Goal: Task Accomplishment & Management: Use online tool/utility

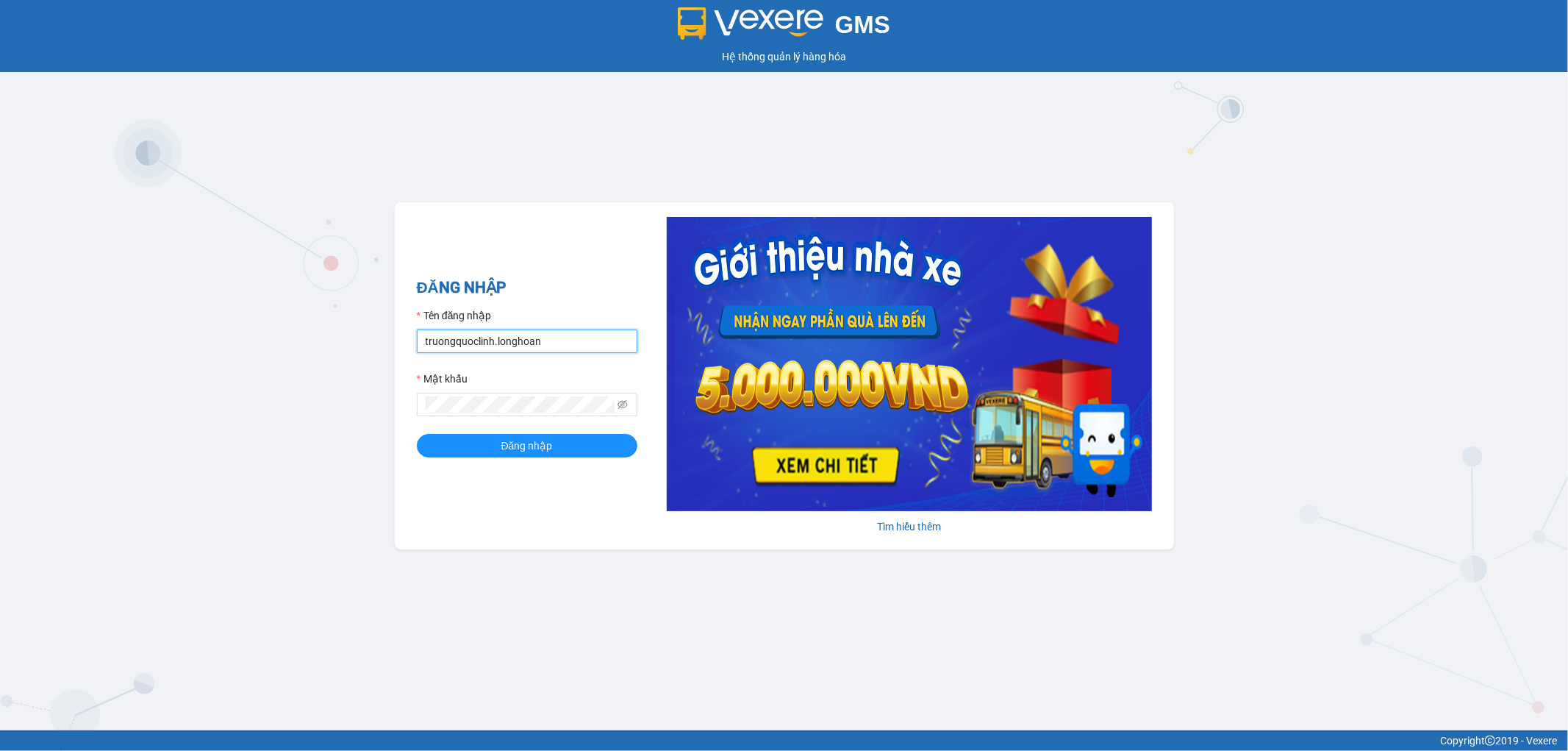
click at [576, 341] on input "truongquoclinh.longhoan" at bounding box center [527, 341] width 221 height 23
type input "quanghuy.longhoan"
click at [417, 434] on button "Đăng nhập" at bounding box center [527, 445] width 221 height 23
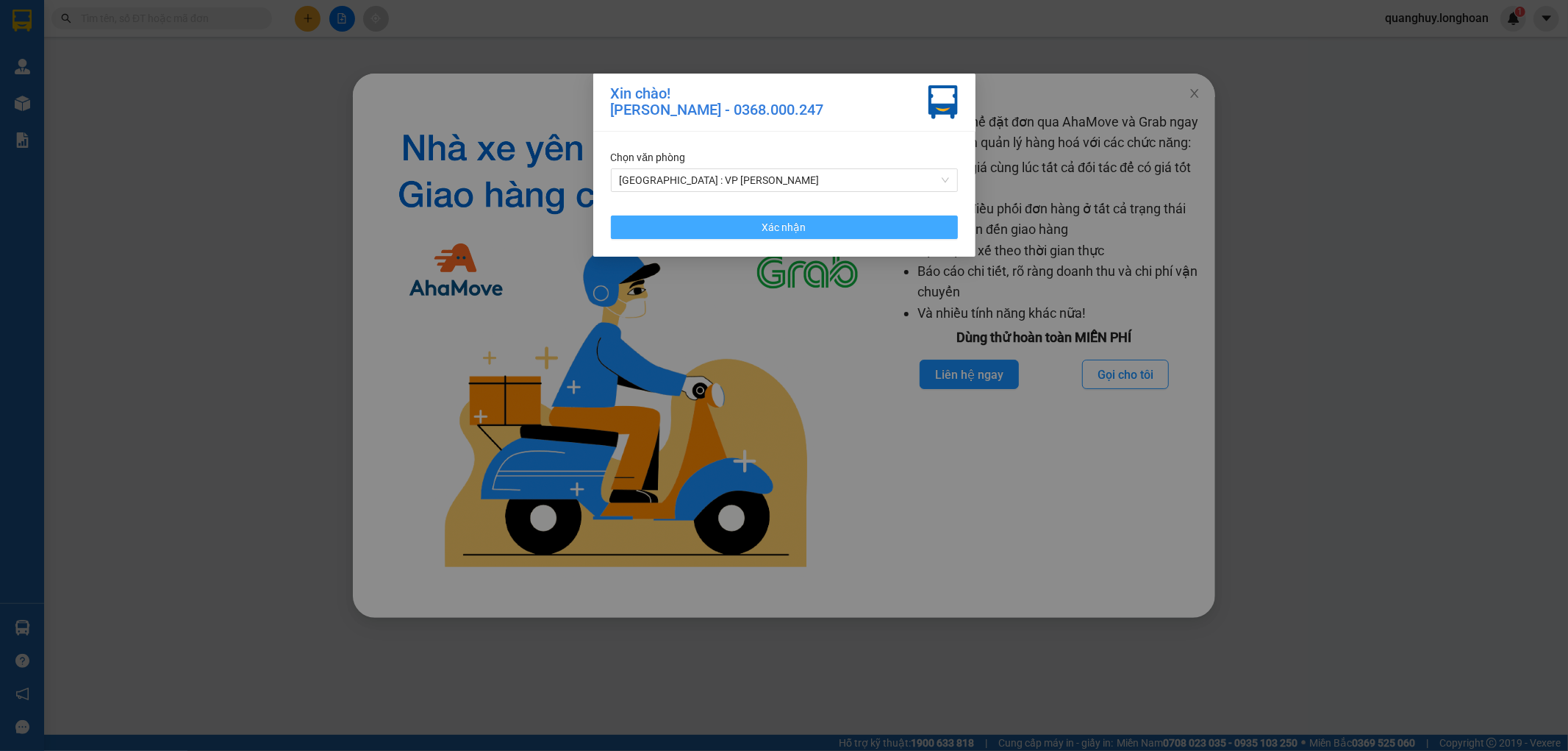
click at [655, 221] on button "Xác nhận" at bounding box center [784, 226] width 347 height 23
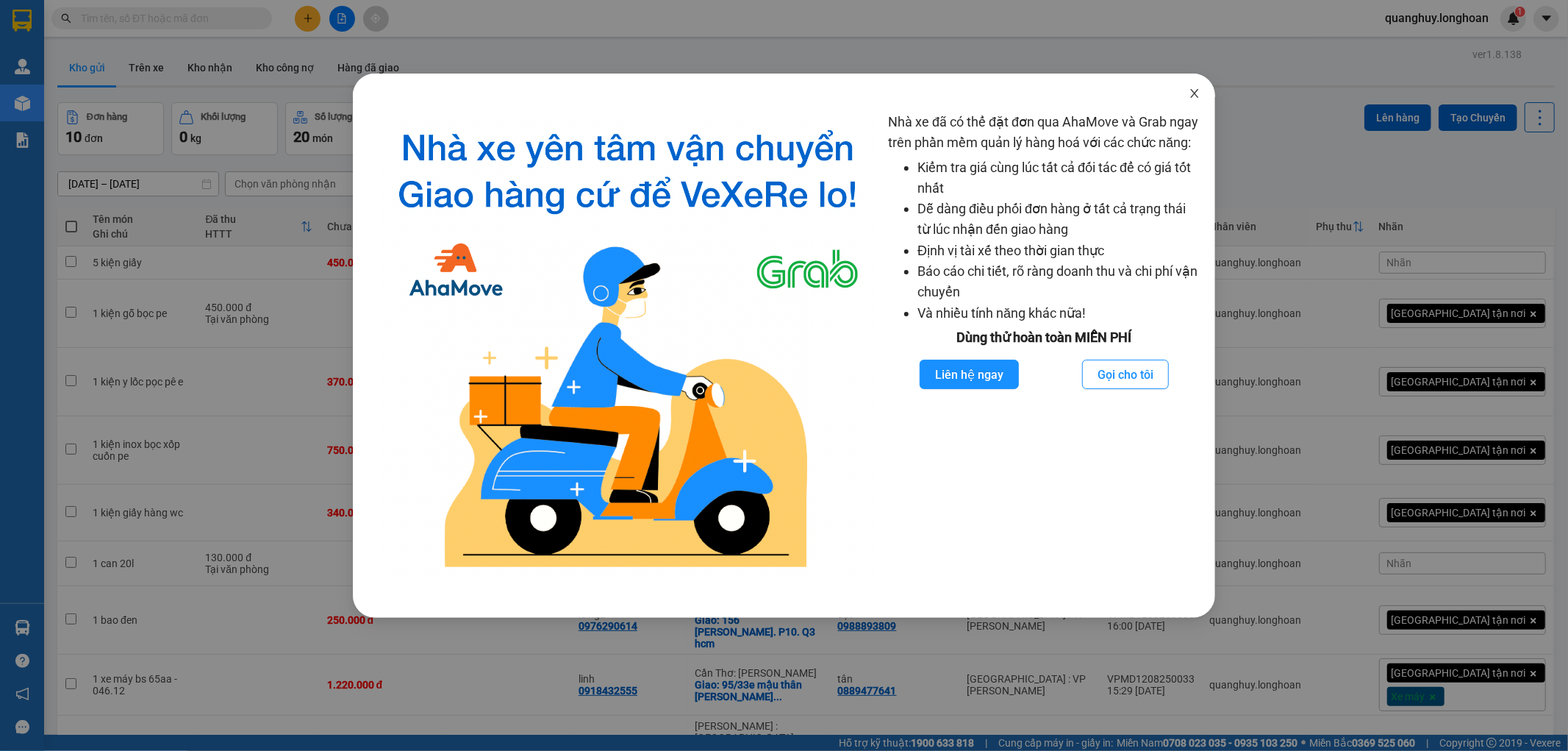
click at [1189, 92] on icon "close" at bounding box center [1194, 93] width 12 height 12
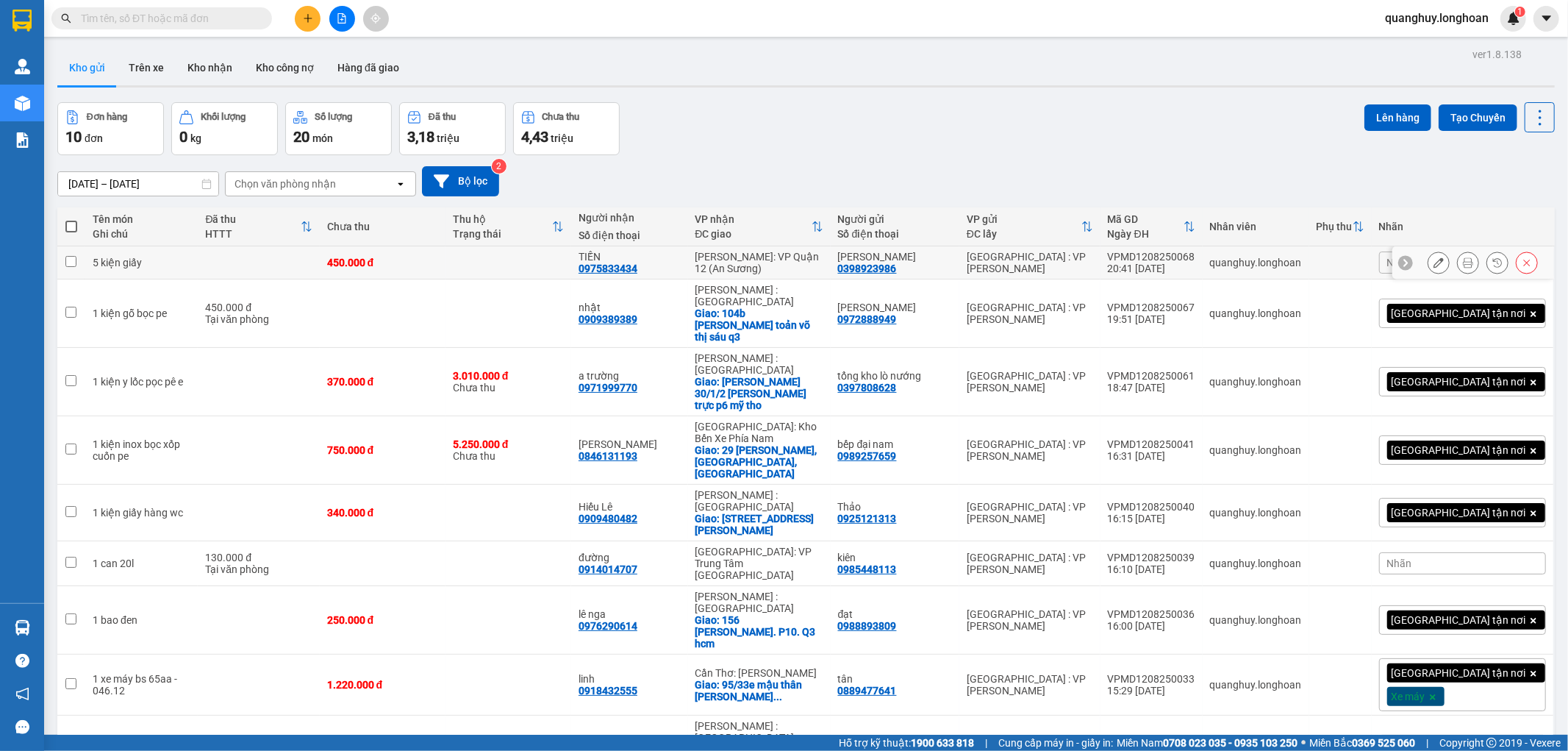
scroll to position [68, 0]
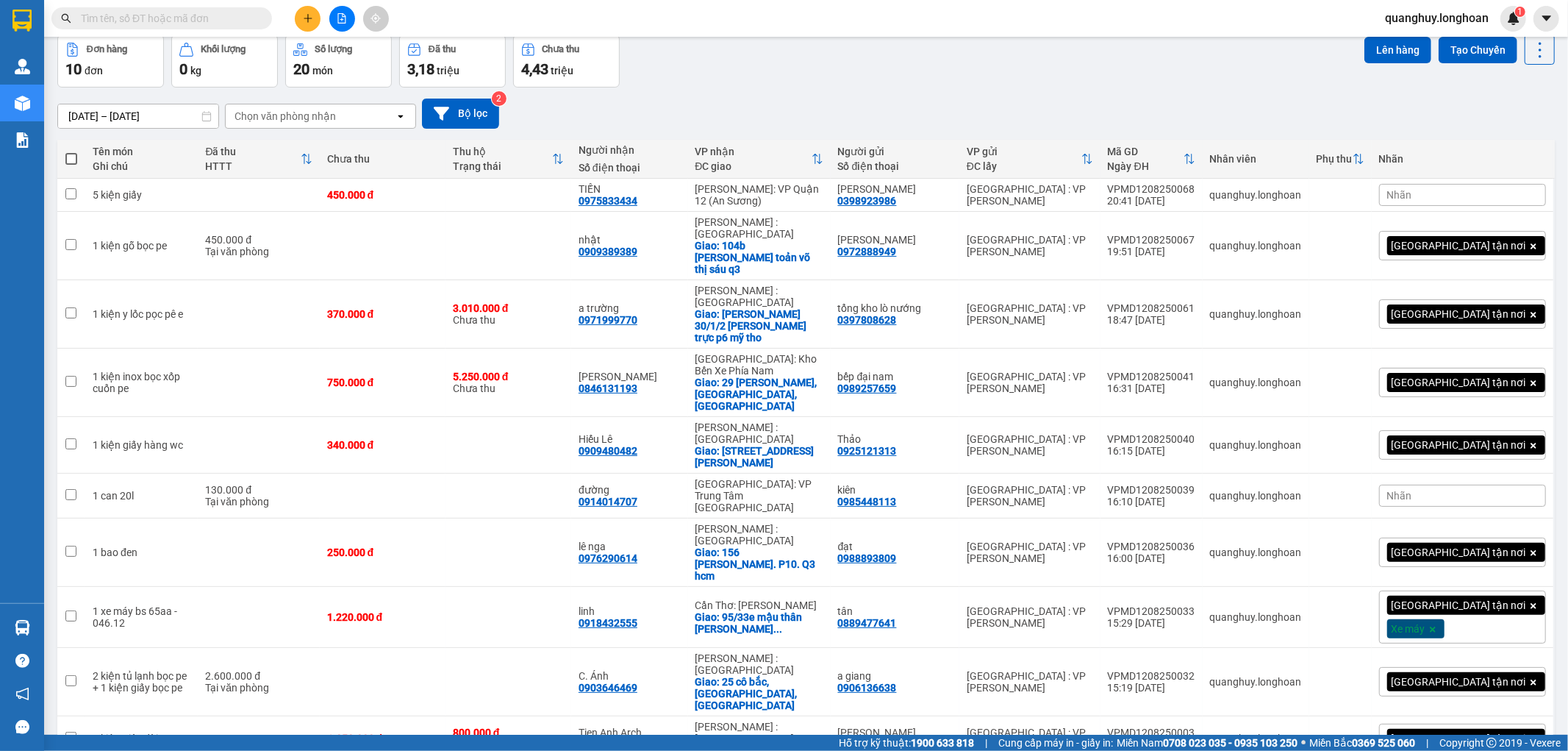
click at [1472, 633] on span "100 / trang" at bounding box center [1486, 636] width 53 height 15
click at [1468, 633] on span "100 / trang" at bounding box center [1488, 636] width 56 height 15
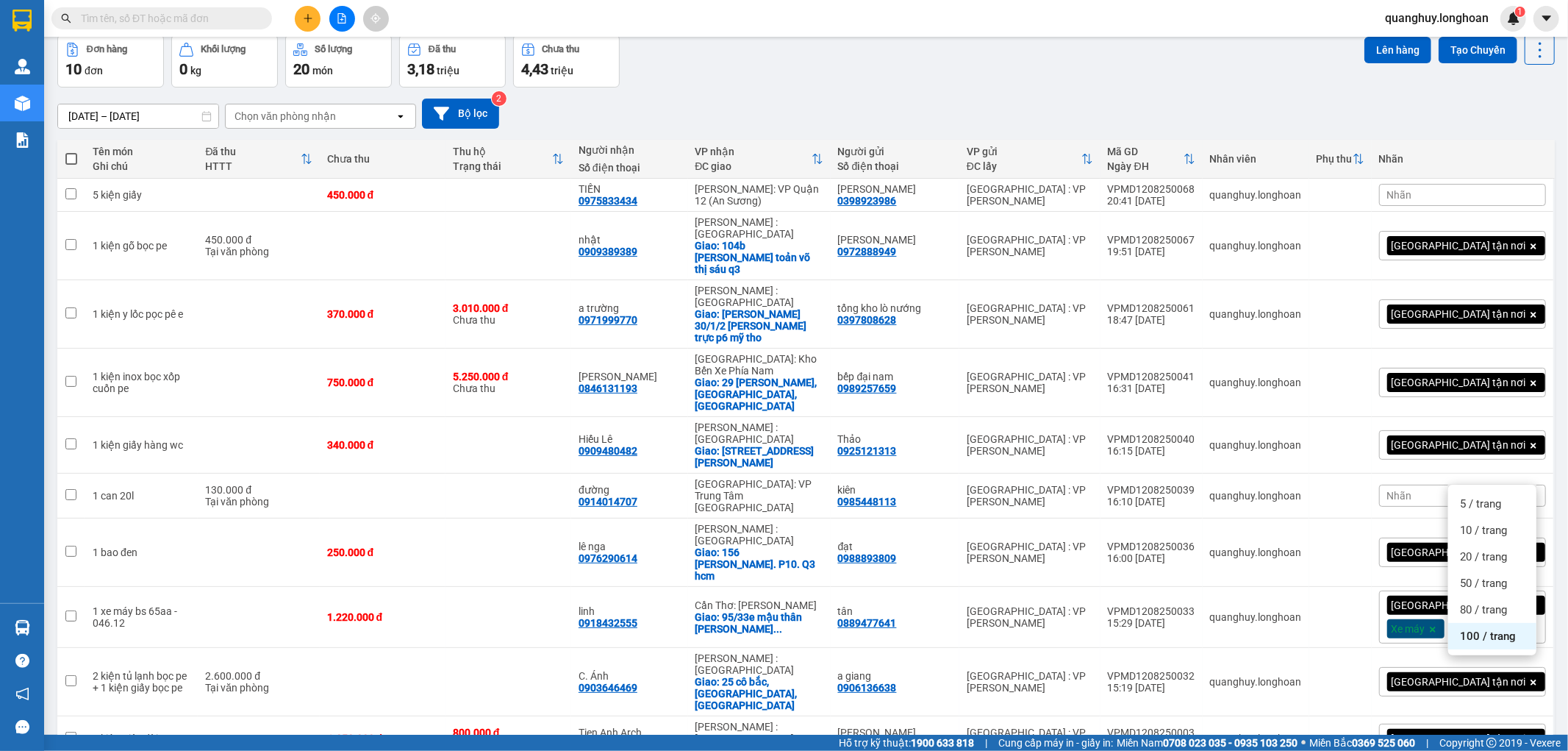
click at [1465, 637] on span "100 / trang" at bounding box center [1488, 636] width 56 height 15
click at [1466, 628] on span "100 / trang" at bounding box center [1488, 636] width 56 height 15
click at [1468, 637] on span "100 / trang" at bounding box center [1488, 636] width 56 height 15
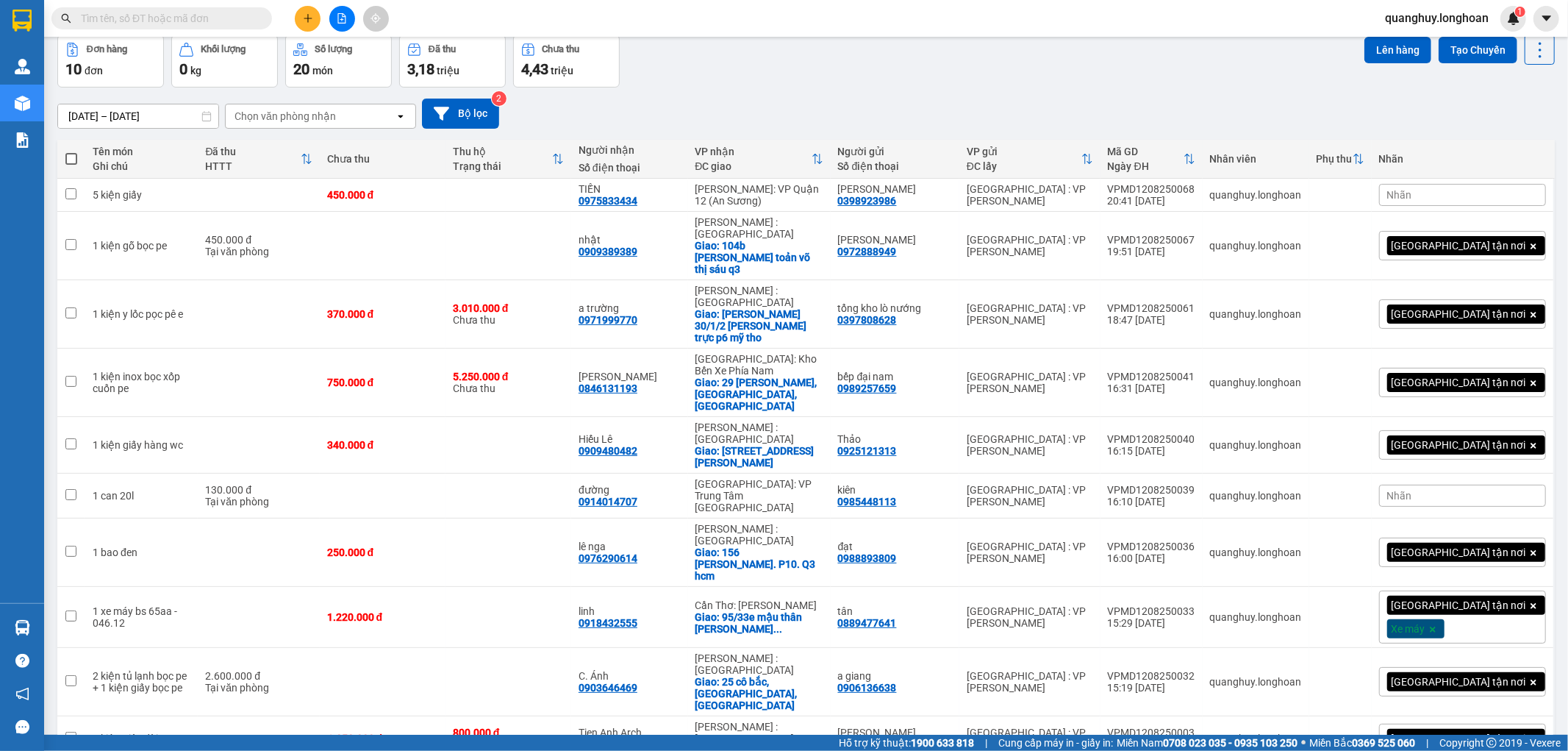
click at [1470, 631] on span "100 / trang" at bounding box center [1488, 636] width 56 height 15
click at [1465, 637] on span "100 / trang" at bounding box center [1488, 636] width 56 height 15
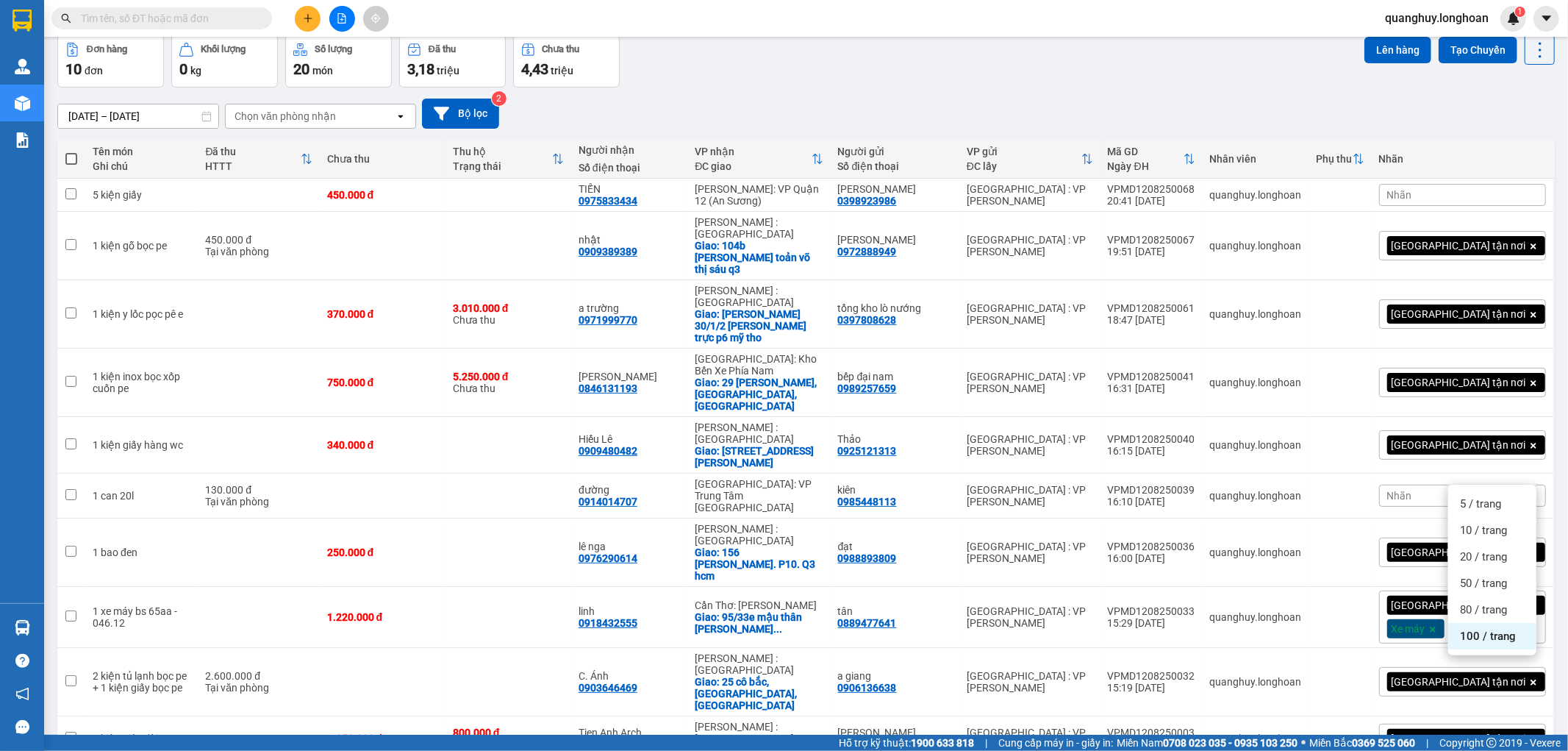
click at [1468, 636] on span "100 / trang" at bounding box center [1488, 636] width 56 height 15
click at [1468, 637] on span "100 / trang" at bounding box center [1488, 636] width 56 height 15
click at [1472, 635] on span "100 / trang" at bounding box center [1488, 636] width 56 height 15
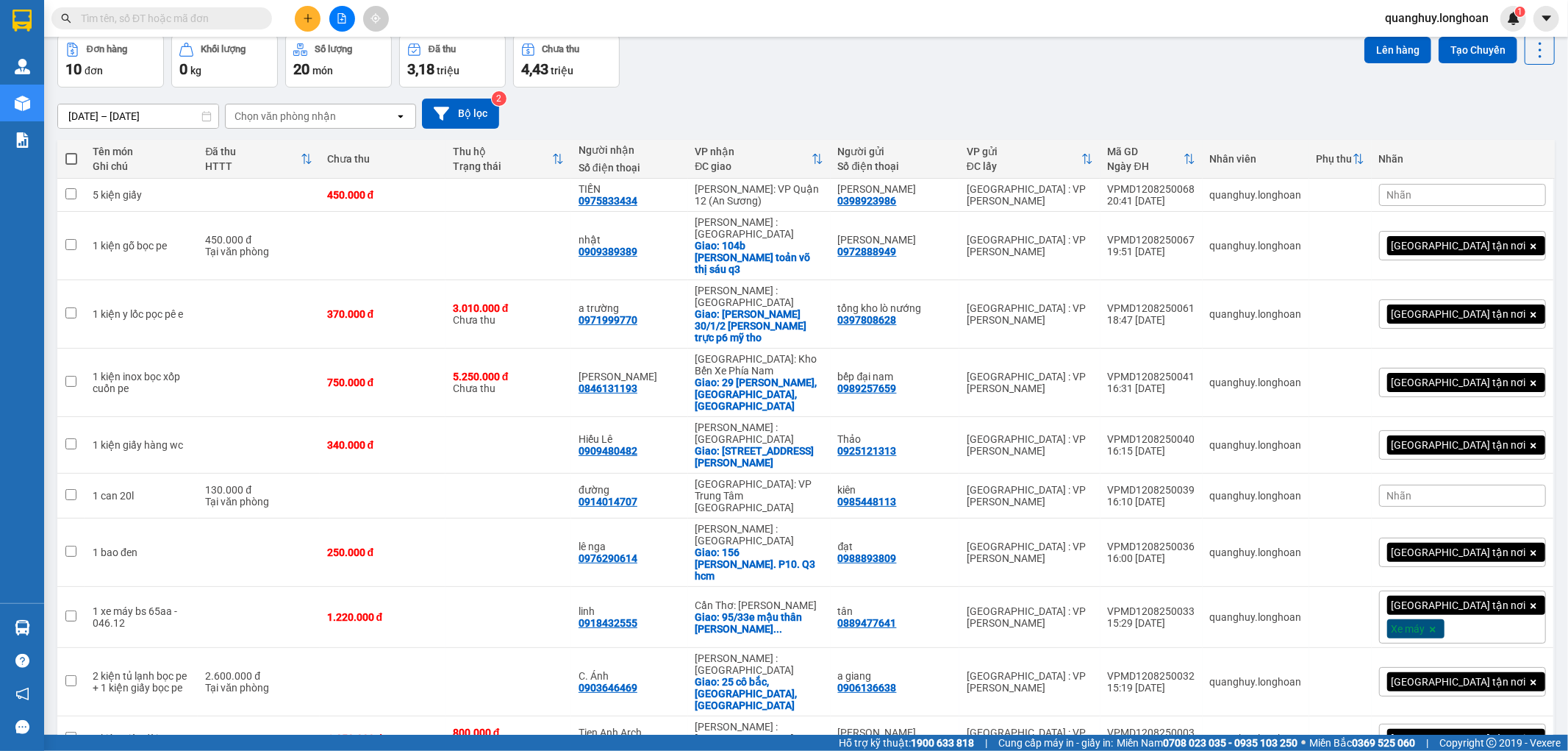
click at [1468, 630] on span "100 / trang" at bounding box center [1488, 636] width 56 height 15
click at [1472, 636] on span "100 / trang" at bounding box center [1488, 636] width 56 height 15
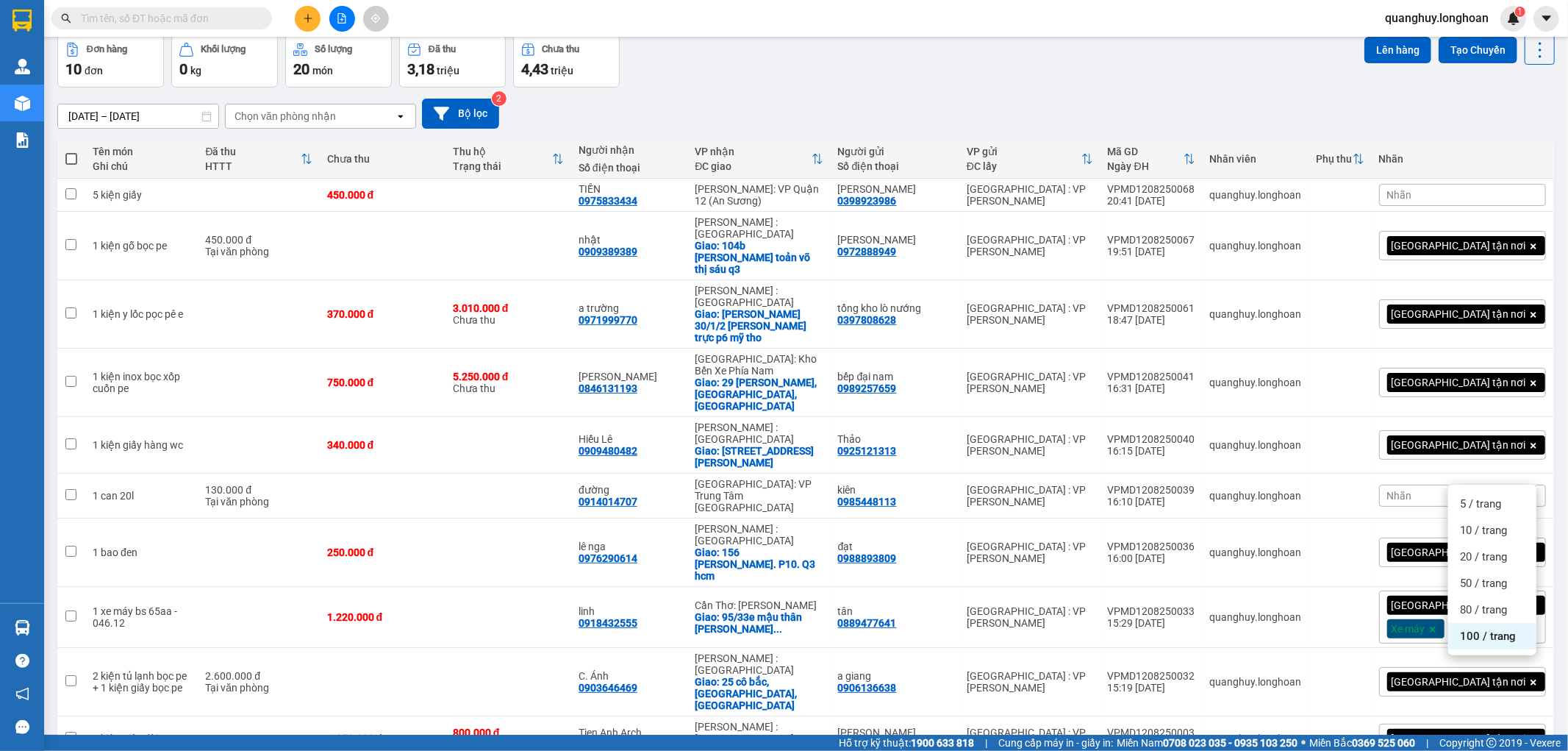
click at [1472, 637] on span "100 / trang" at bounding box center [1488, 636] width 56 height 15
click at [1479, 636] on span "100 / trang" at bounding box center [1488, 636] width 56 height 15
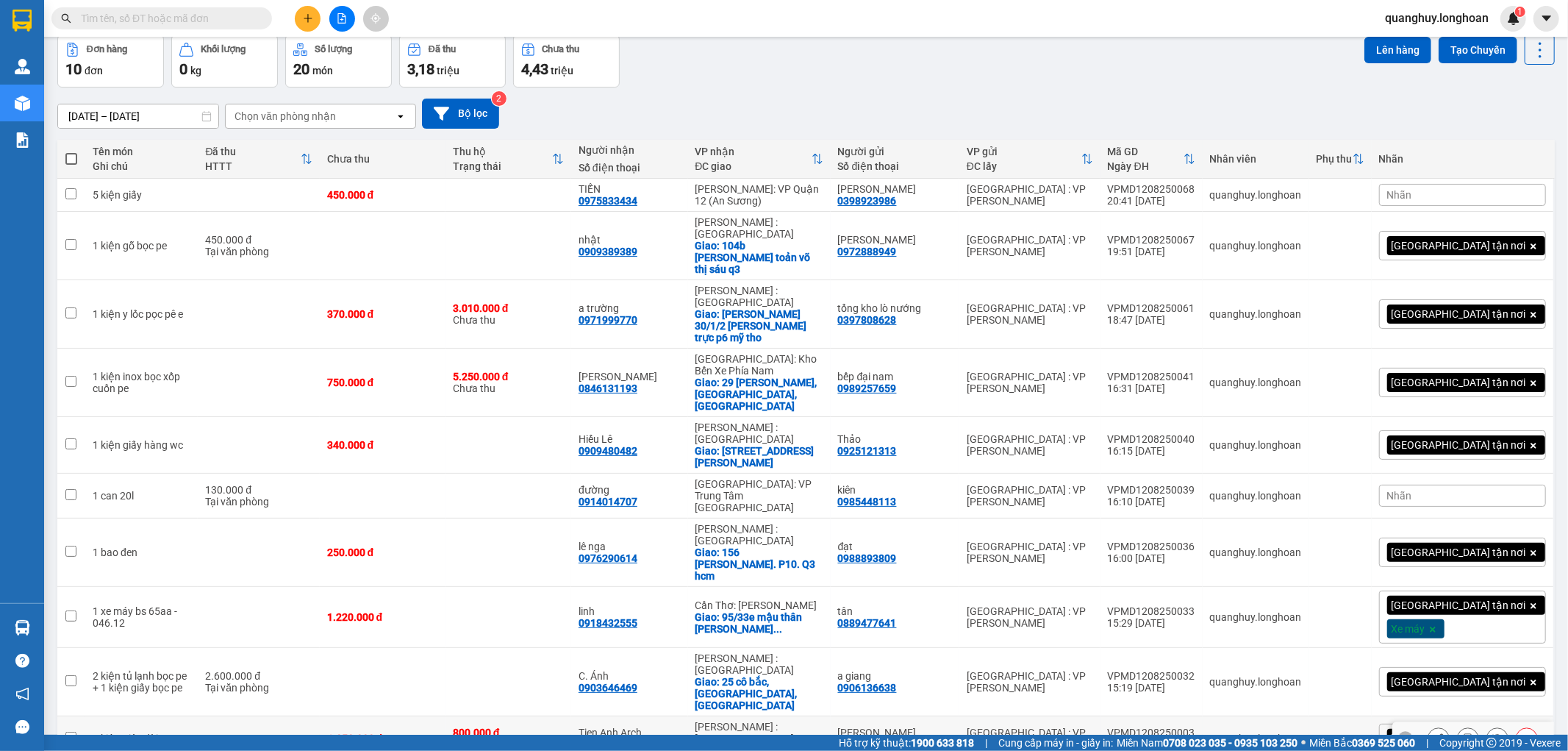
click at [224, 716] on td at bounding box center [259, 738] width 121 height 45
checkbox input "true"
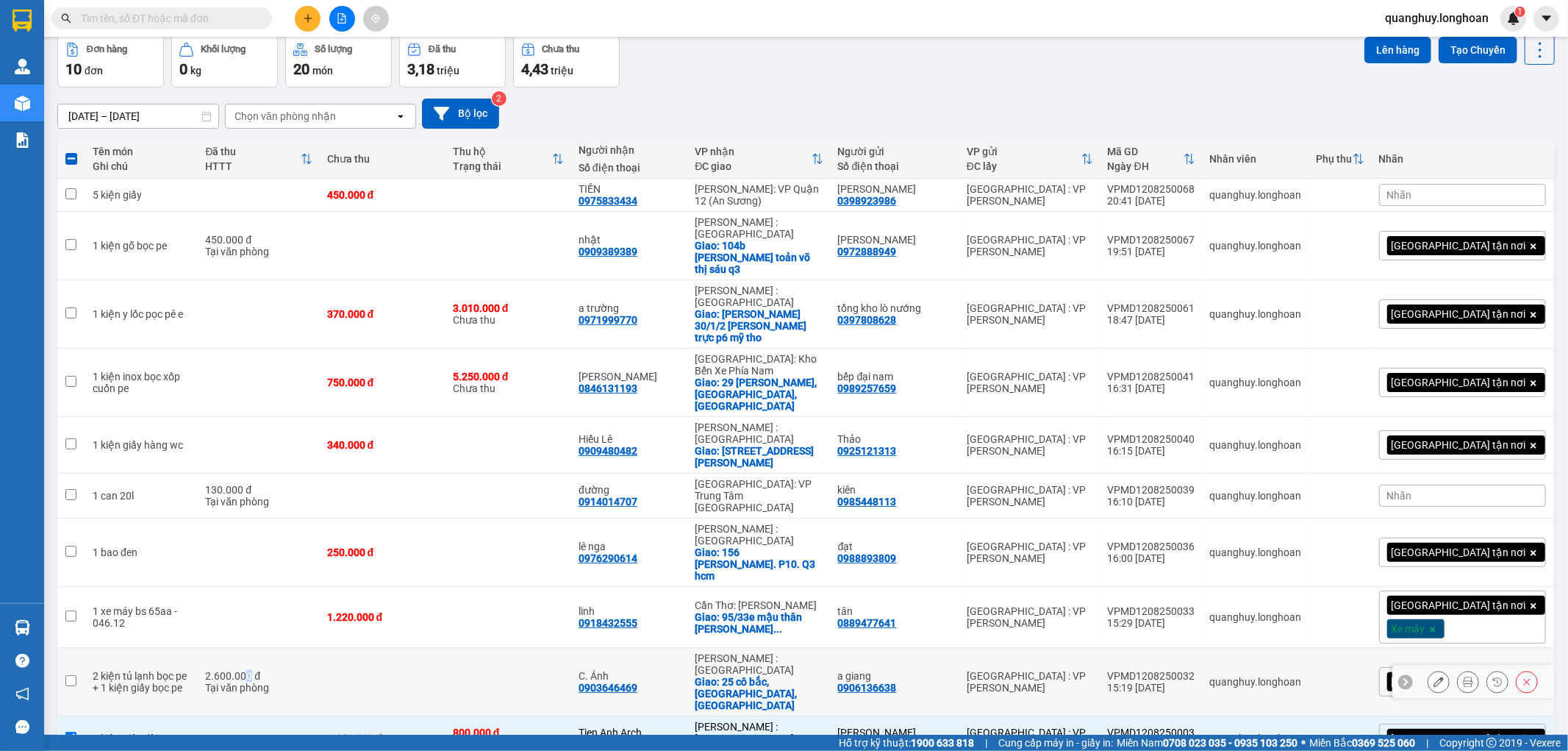
click at [264, 670] on div "2.600.000 đ" at bounding box center [258, 676] width 107 height 12
checkbox input "true"
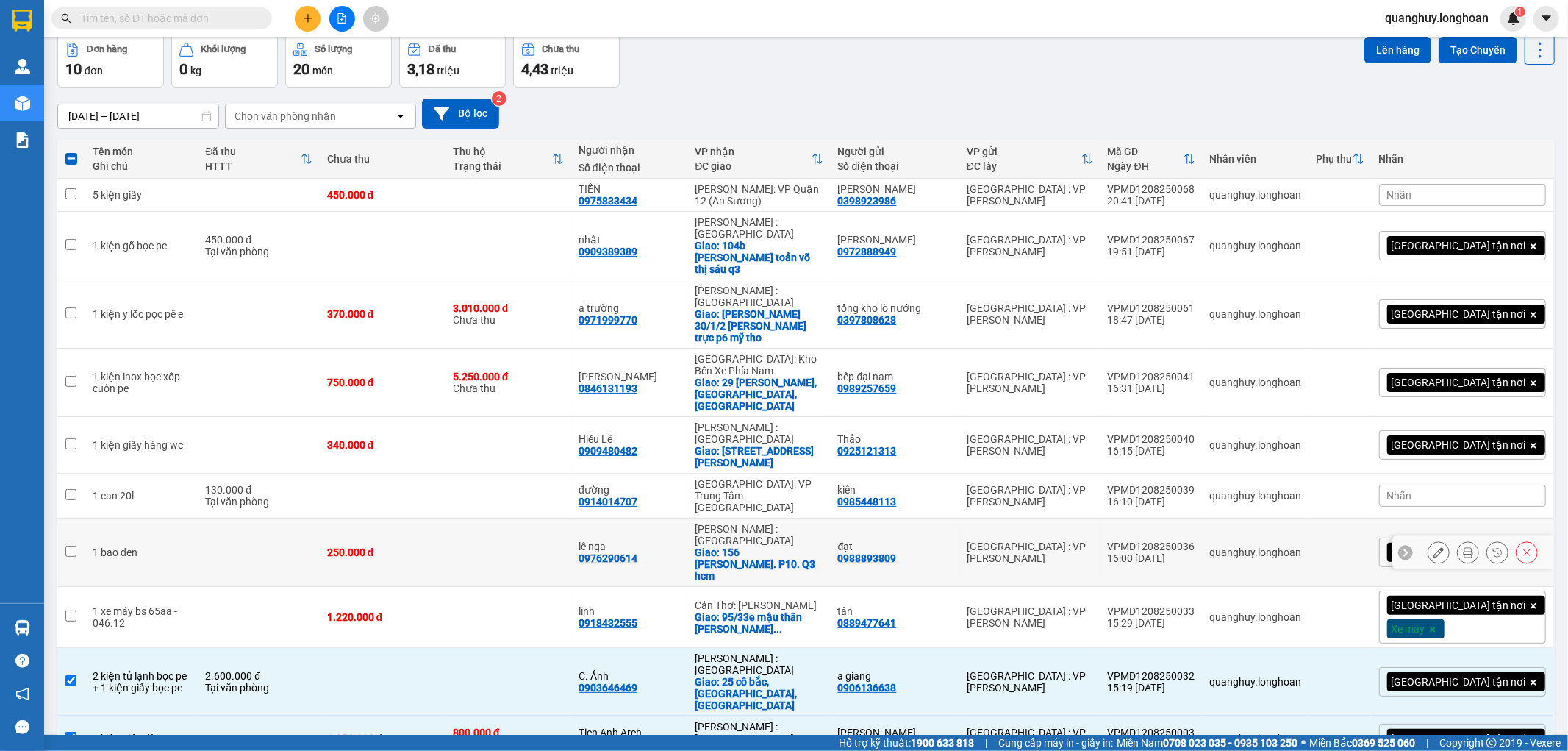
click at [354, 518] on td "250.000 đ" at bounding box center [382, 552] width 126 height 68
checkbox input "true"
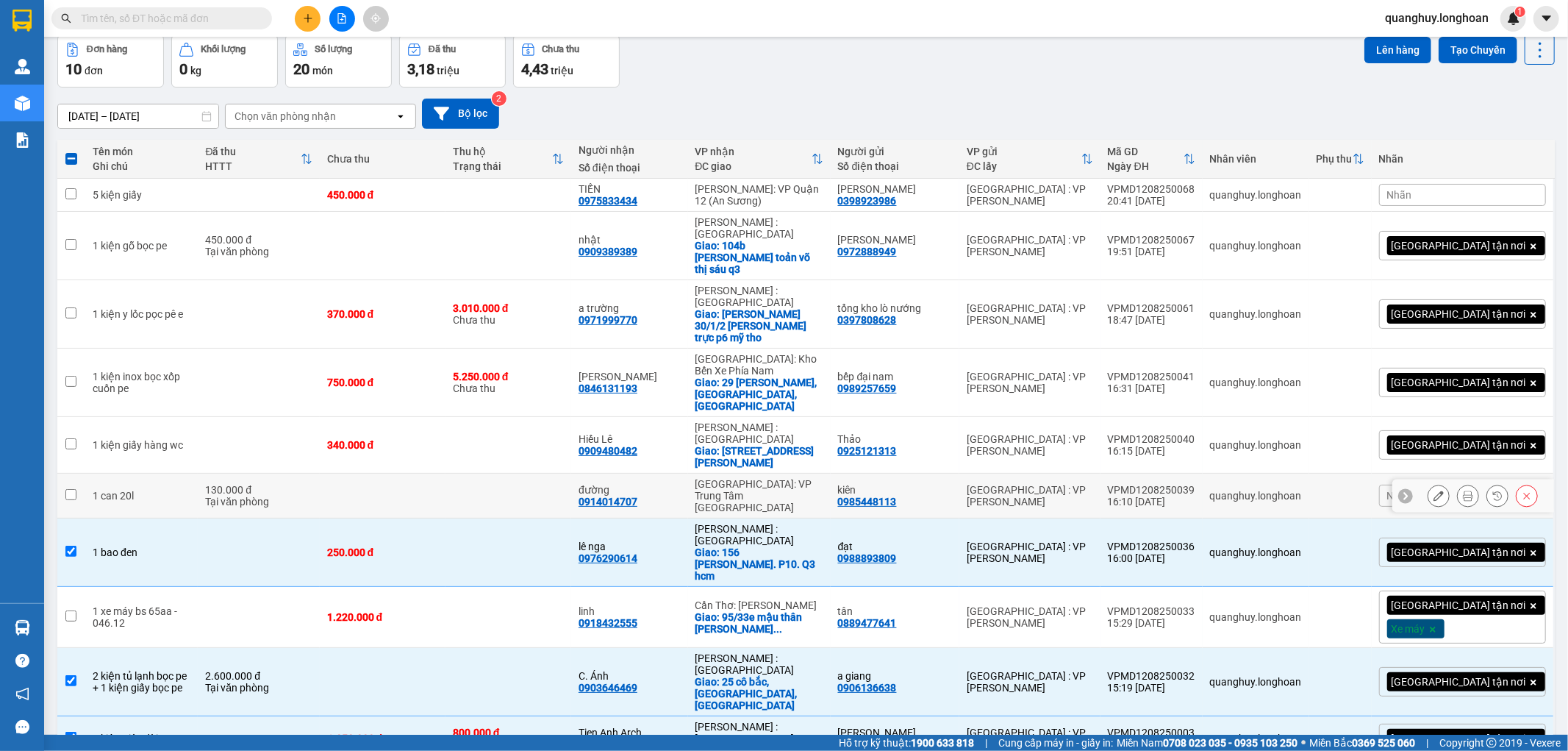
click at [273, 474] on td "130.000 đ Tại văn phòng" at bounding box center [259, 496] width 121 height 45
checkbox input "true"
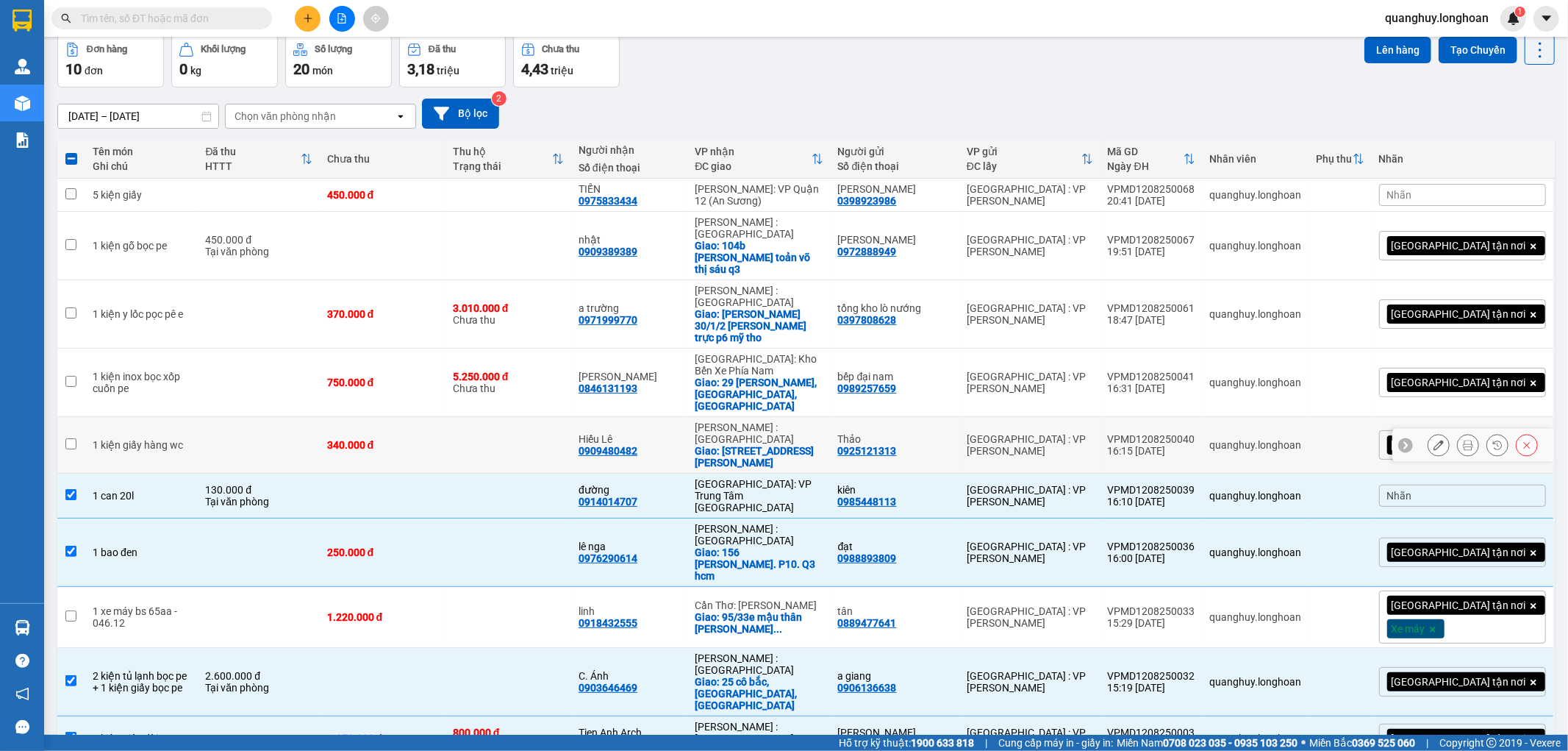
click at [272, 417] on td at bounding box center [259, 445] width 121 height 57
checkbox input "true"
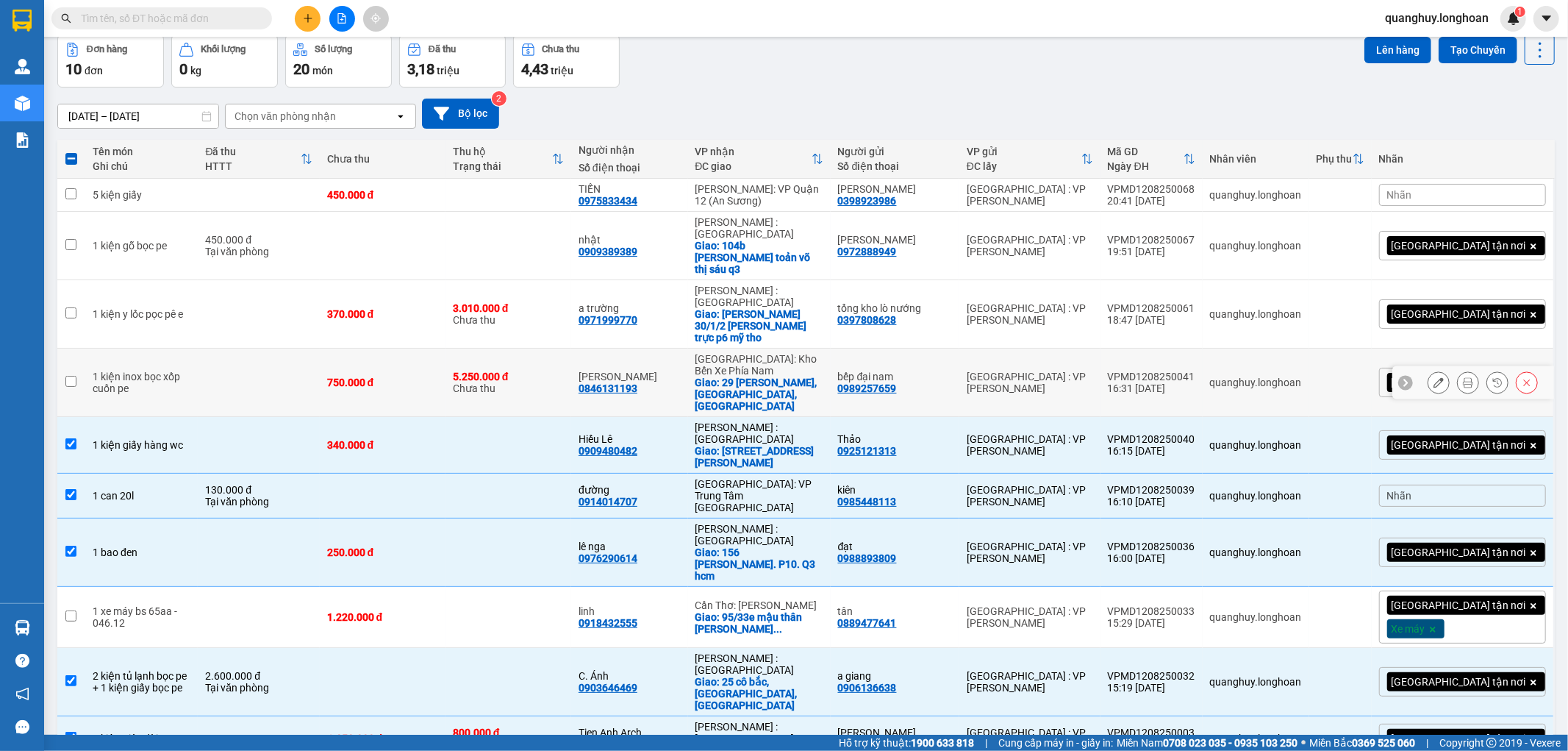
click at [235, 348] on td at bounding box center [259, 382] width 121 height 68
checkbox input "true"
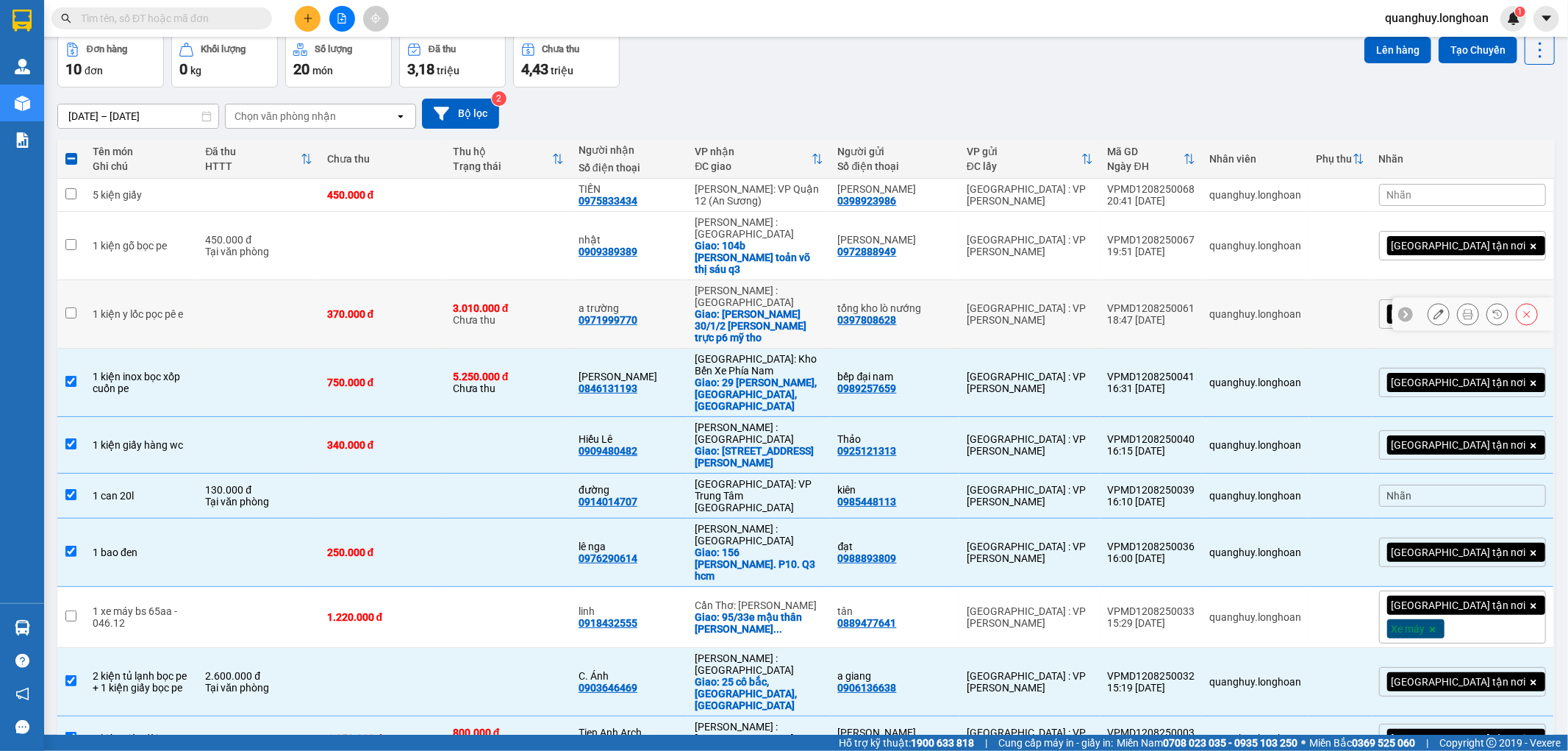
click at [237, 282] on td at bounding box center [259, 314] width 121 height 68
checkbox input "true"
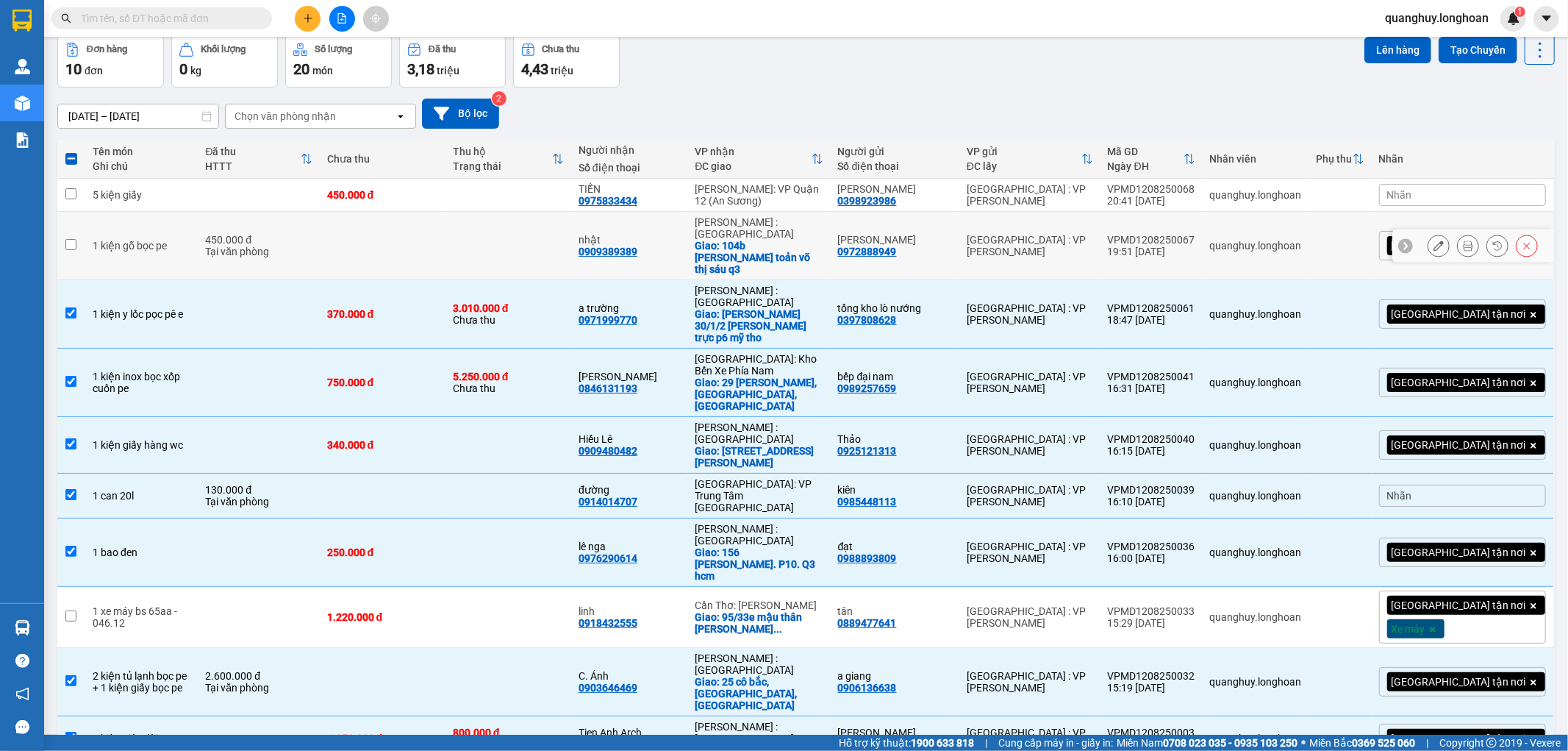
click at [292, 246] on div "Tại văn phòng" at bounding box center [258, 251] width 107 height 12
checkbox input "true"
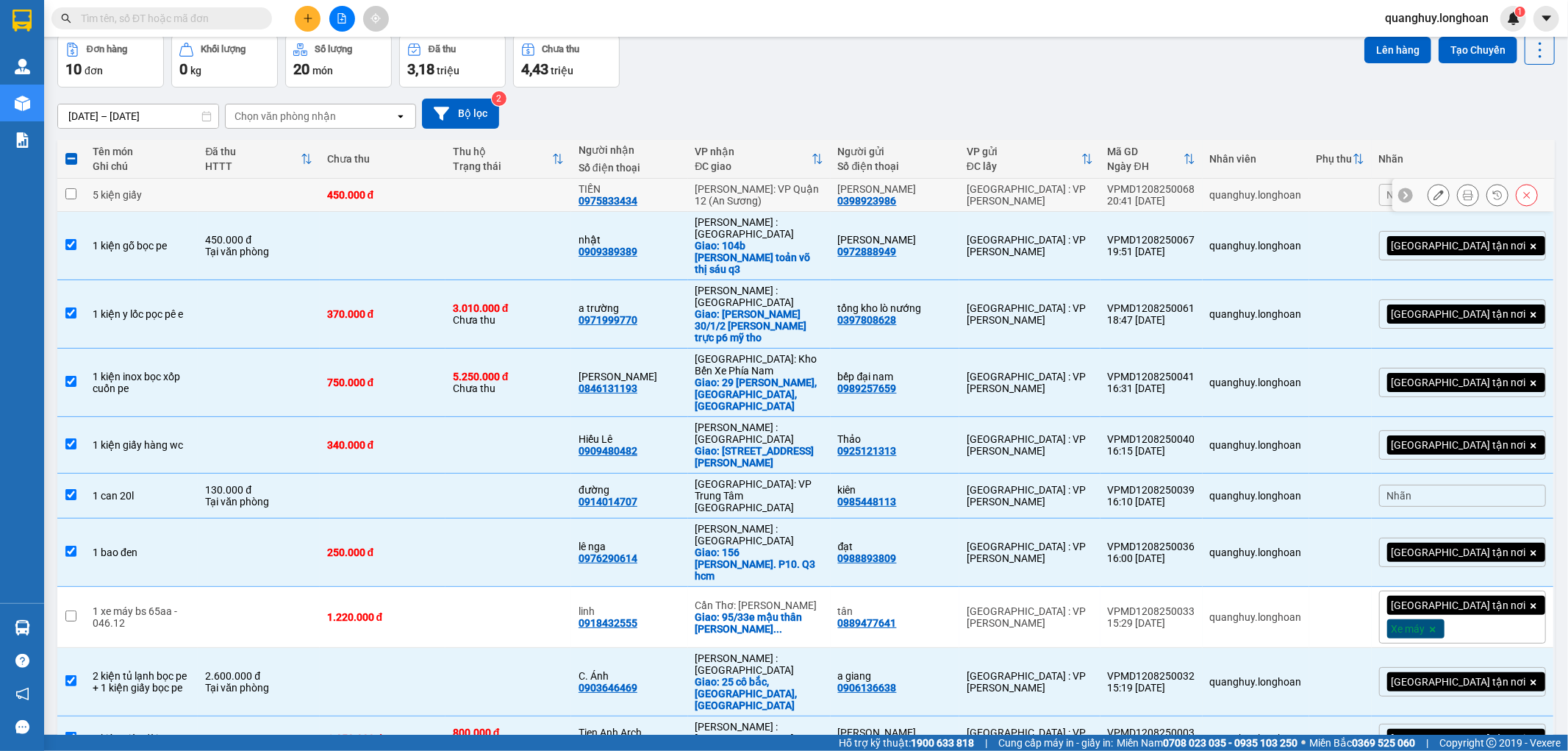
click at [417, 194] on div "450.000 đ" at bounding box center [382, 194] width 111 height 12
checkbox input "true"
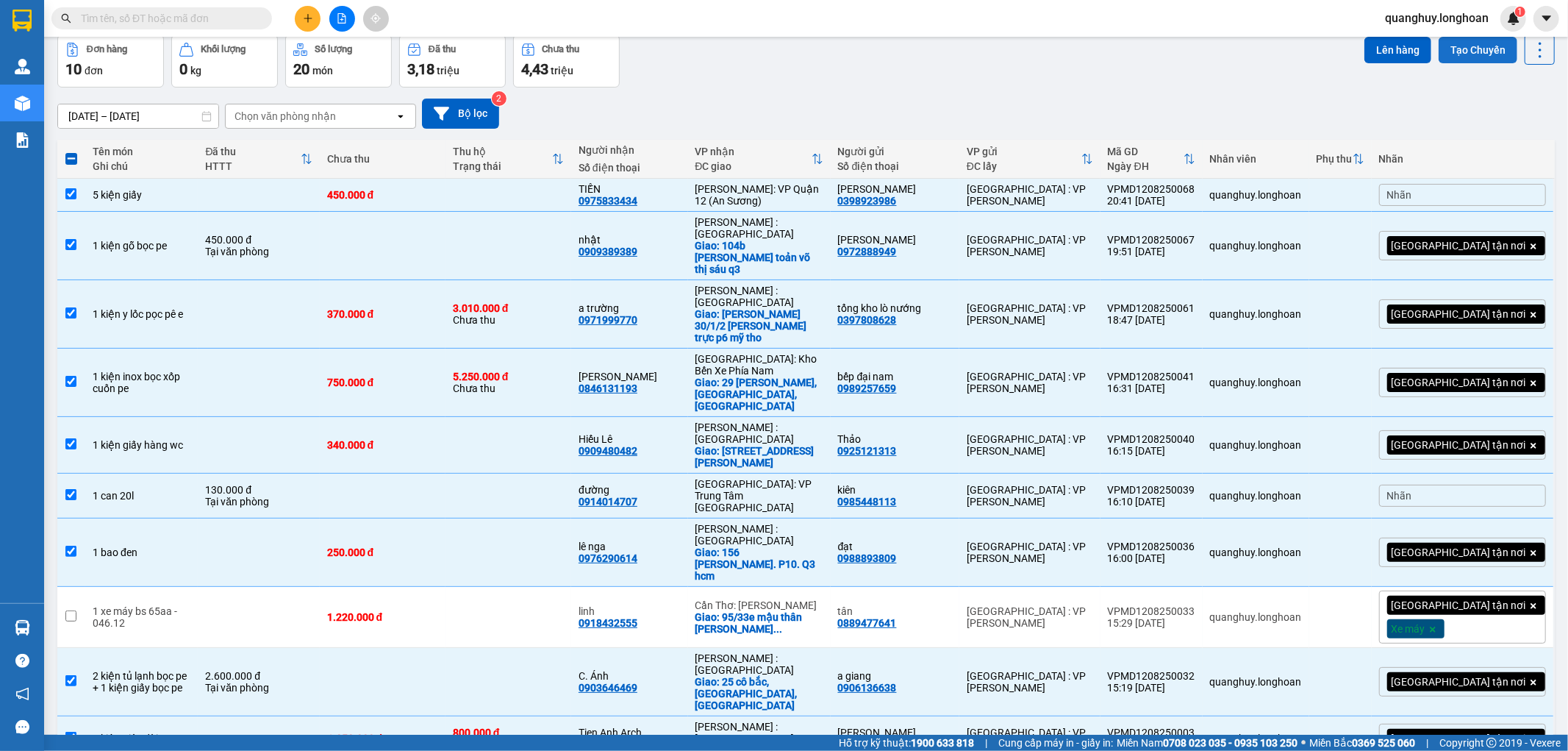
click at [1463, 59] on button "Tạo Chuyến" at bounding box center [1478, 50] width 79 height 26
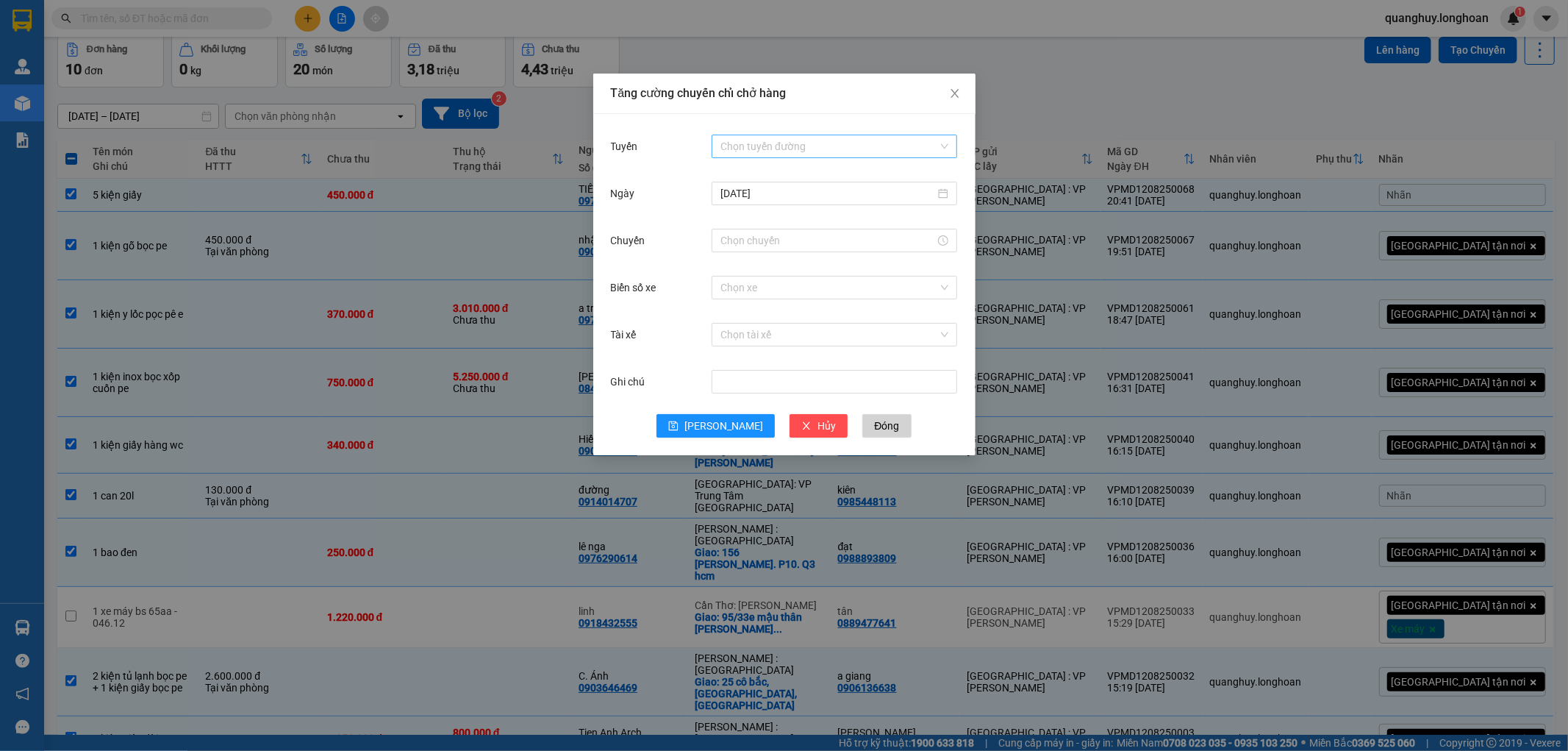
click at [793, 150] on input "Tuyến" at bounding box center [829, 146] width 218 height 22
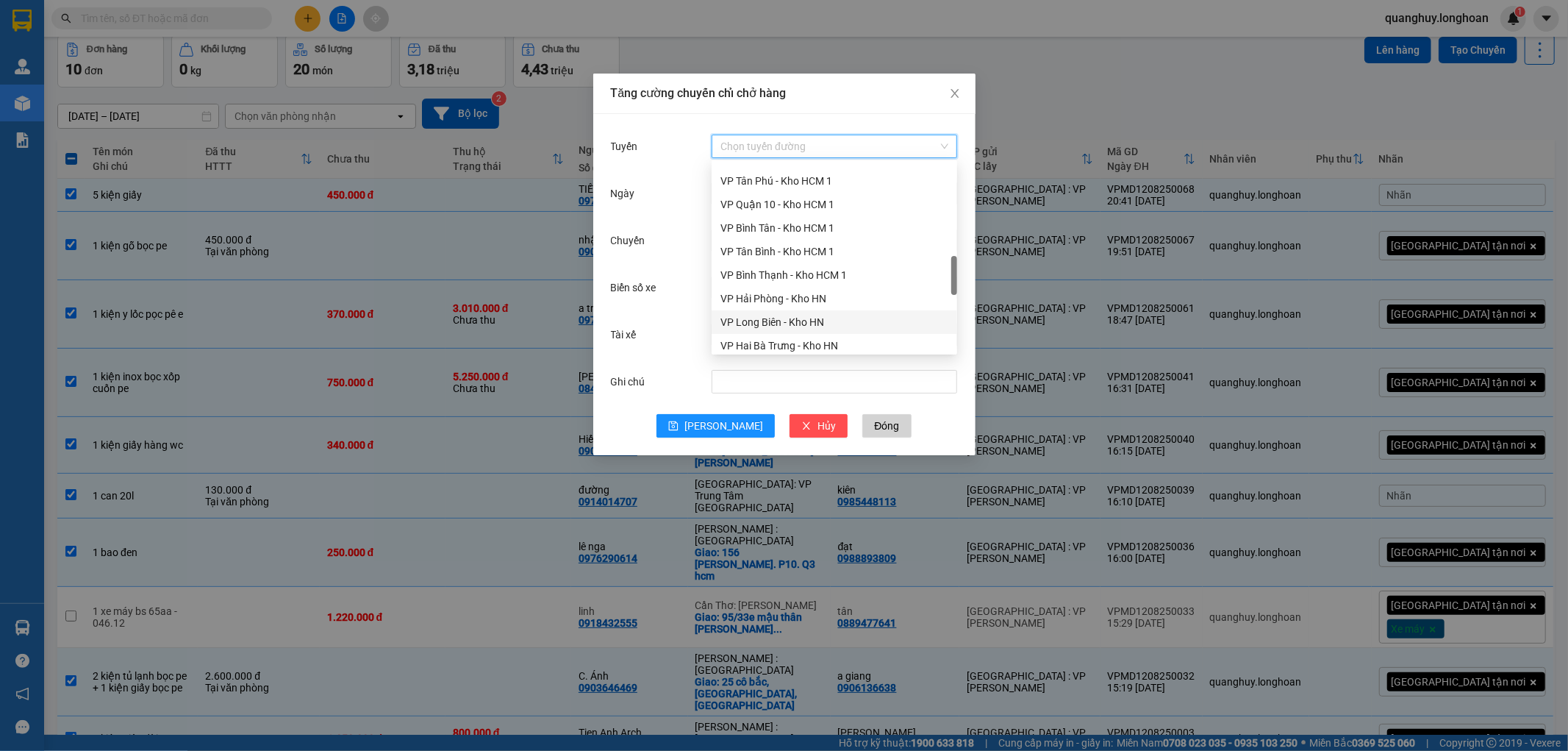
scroll to position [882, 0]
drag, startPoint x: 950, startPoint y: 318, endPoint x: 950, endPoint y: 296, distance: 22.0
click at [950, 296] on div "[GEOGRAPHIC_DATA] - Nối Tuyến [GEOGRAPHIC_DATA] - [GEOGRAPHIC_DATA] [GEOGRAPHIC…" at bounding box center [835, 257] width 246 height 188
drag, startPoint x: 954, startPoint y: 324, endPoint x: 953, endPoint y: 303, distance: 21.0
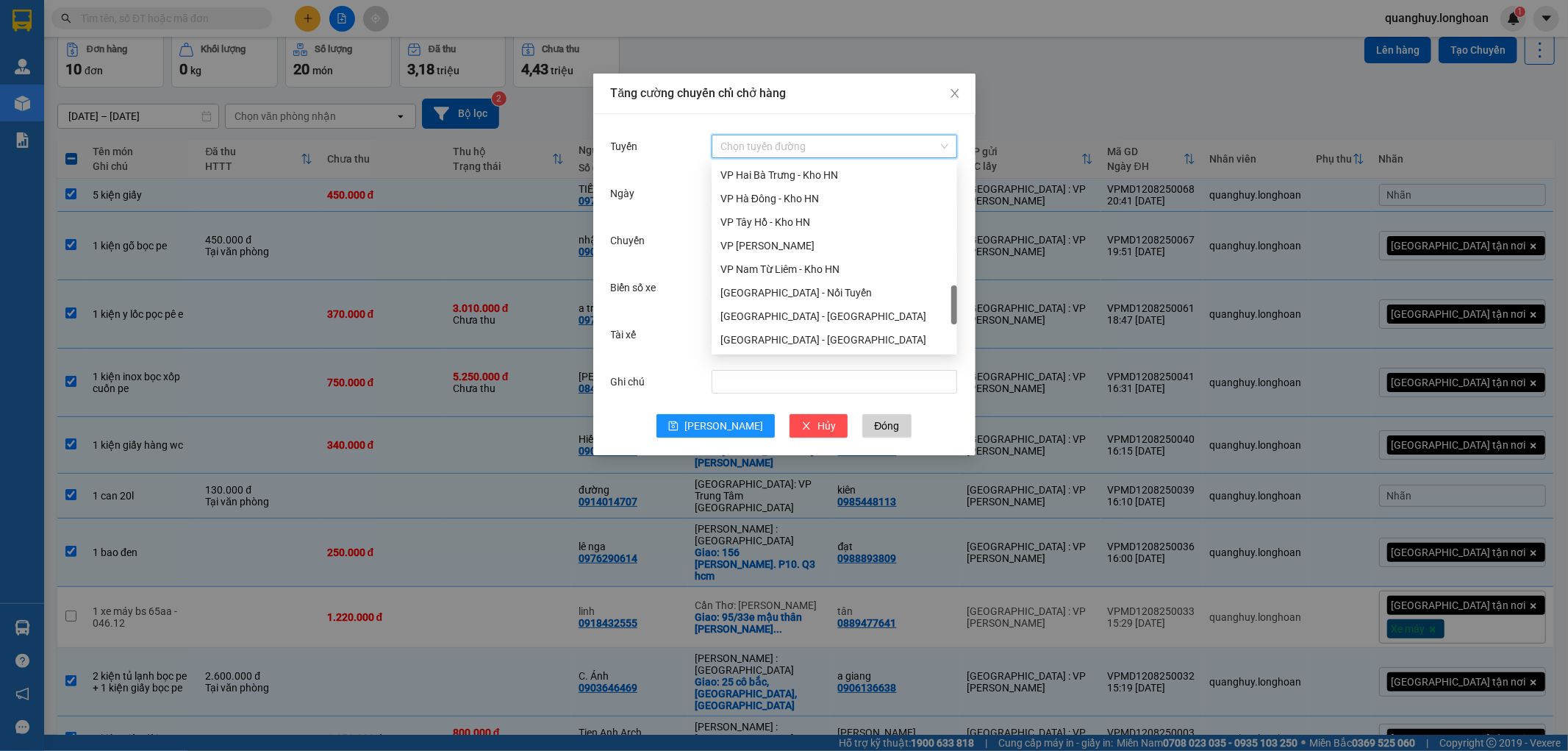
click at [953, 303] on div at bounding box center [954, 305] width 6 height 39
click at [803, 271] on div "VP Nam Từ Liêm - Kho HN" at bounding box center [834, 268] width 228 height 16
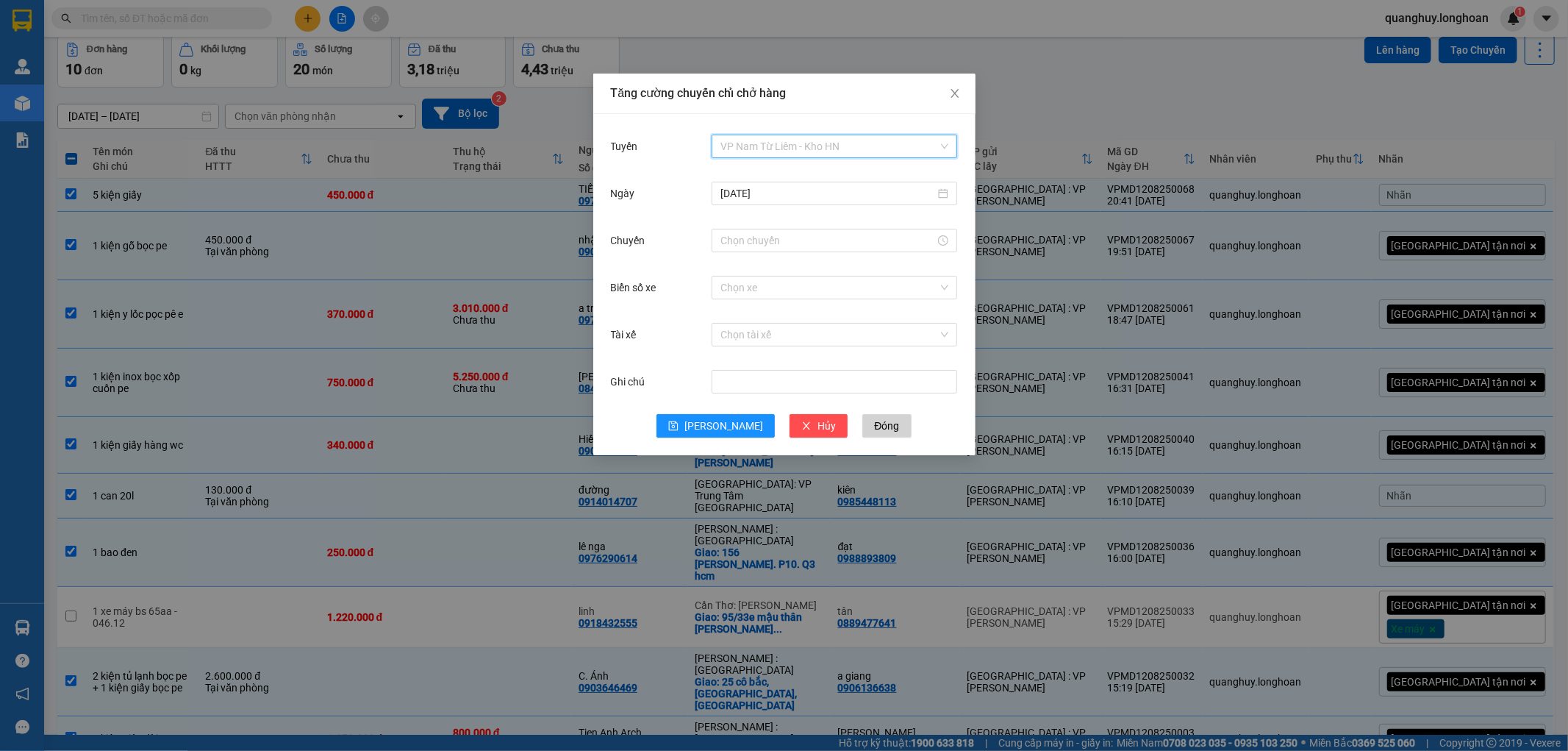
click at [785, 152] on span "VP Nam Từ Liêm - Kho HN" at bounding box center [834, 146] width 228 height 22
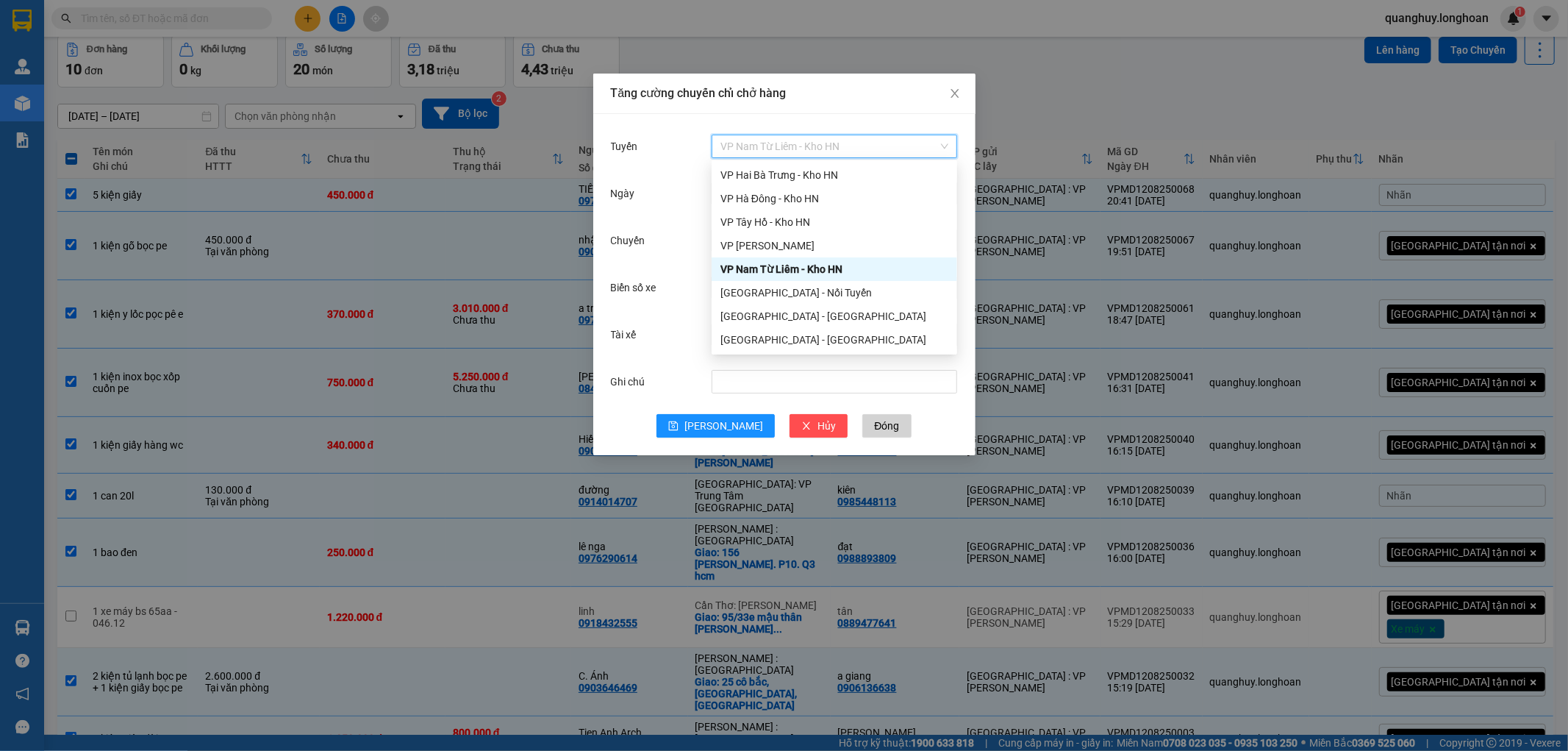
click at [792, 271] on div "VP Nam Từ Liêm - Kho HN" at bounding box center [834, 268] width 228 height 16
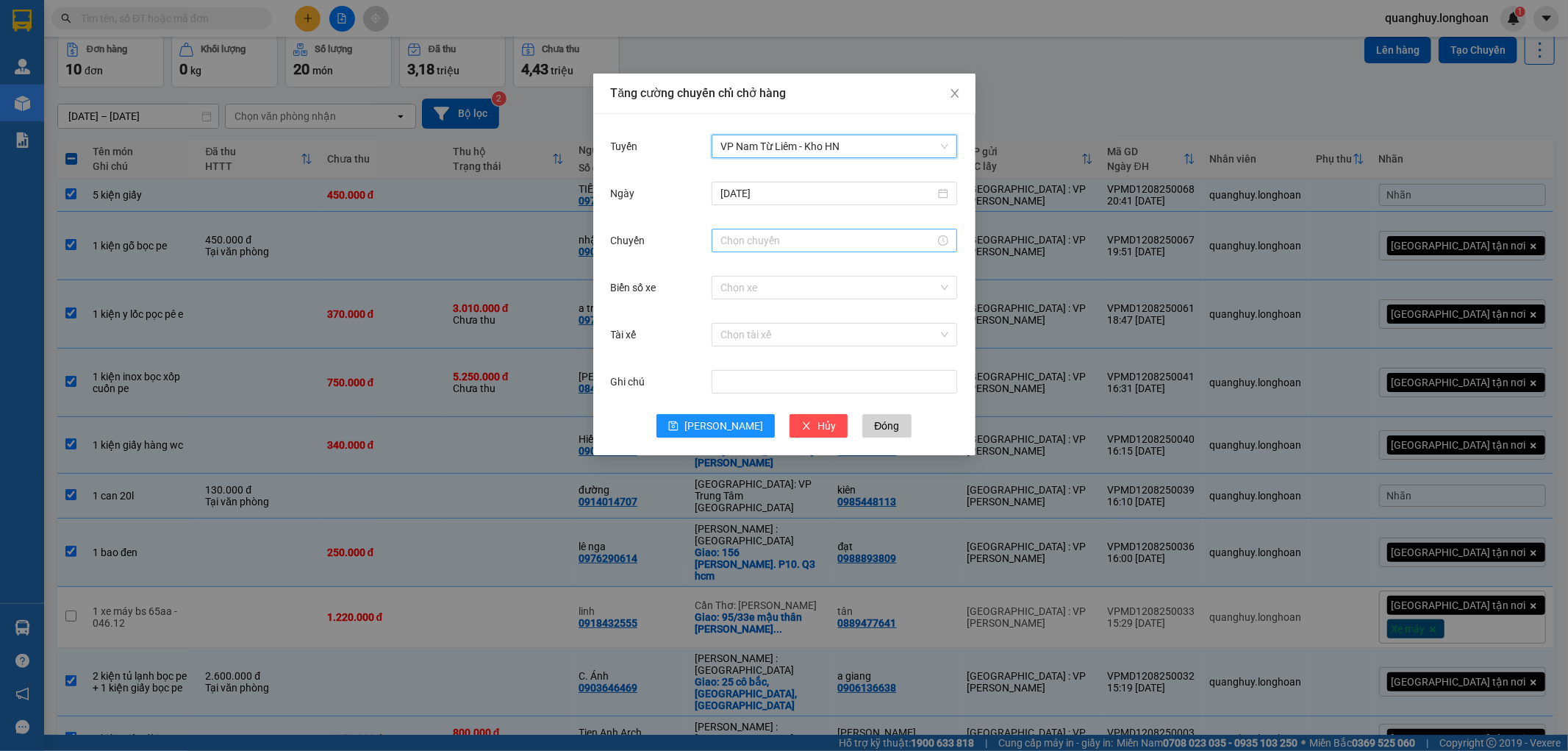
click at [757, 247] on input "Chuyến" at bounding box center [827, 240] width 215 height 16
click at [723, 271] on div "23" at bounding box center [732, 269] width 41 height 20
type input "23:00"
click at [765, 458] on span "OK" at bounding box center [771, 463] width 14 height 16
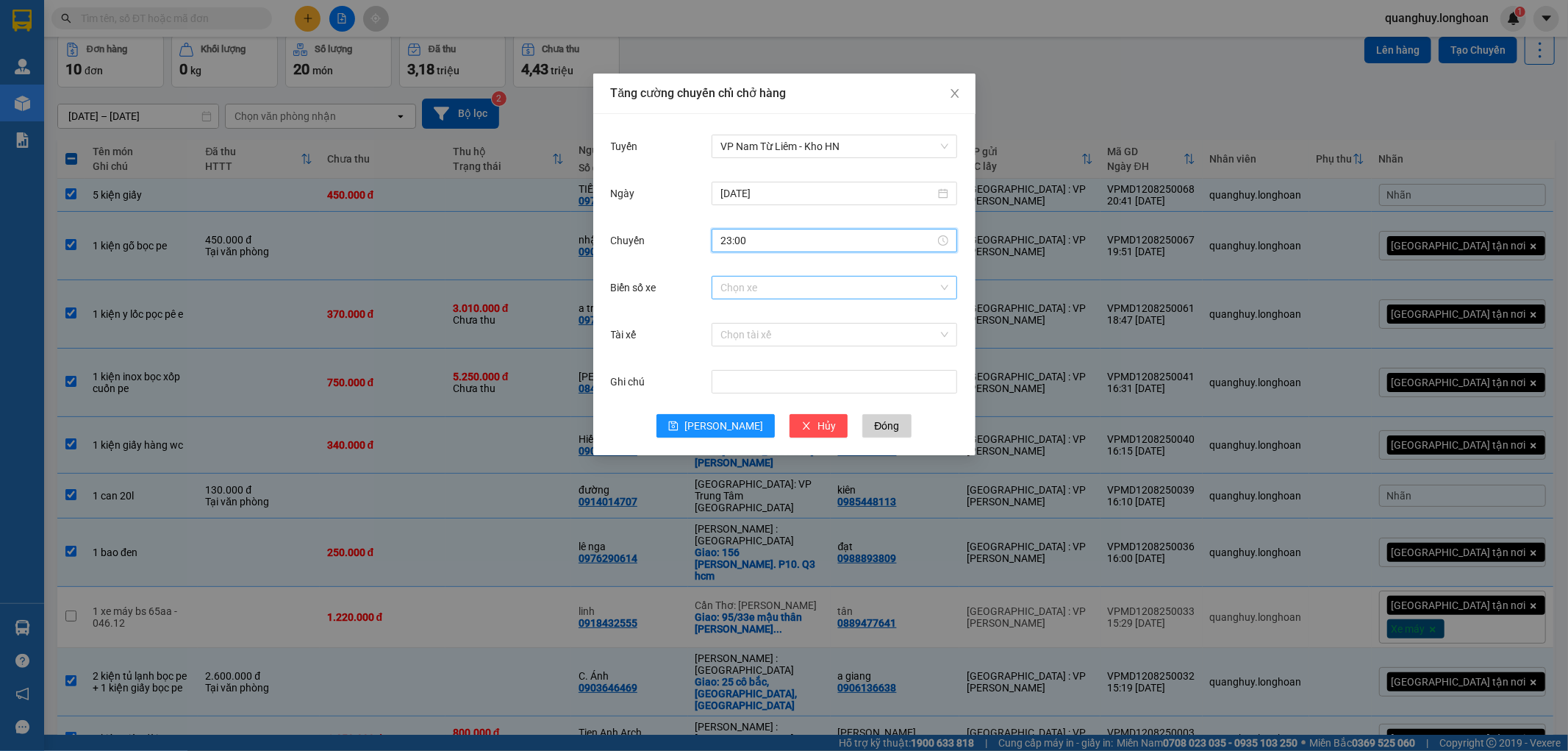
click at [751, 287] on input "Biển số xe" at bounding box center [829, 288] width 218 height 22
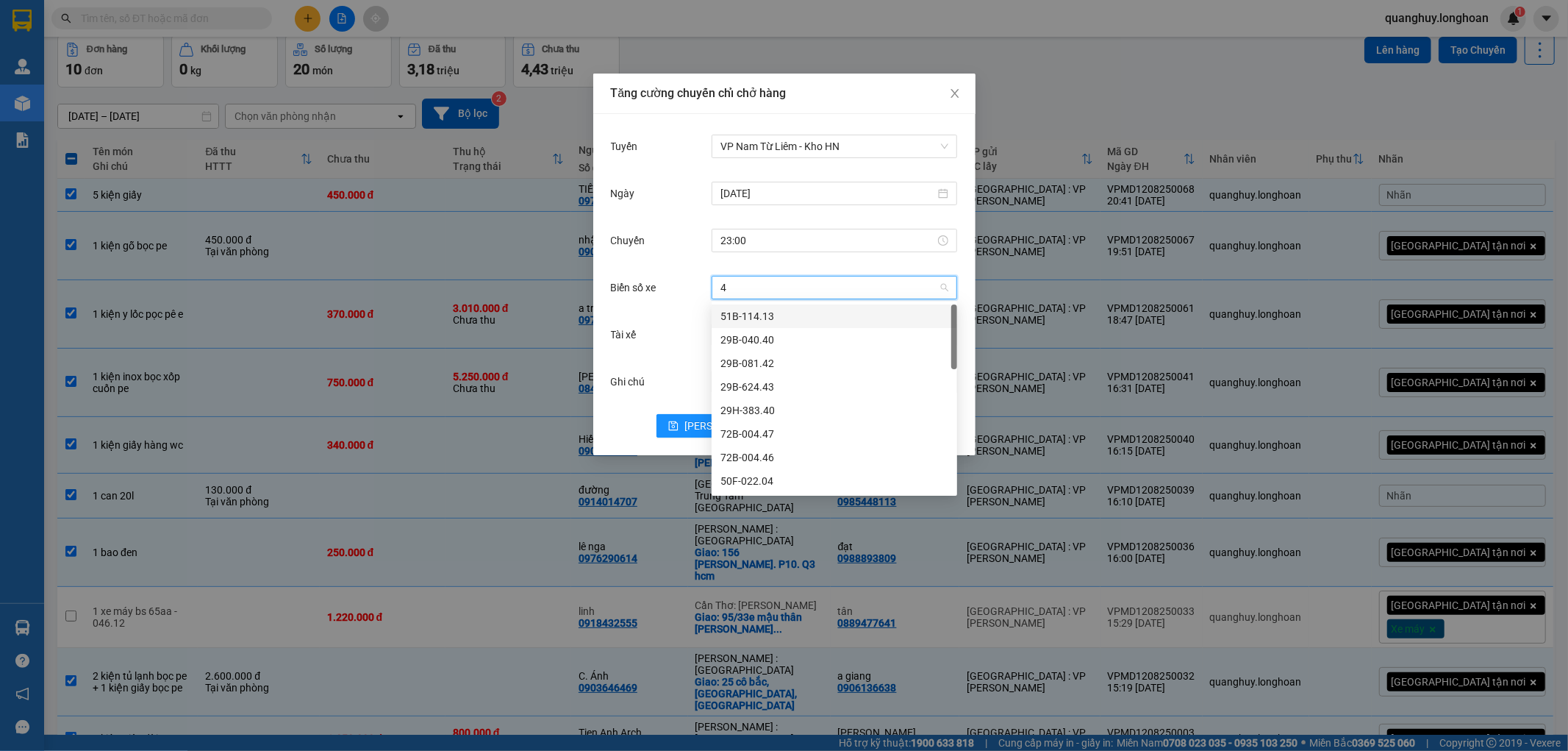
type input "45"
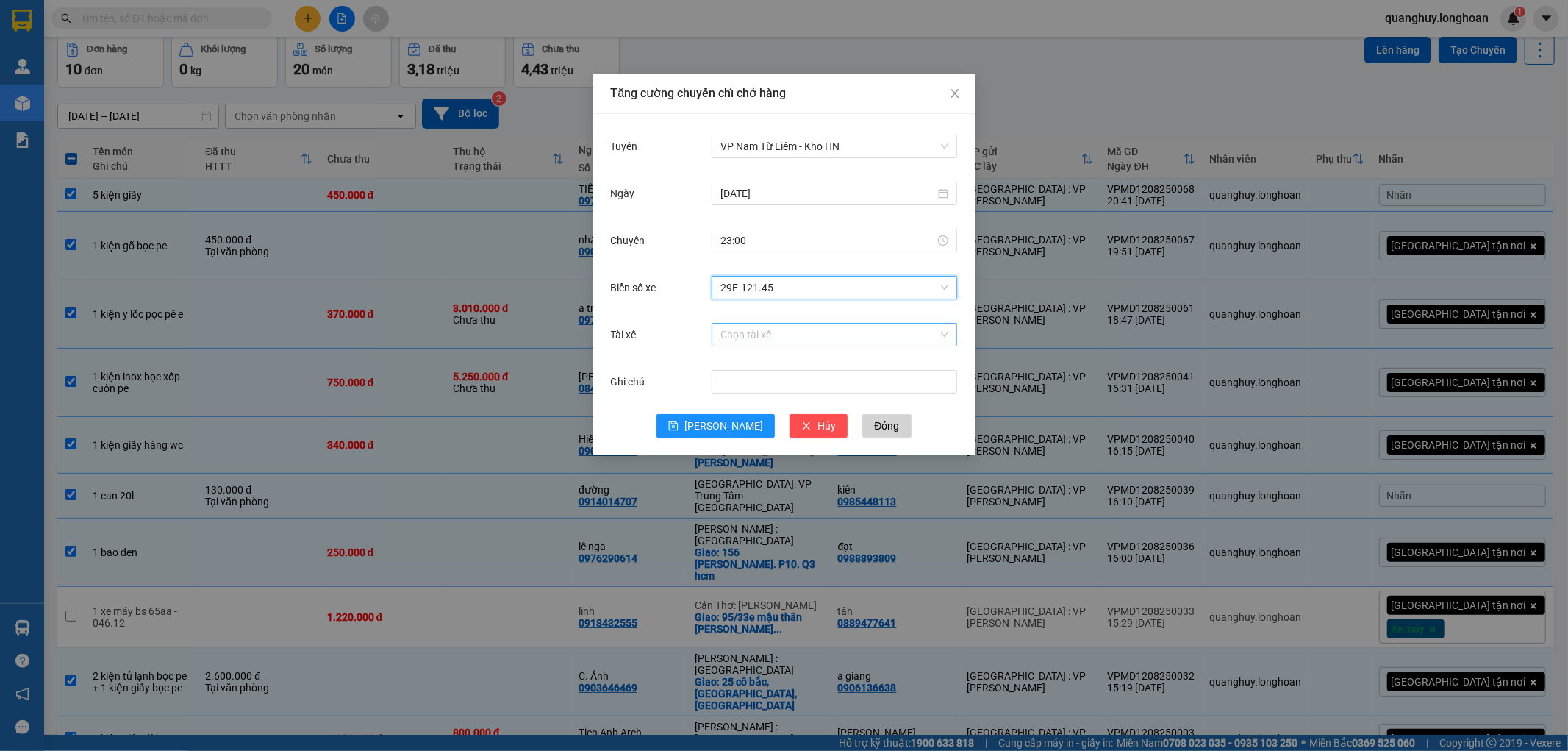
click at [744, 337] on input "Tài xế" at bounding box center [829, 335] width 218 height 22
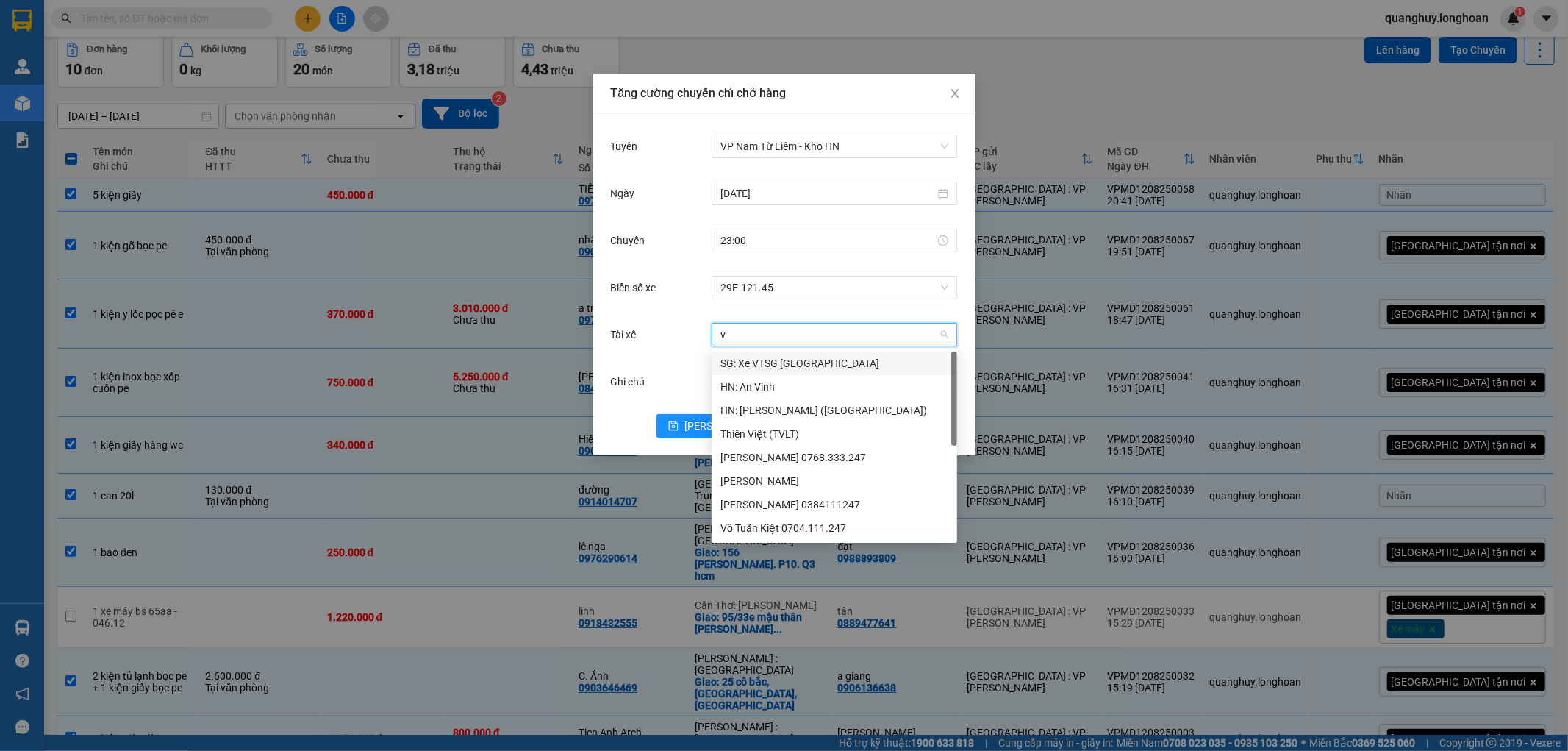
type input "vu"
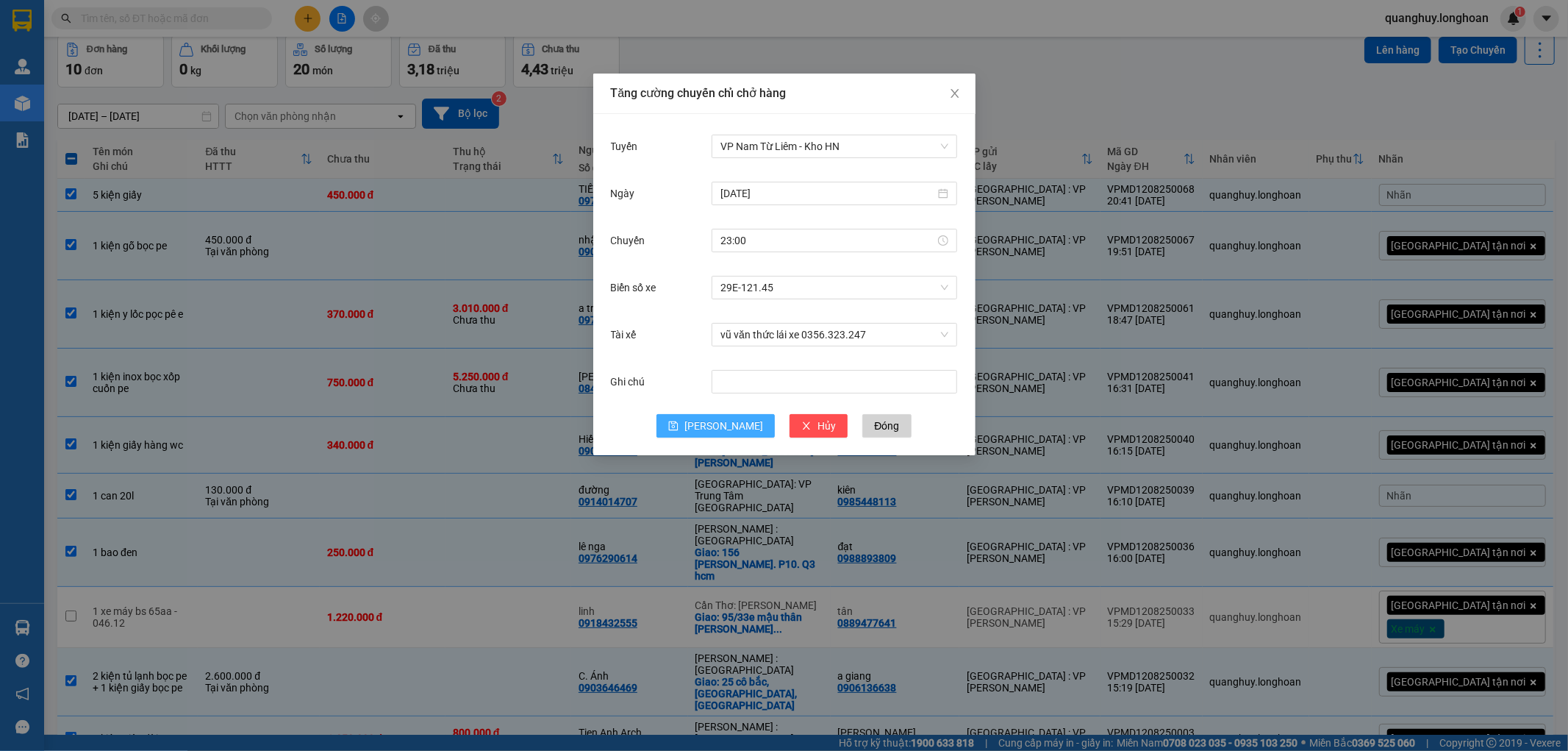
click at [713, 419] on button "[PERSON_NAME]" at bounding box center [715, 425] width 118 height 23
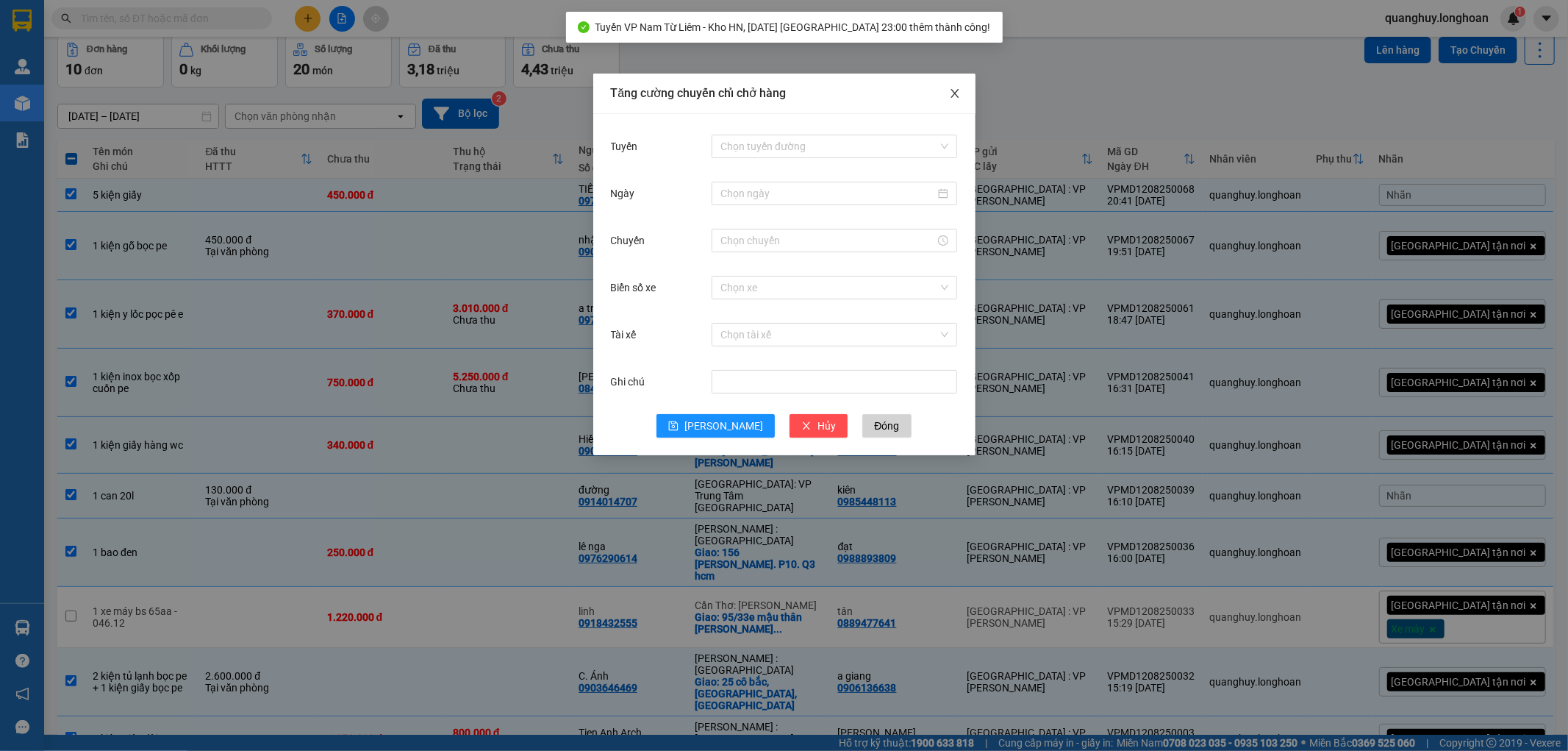
click at [956, 92] on icon "close" at bounding box center [955, 93] width 12 height 12
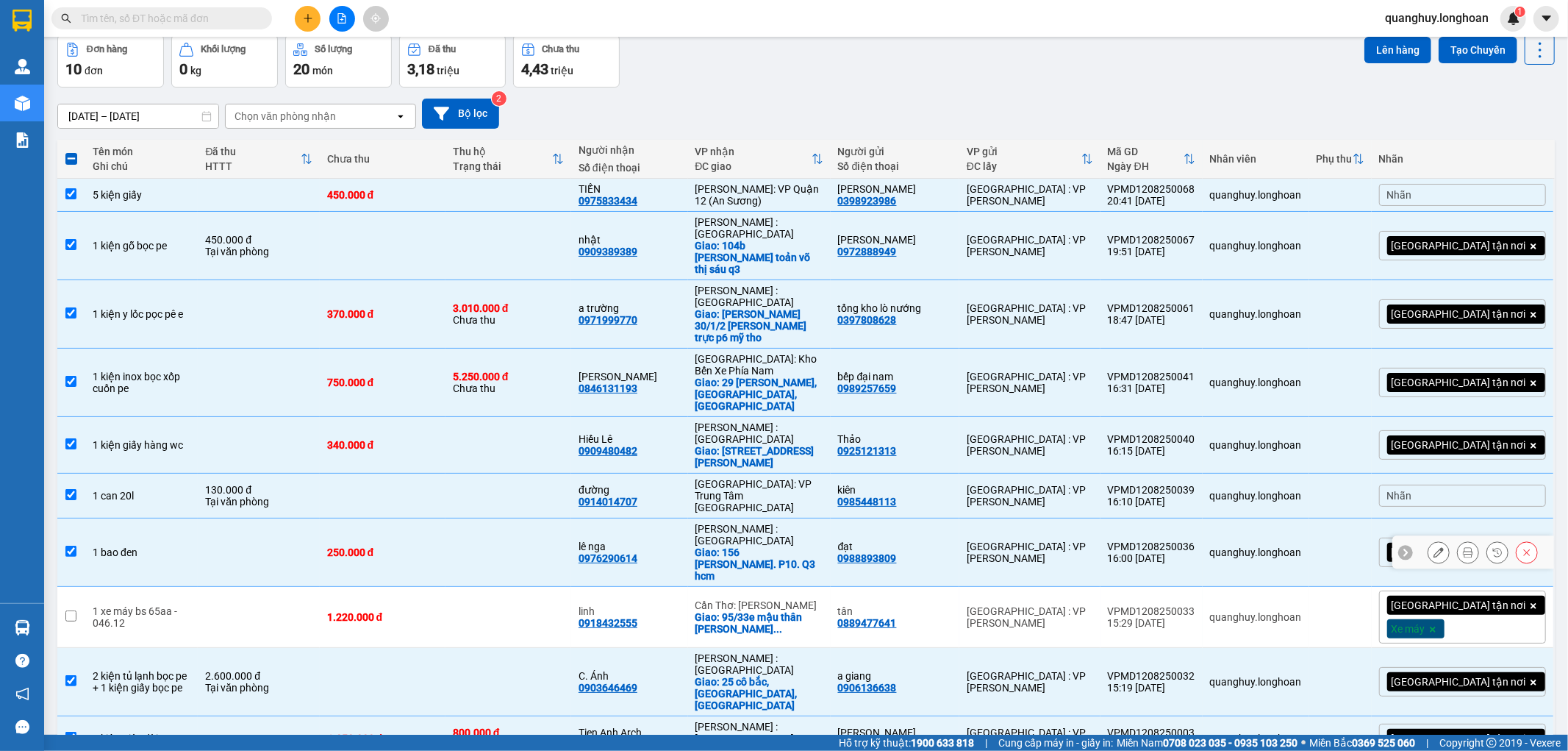
scroll to position [0, 0]
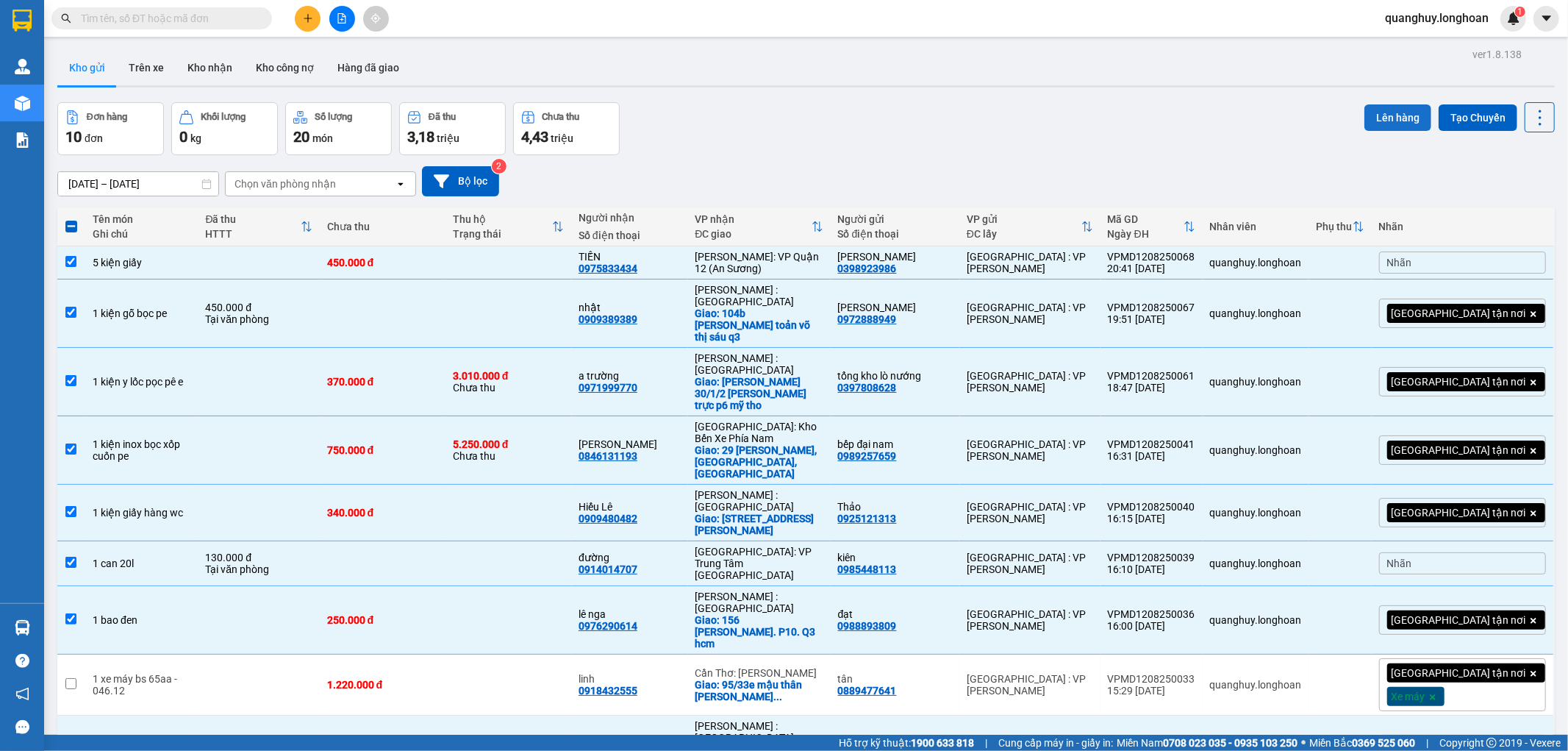
click at [1379, 121] on button "Lên hàng" at bounding box center [1398, 117] width 67 height 26
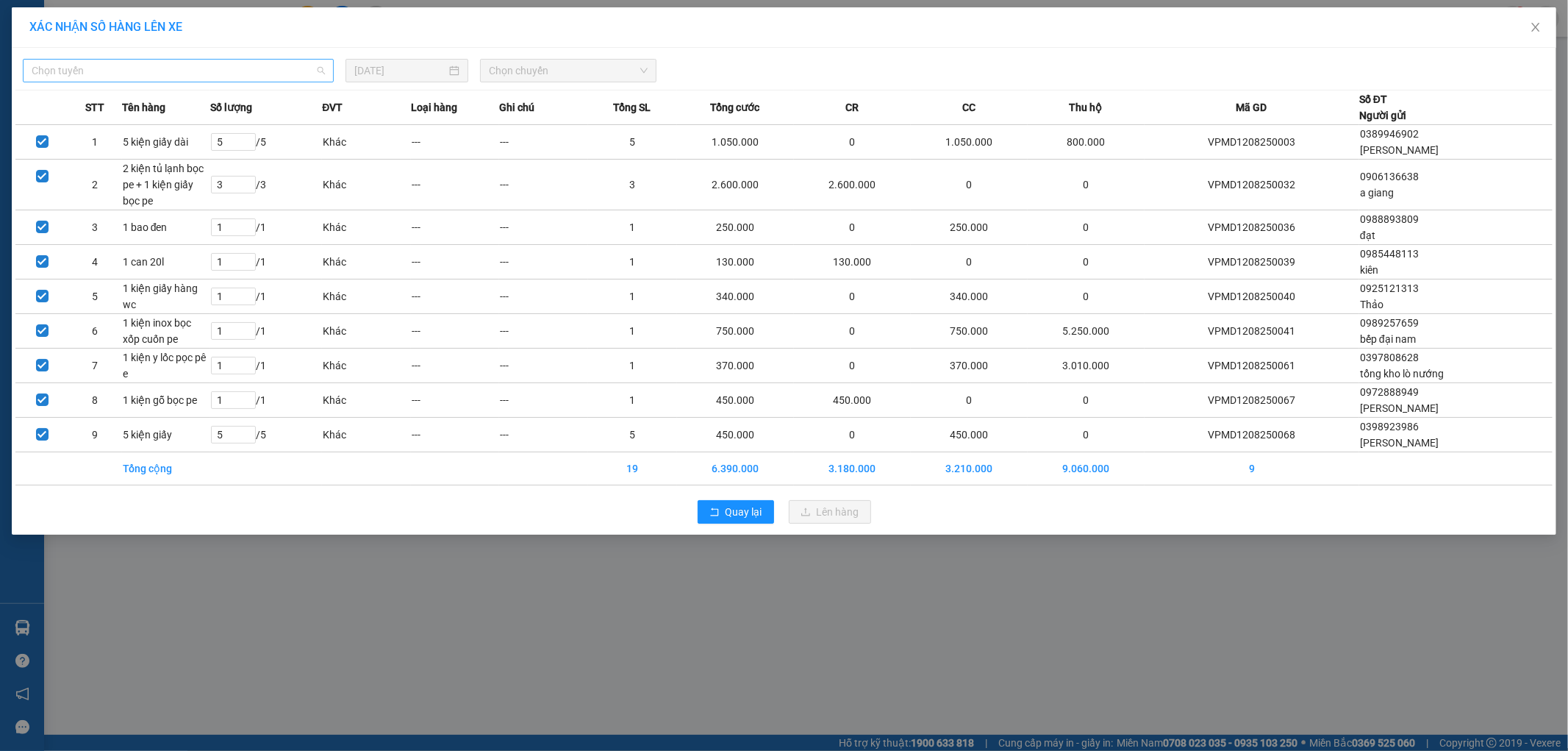
click at [223, 59] on div "Chọn tuyến" at bounding box center [178, 70] width 311 height 23
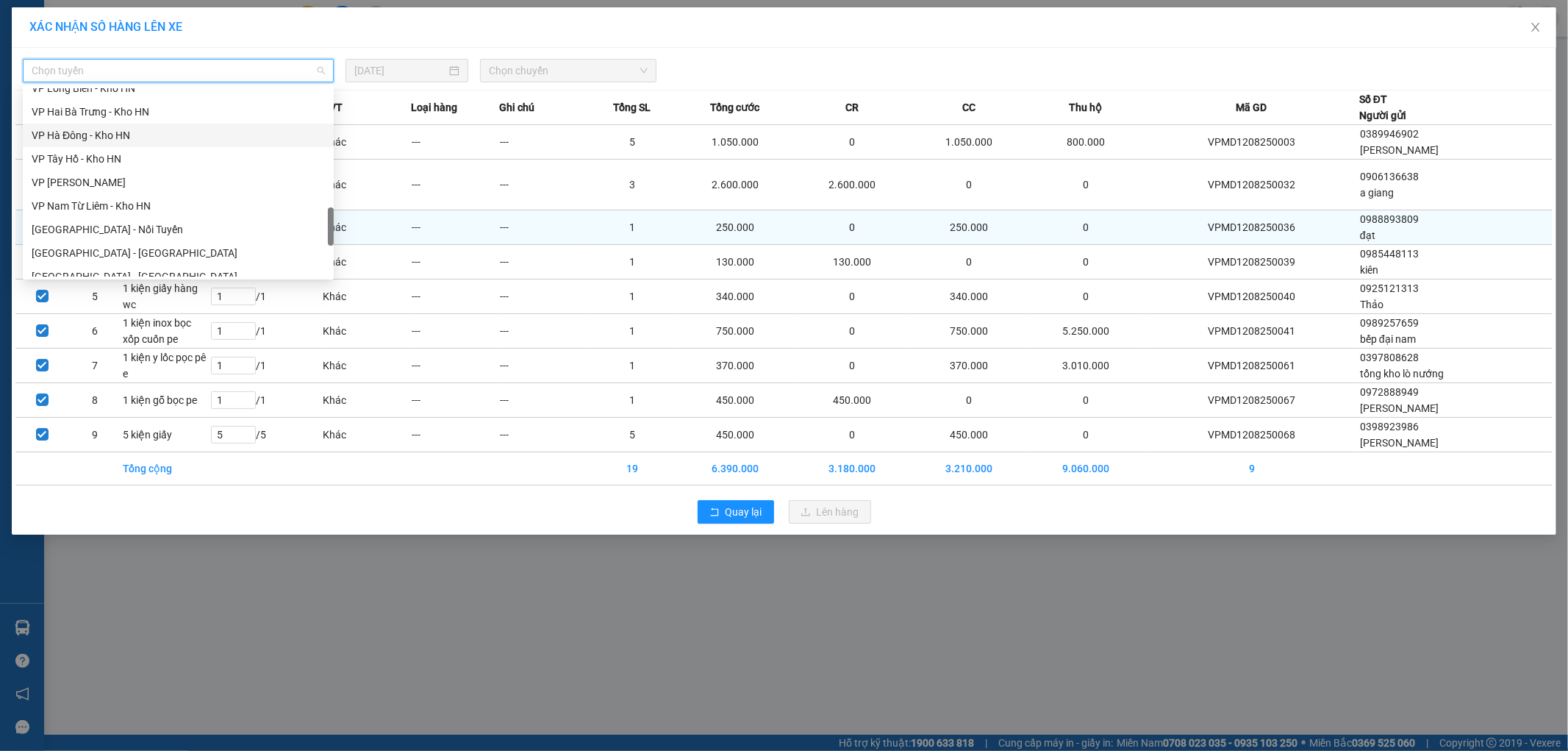
scroll to position [793, 0]
drag, startPoint x: 333, startPoint y: 219, endPoint x: 335, endPoint y: 237, distance: 18.1
click at [335, 237] on body "Kết quả tìm kiếm ( 0 ) Bộ lọc No Data quanghuy.longhoan 1 Quản [PERSON_NAME] lý…" at bounding box center [784, 375] width 1568 height 751
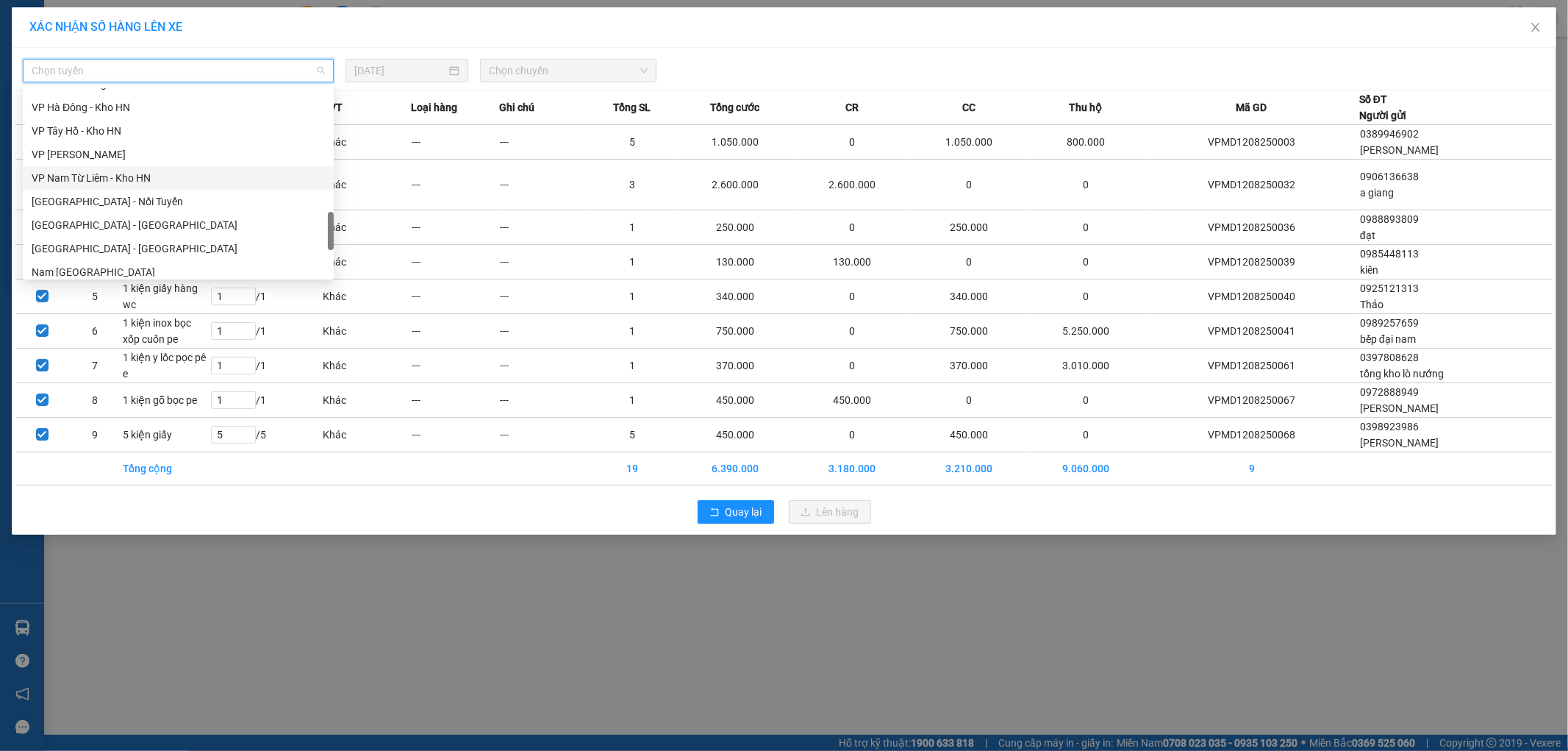
click at [97, 181] on div "VP Nam Từ Liêm - Kho HN" at bounding box center [178, 177] width 293 height 16
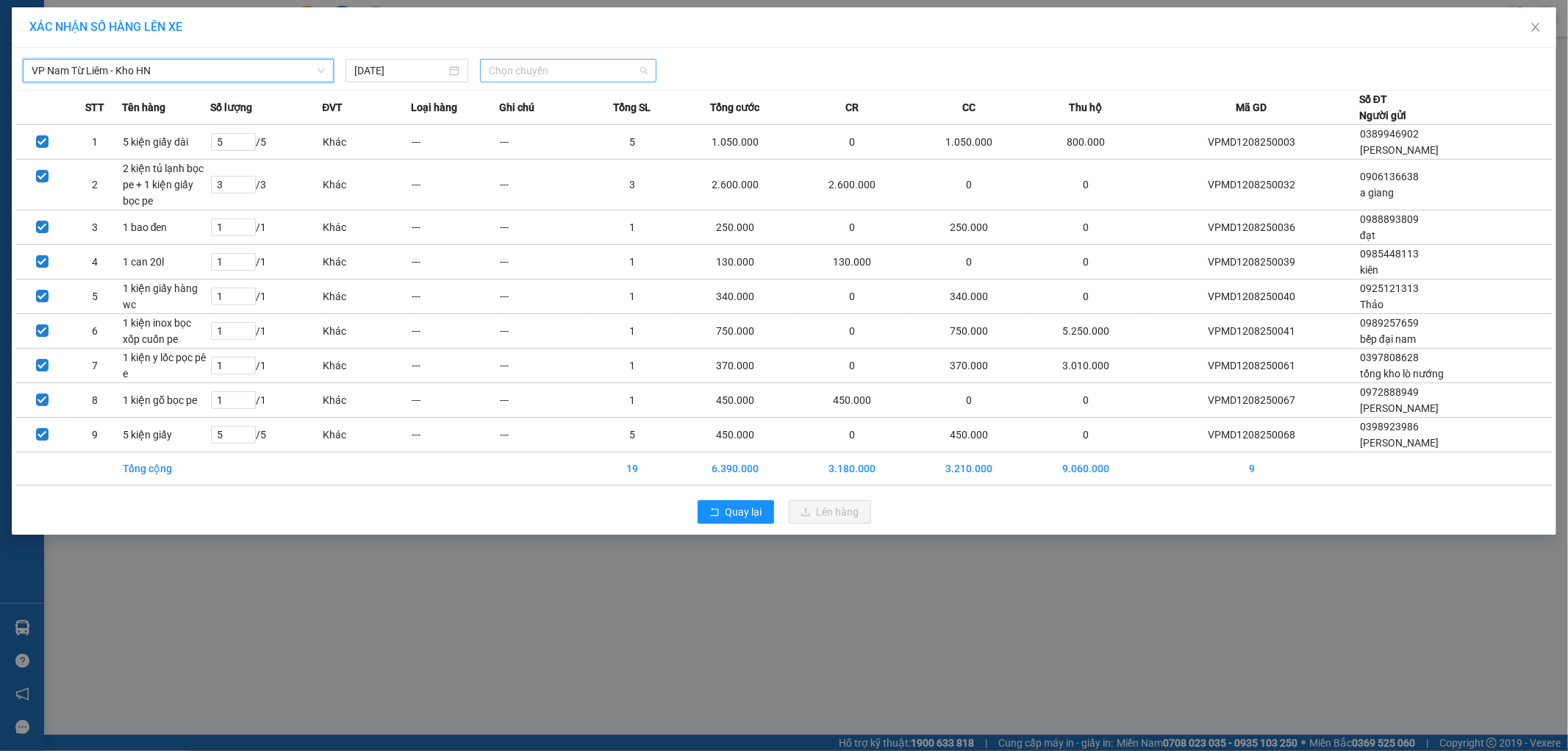
click at [564, 72] on span "Chọn chuyến" at bounding box center [568, 71] width 159 height 22
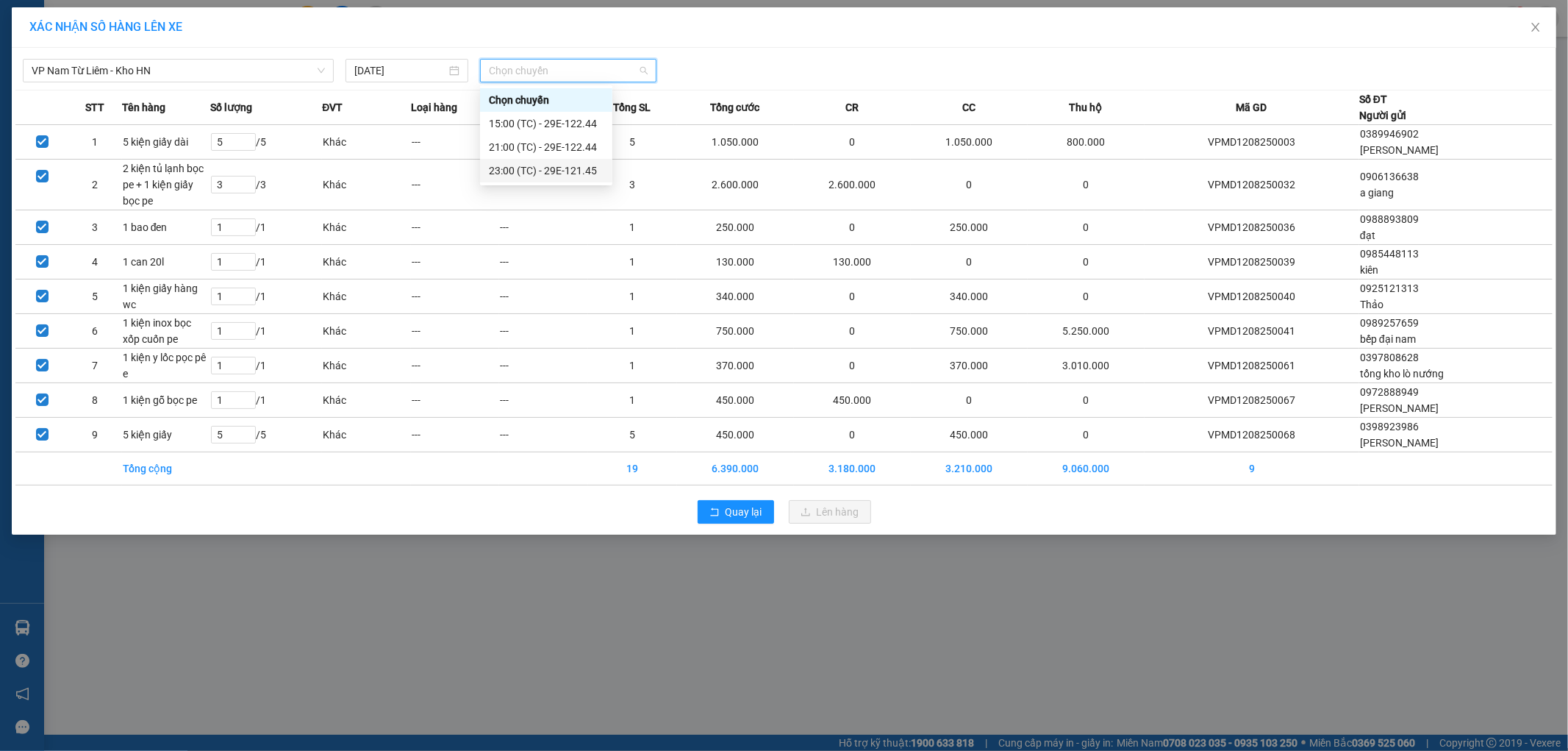
click at [560, 172] on div "23:00 (TC) - 29E-121.45" at bounding box center [545, 170] width 114 height 16
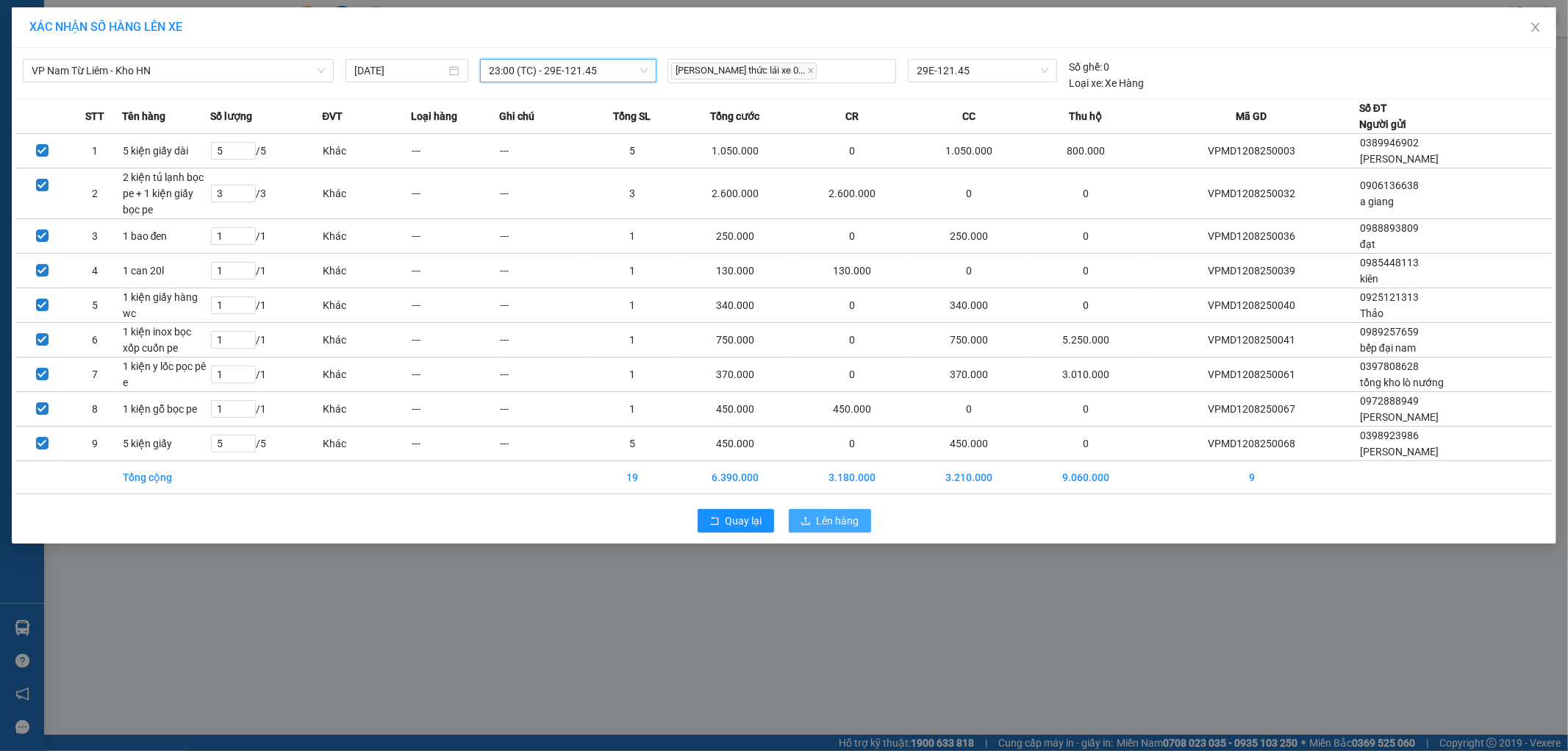
click at [848, 519] on span "Lên hàng" at bounding box center [838, 520] width 43 height 16
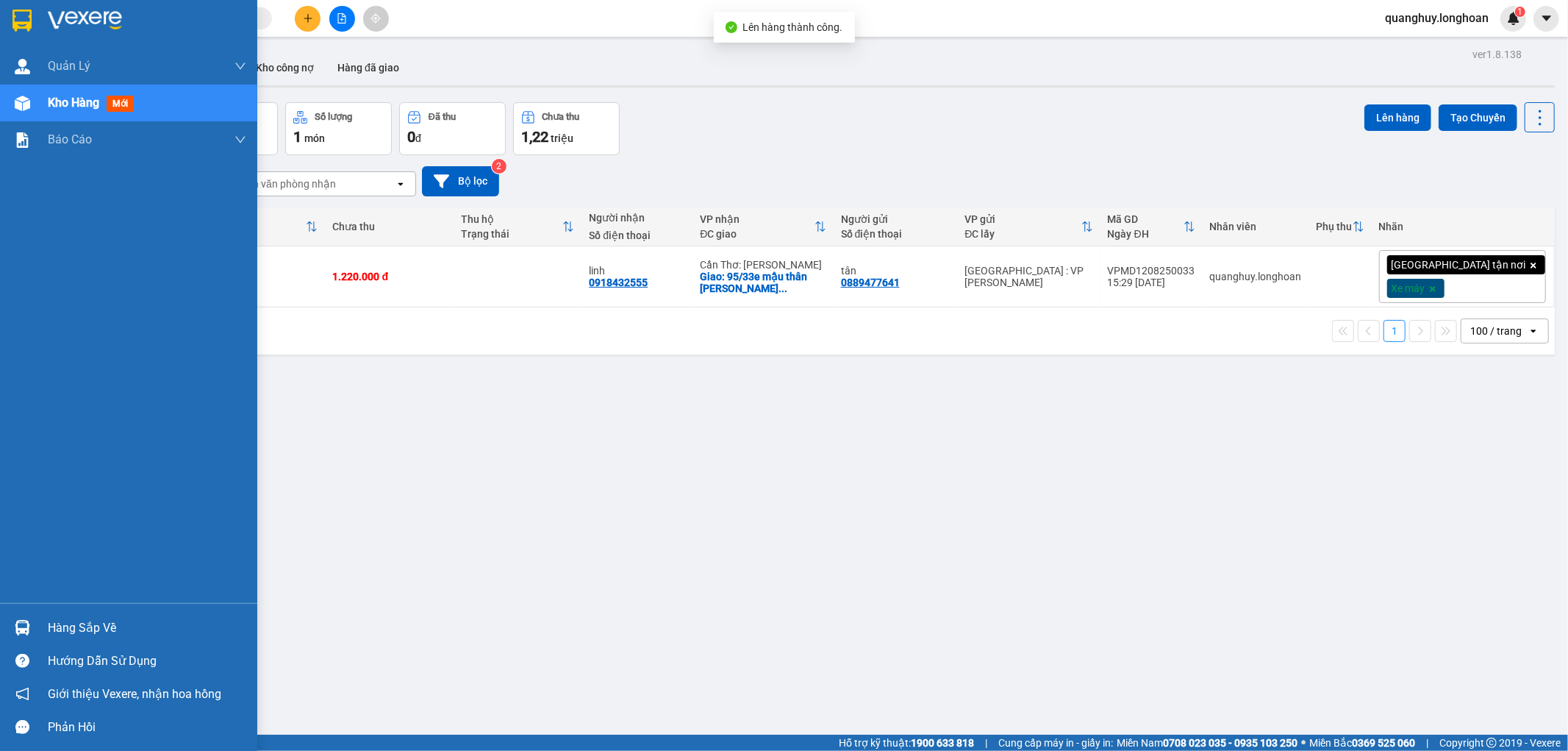
click at [22, 28] on img at bounding box center [21, 20] width 20 height 22
click at [6, 27] on div at bounding box center [128, 23] width 258 height 47
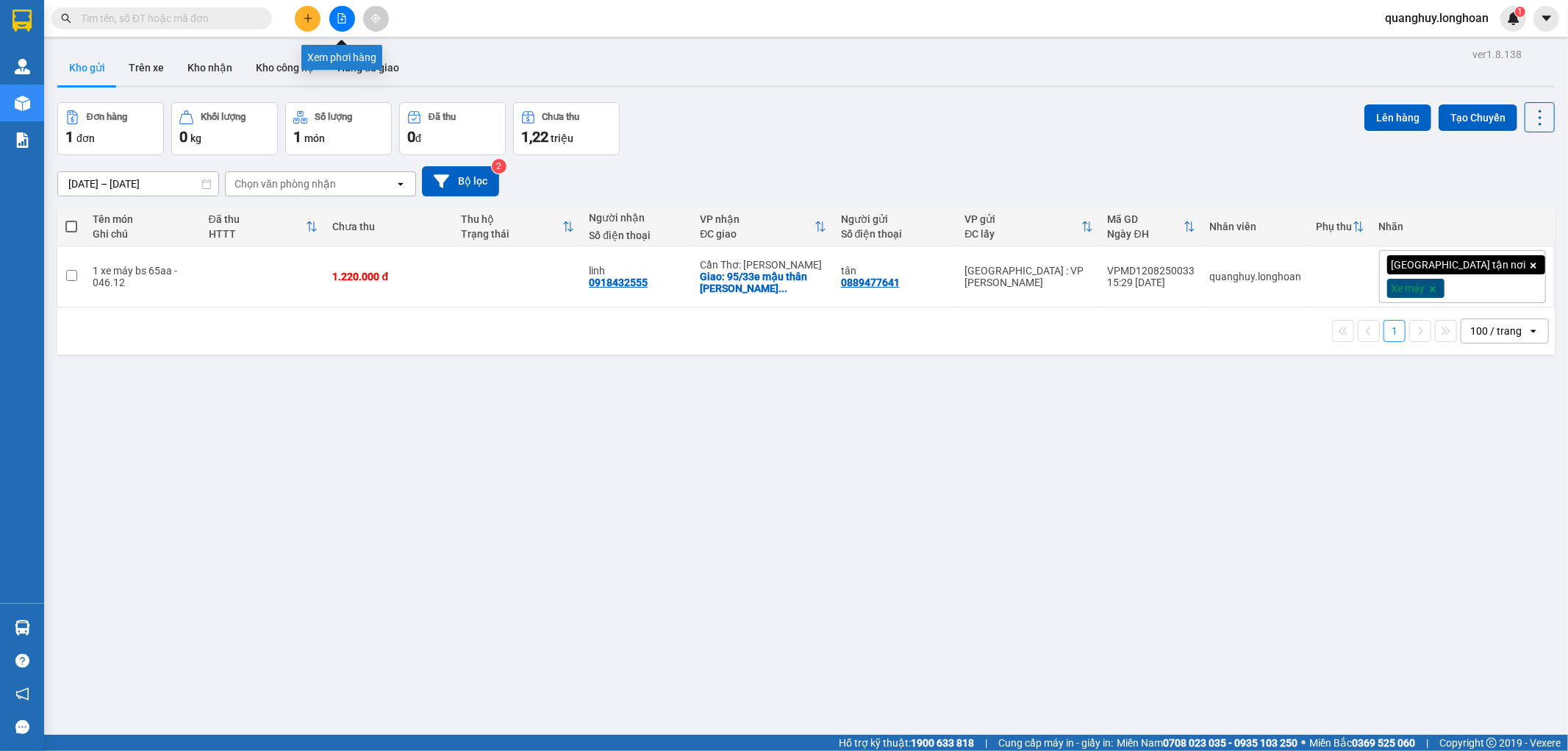
click at [348, 11] on button at bounding box center [342, 19] width 26 height 26
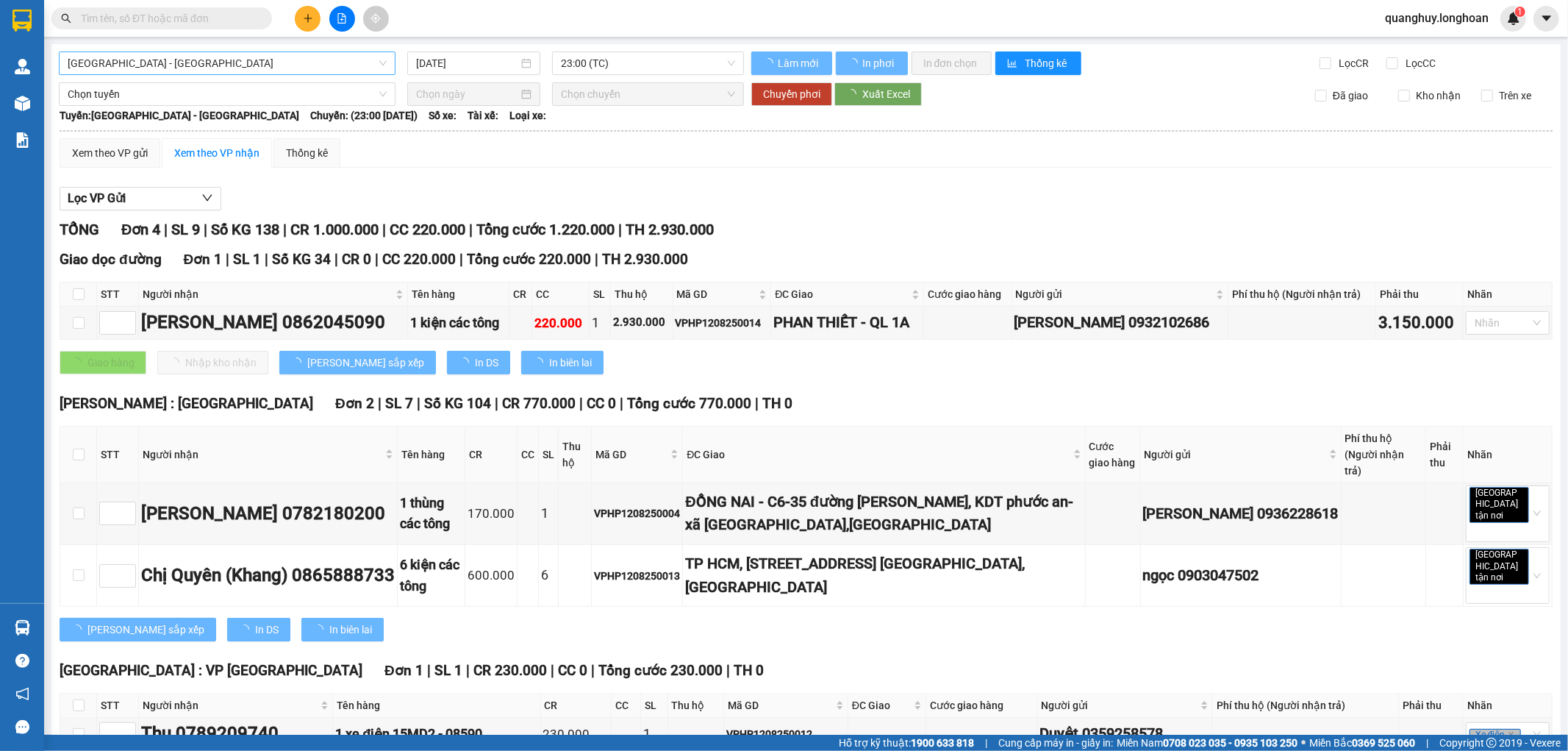
click at [255, 74] on span "[GEOGRAPHIC_DATA] - [GEOGRAPHIC_DATA]" at bounding box center [227, 63] width 319 height 22
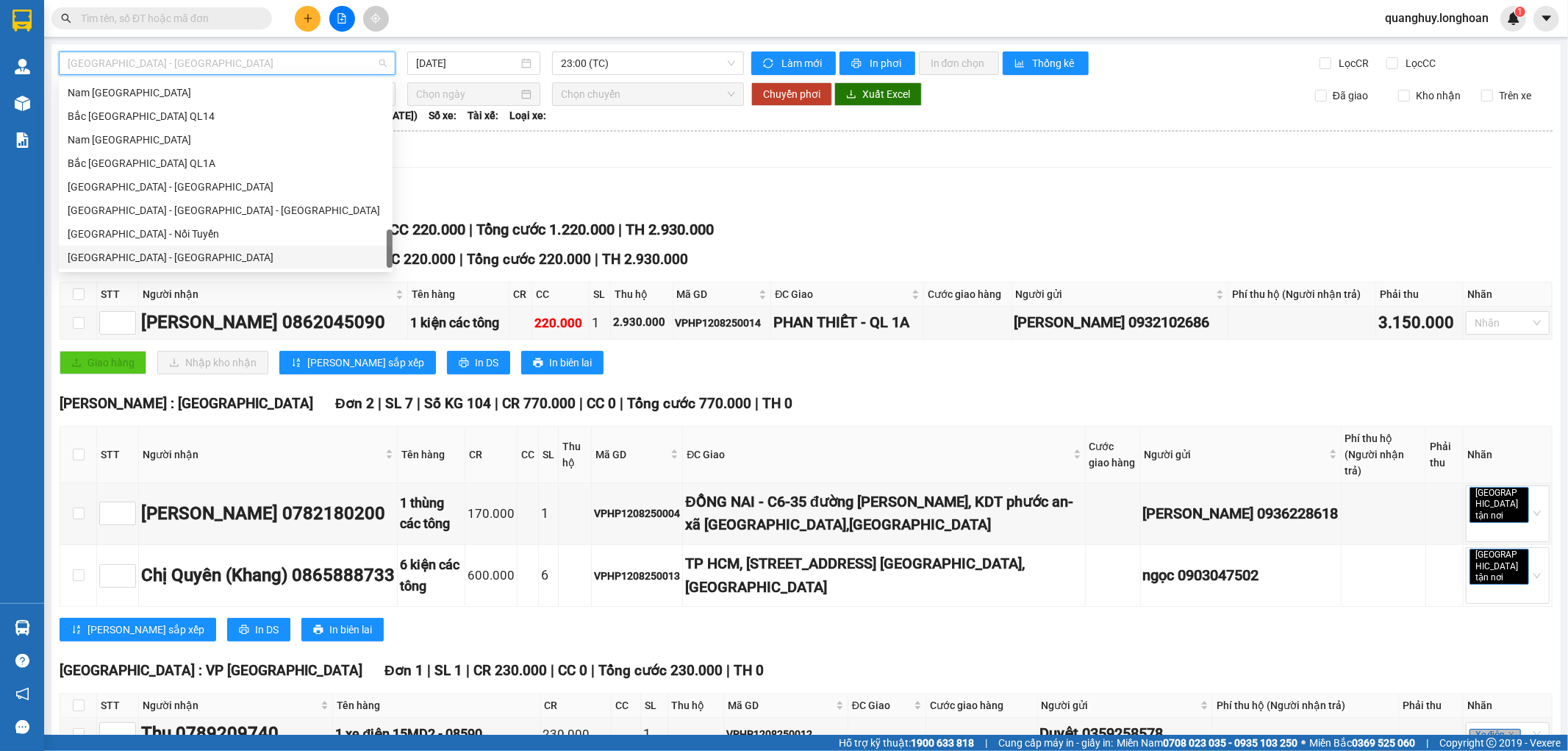
scroll to position [775, 0]
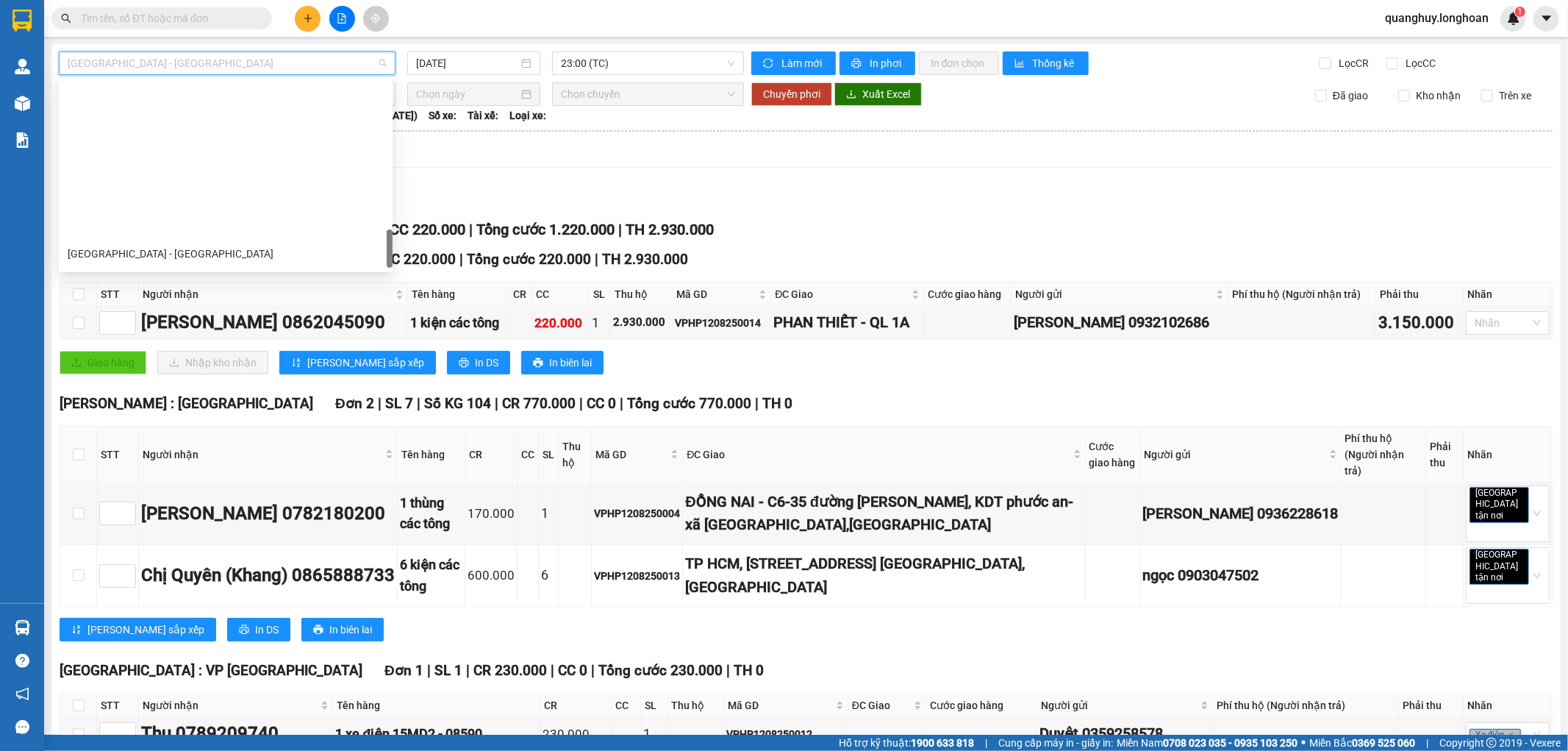
drag, startPoint x: 388, startPoint y: 246, endPoint x: 395, endPoint y: 216, distance: 30.8
click at [395, 216] on body "Kết quả tìm kiếm ( 0 ) Bộ lọc No Data quanghuy.longhoan 1 Quản [PERSON_NAME] lý…" at bounding box center [784, 375] width 1568 height 751
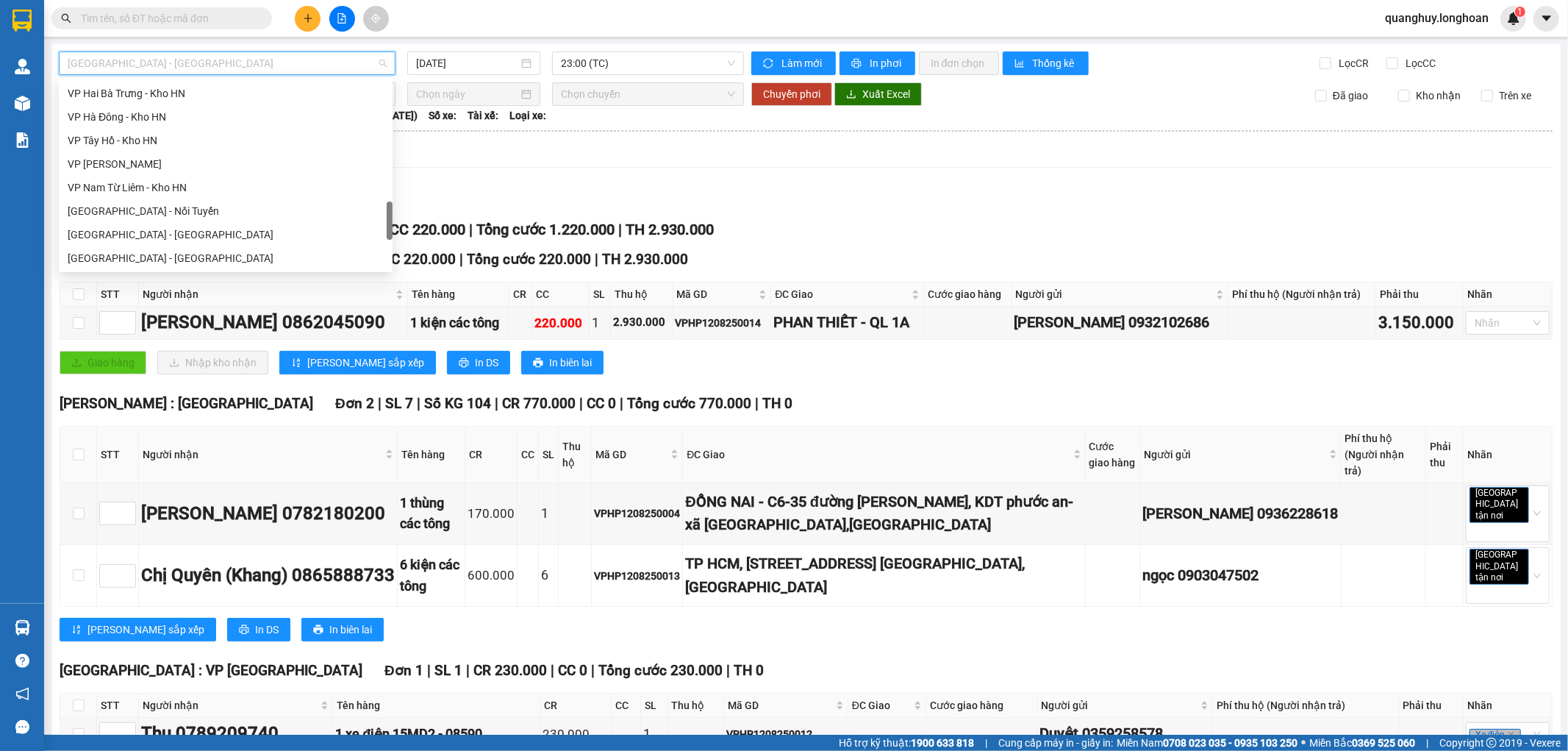
click at [400, 200] on div "Lọc VP Gửi" at bounding box center [806, 199] width 1493 height 24
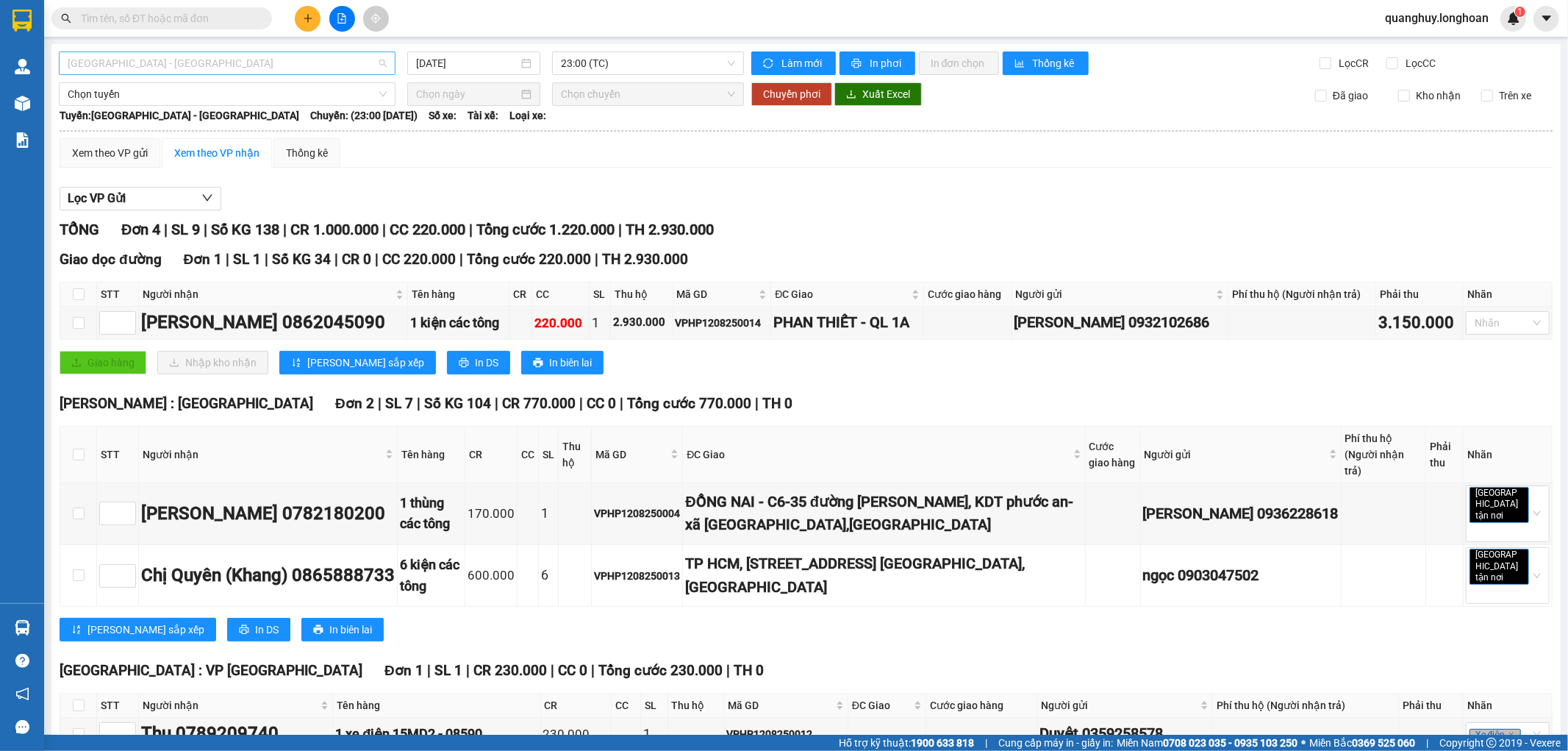
click at [296, 70] on span "[GEOGRAPHIC_DATA] - [GEOGRAPHIC_DATA]" at bounding box center [227, 63] width 319 height 22
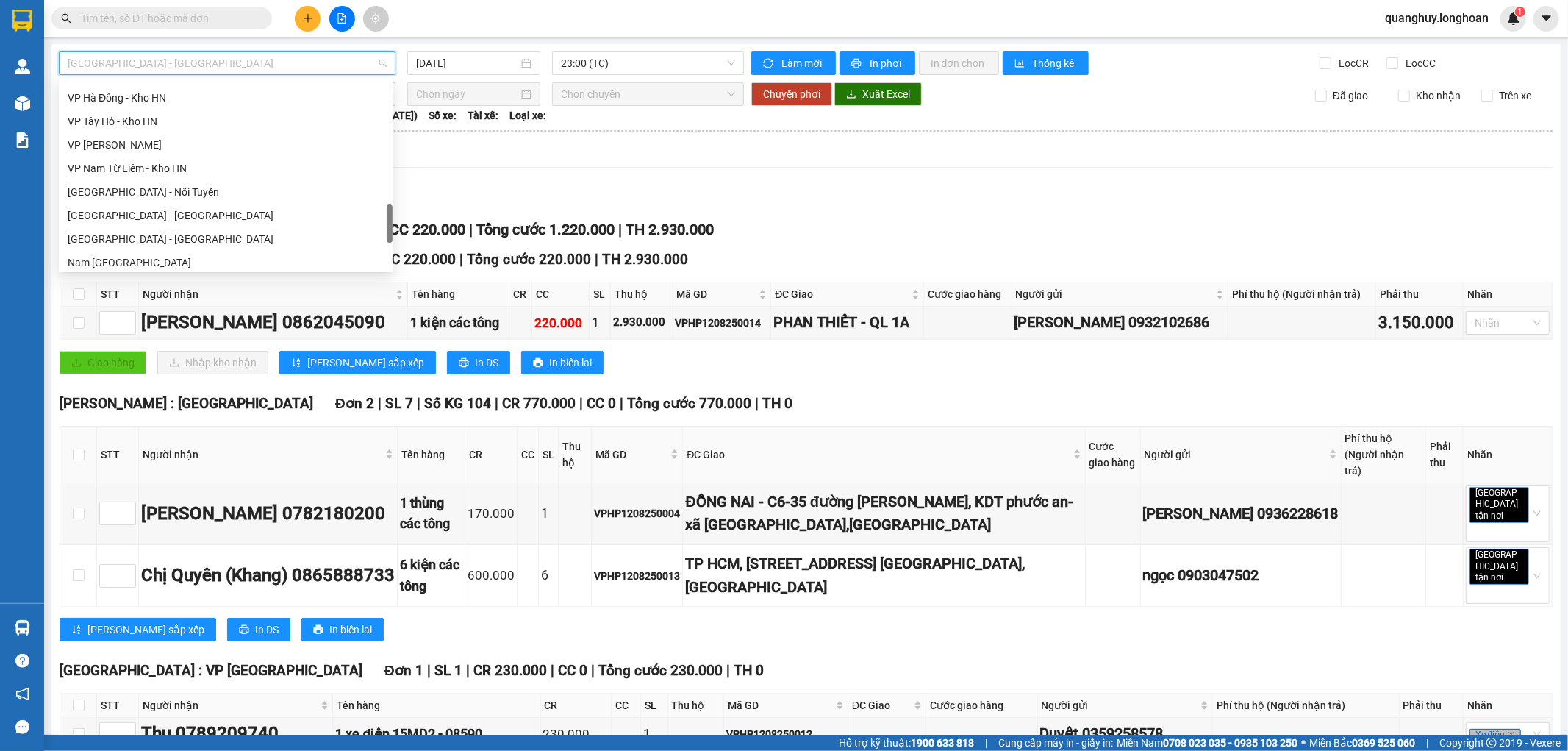
scroll to position [795, 0]
drag, startPoint x: 387, startPoint y: 111, endPoint x: 369, endPoint y: 230, distance: 120.4
click at [369, 230] on div "VP Hai Bà Trưng - Kho HN VP Hà Đông - Kho HN VP Tây Hồ - Kho HN VP Hoàng Mai - …" at bounding box center [225, 175] width 334 height 188
click at [369, 231] on div "[GEOGRAPHIC_DATA] - [GEOGRAPHIC_DATA]" at bounding box center [226, 238] width 316 height 16
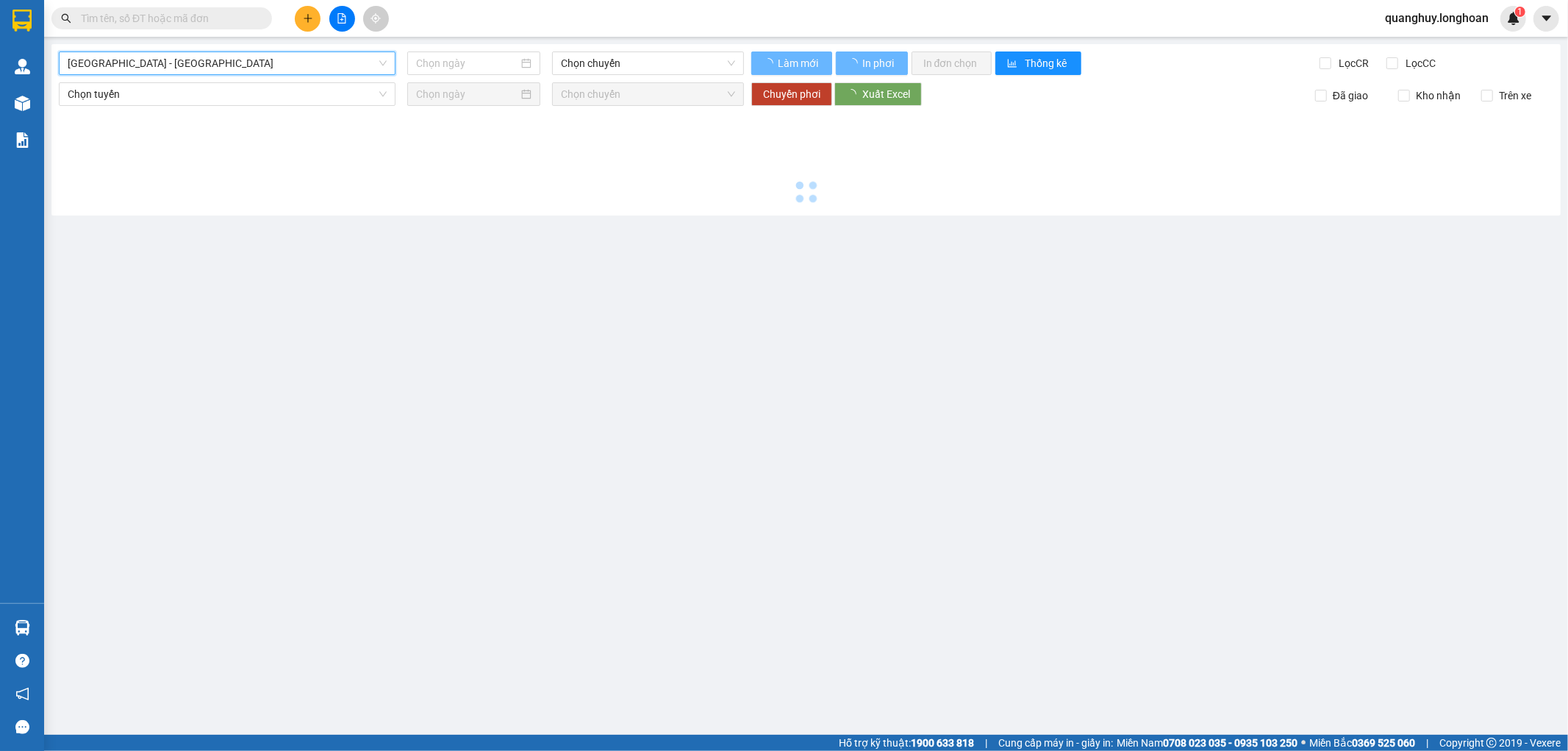
type input "[DATE]"
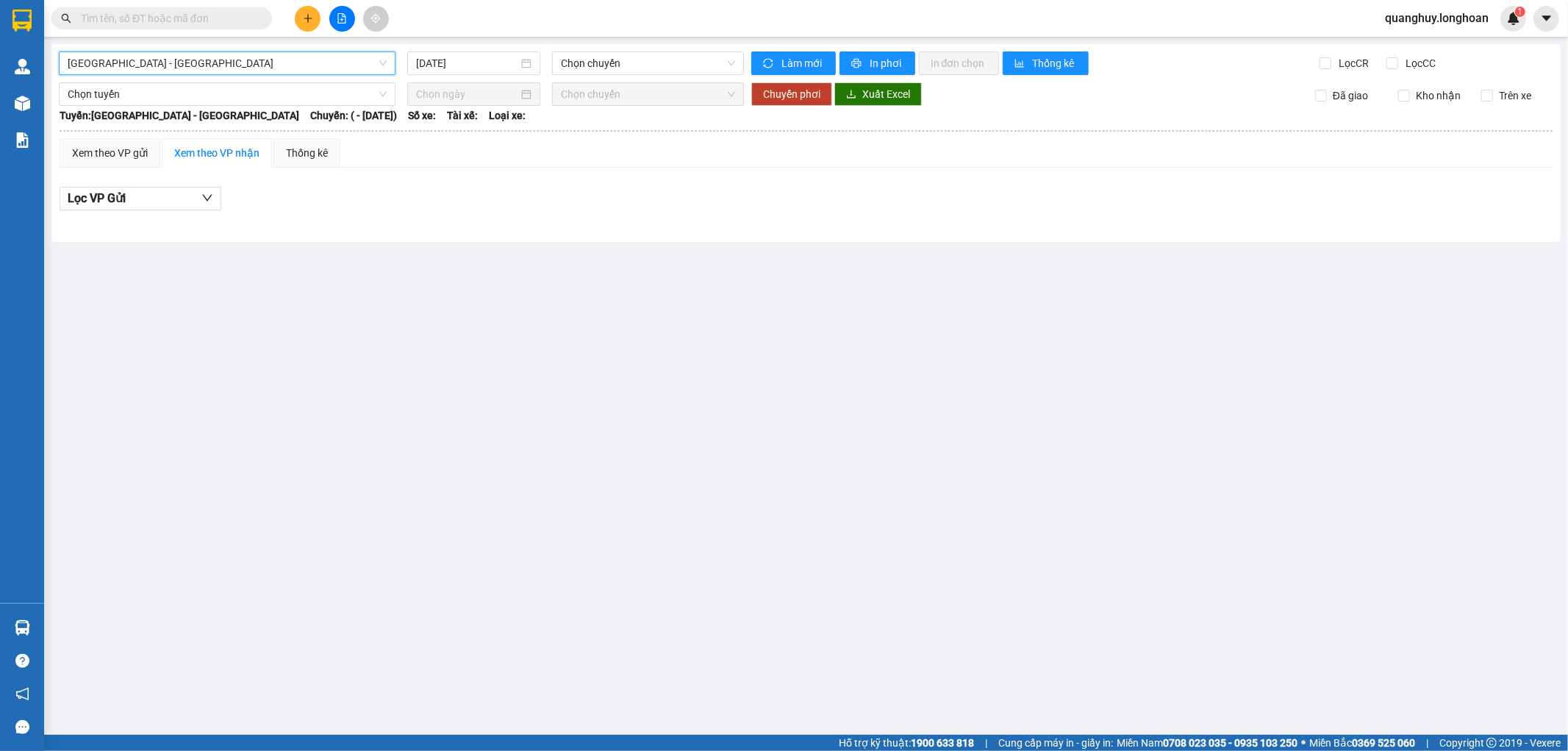
click at [254, 68] on span "[GEOGRAPHIC_DATA] - [GEOGRAPHIC_DATA]" at bounding box center [227, 63] width 319 height 22
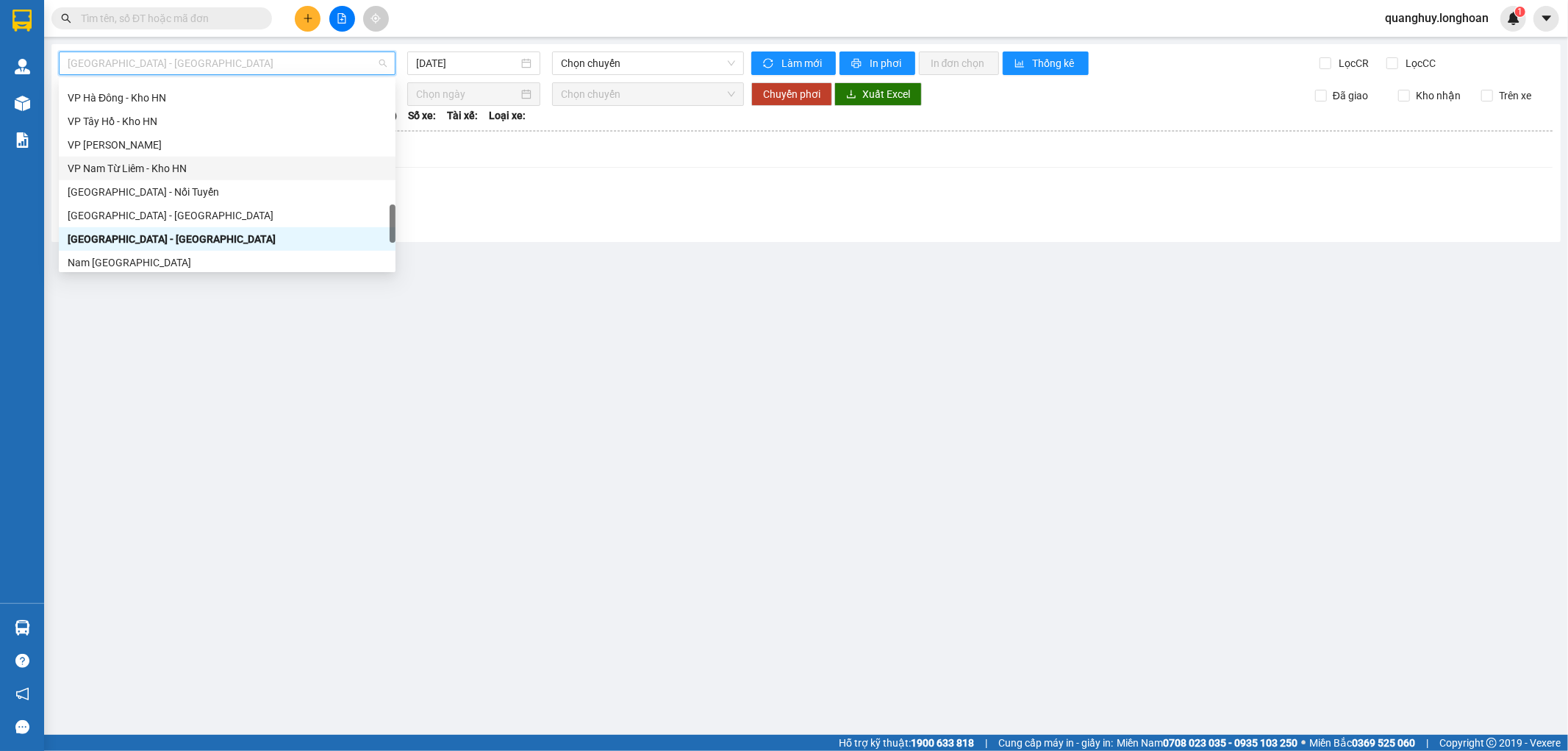
click at [159, 169] on div "VP Nam Từ Liêm - Kho HN" at bounding box center [227, 168] width 319 height 16
type input "[DATE]"
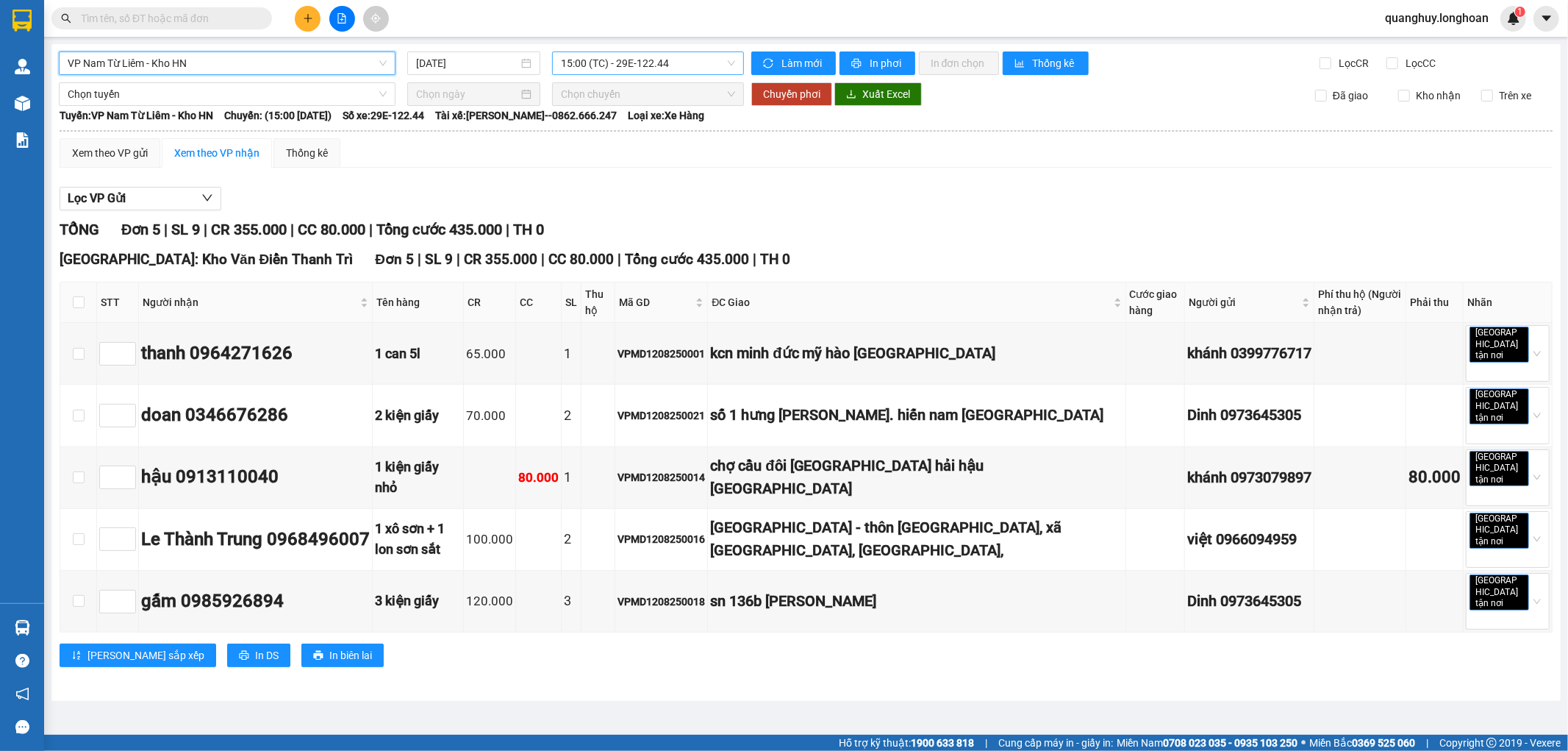
click at [704, 69] on span "15:00 (TC) - 29E-122.44" at bounding box center [648, 63] width 173 height 22
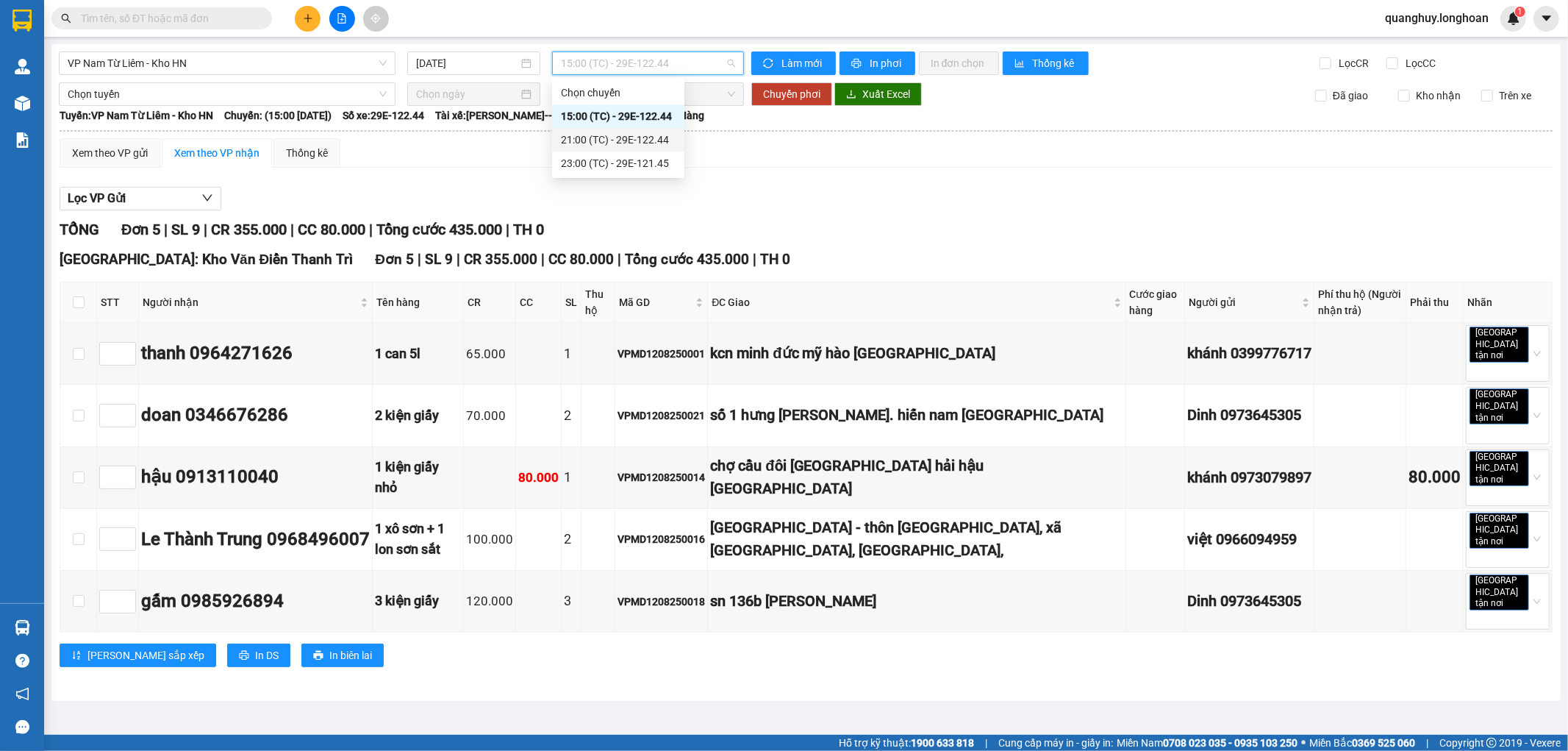
click at [646, 137] on div "21:00 (TC) - 29E-122.44" at bounding box center [618, 139] width 114 height 16
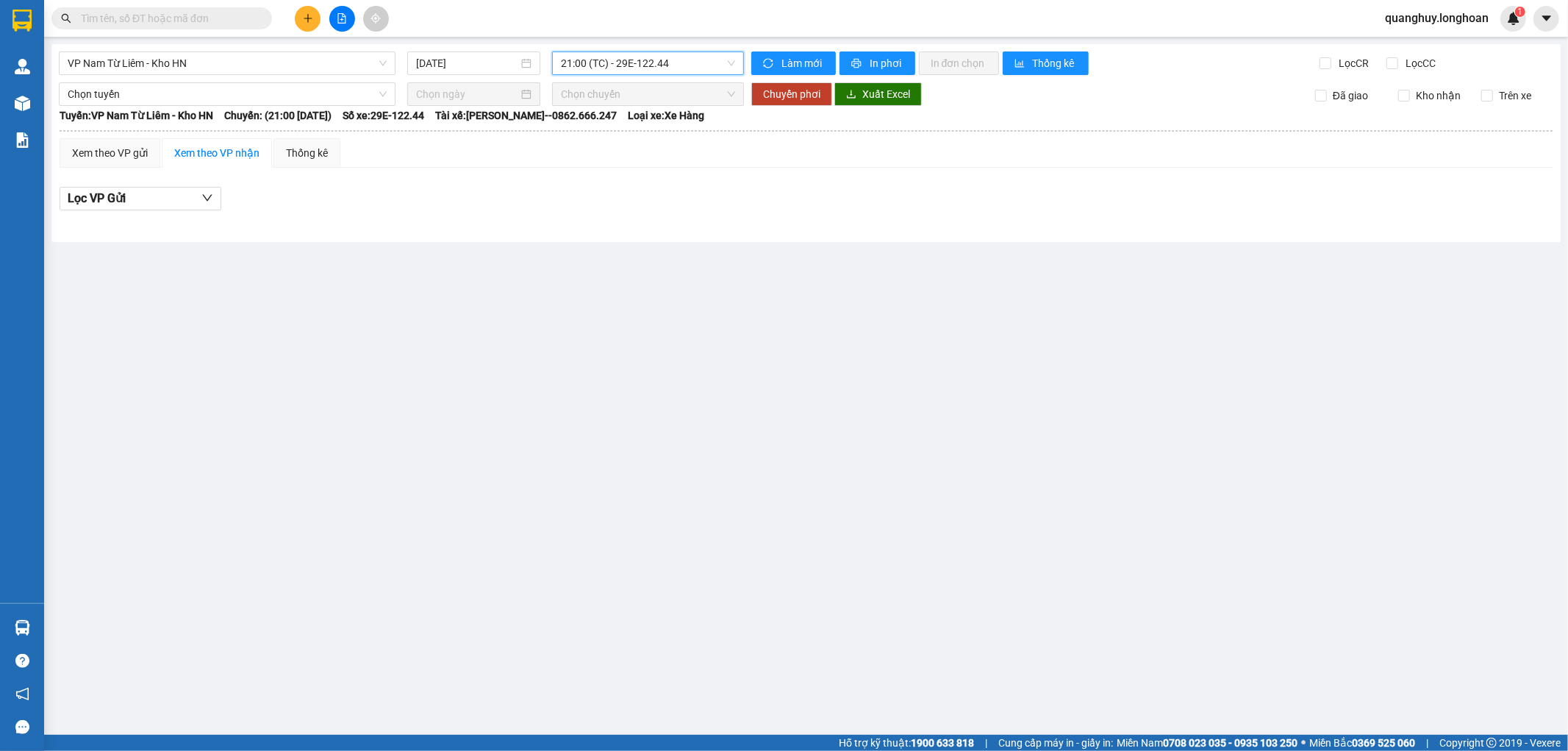
click at [701, 68] on span "21:00 (TC) - 29E-122.44" at bounding box center [648, 63] width 173 height 22
click at [654, 165] on div "23:00 (TC) - 29E-121.45" at bounding box center [618, 163] width 114 height 16
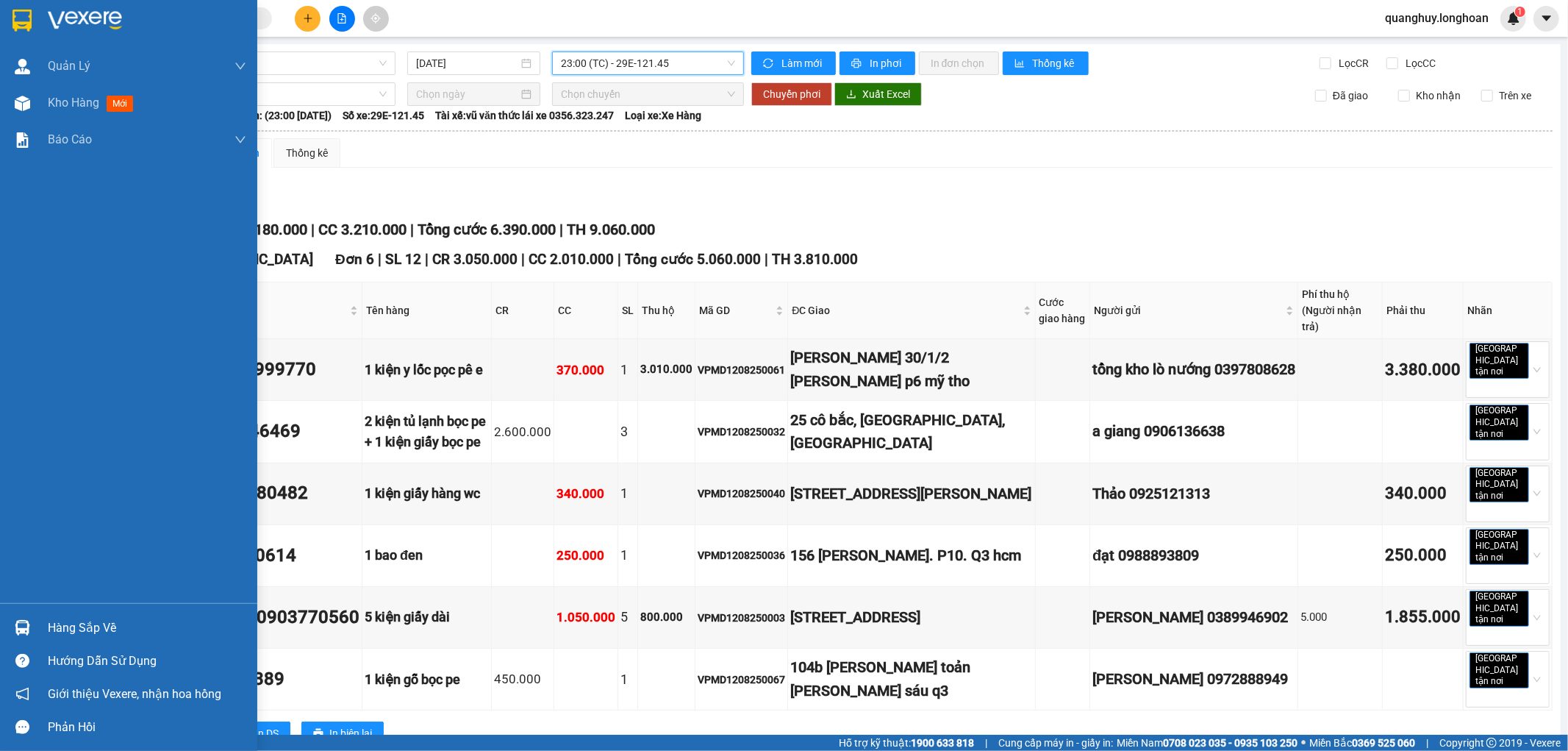
click at [7, 25] on div at bounding box center [128, 23] width 258 height 47
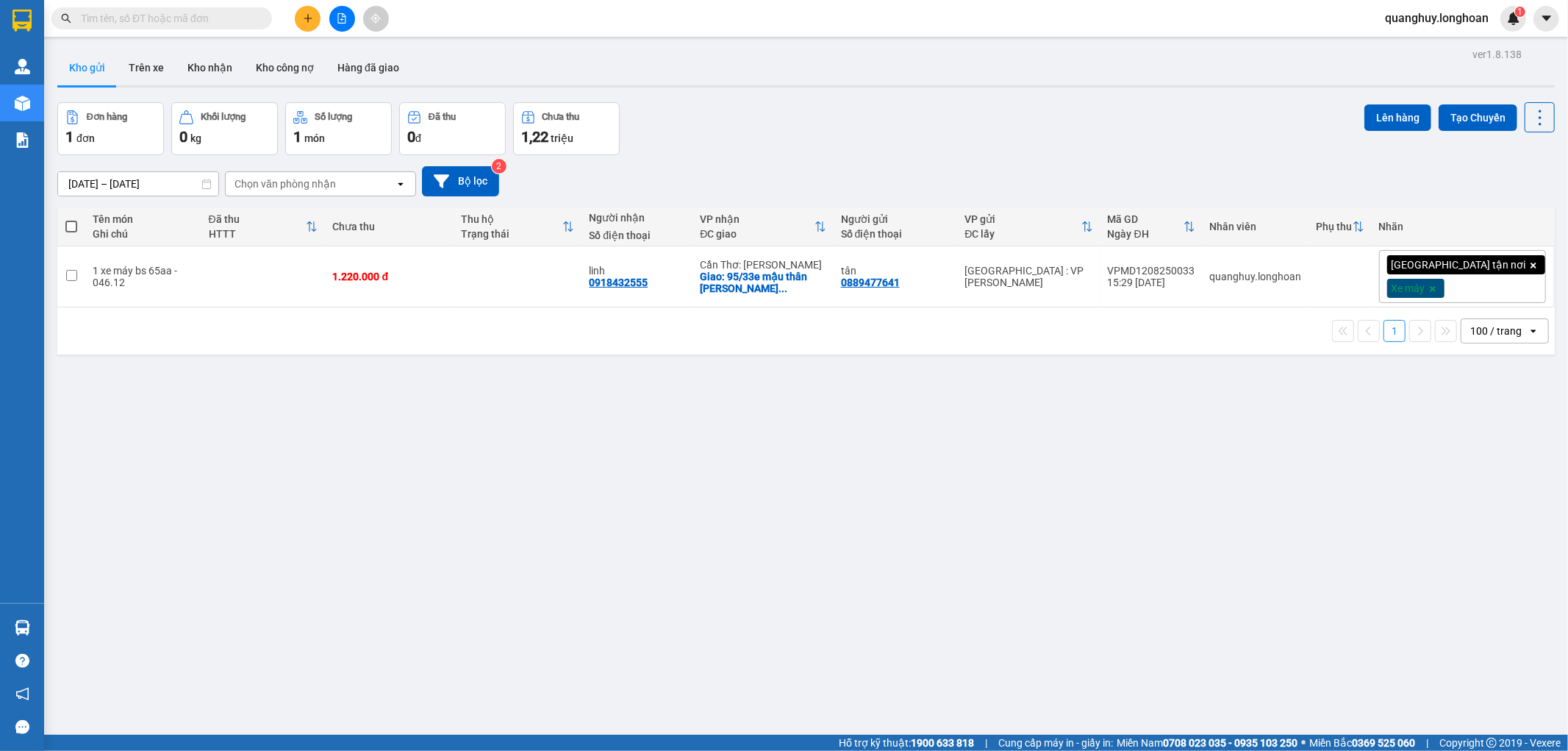
click at [344, 26] on button at bounding box center [342, 19] width 26 height 26
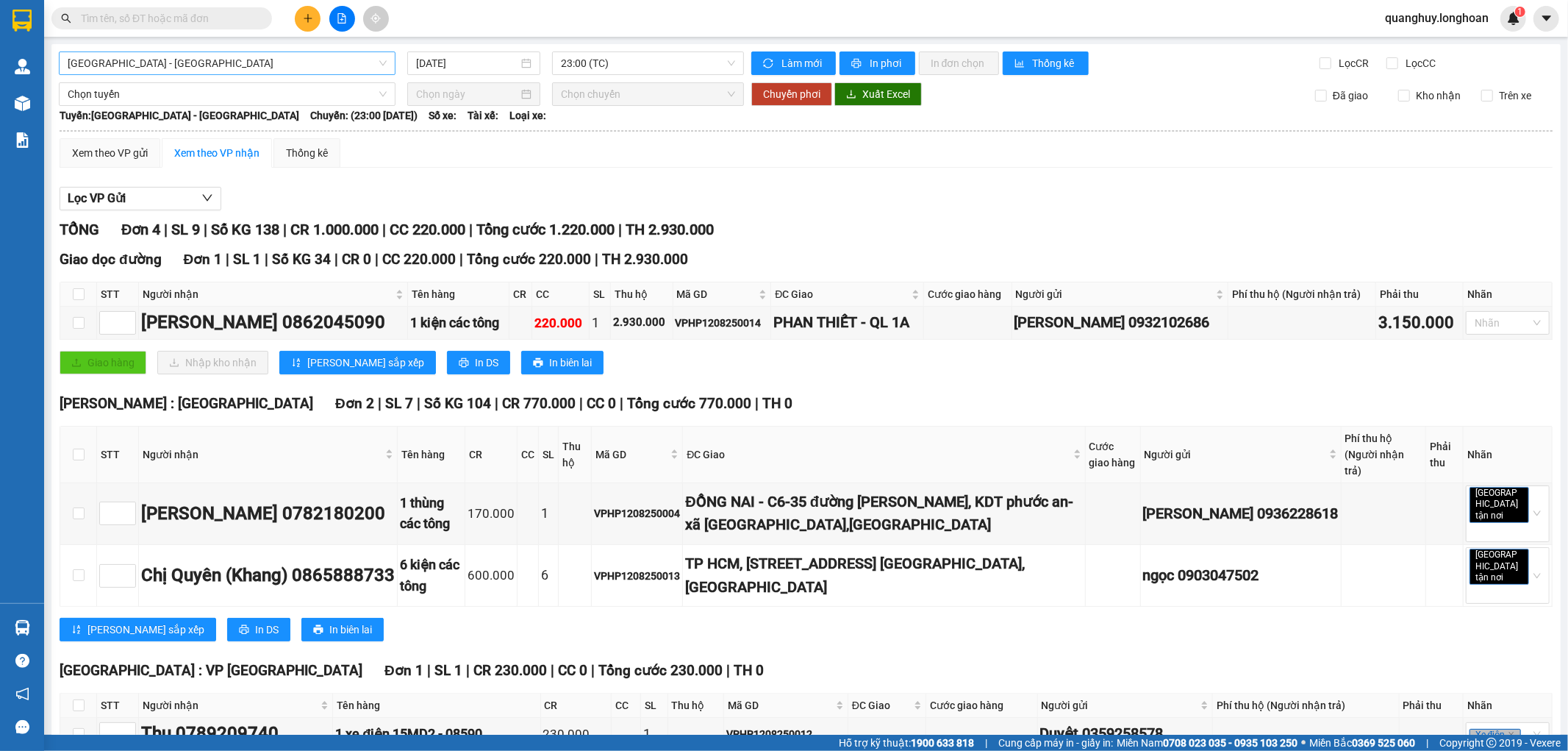
click at [297, 66] on span "[GEOGRAPHIC_DATA] - [GEOGRAPHIC_DATA]" at bounding box center [227, 63] width 319 height 22
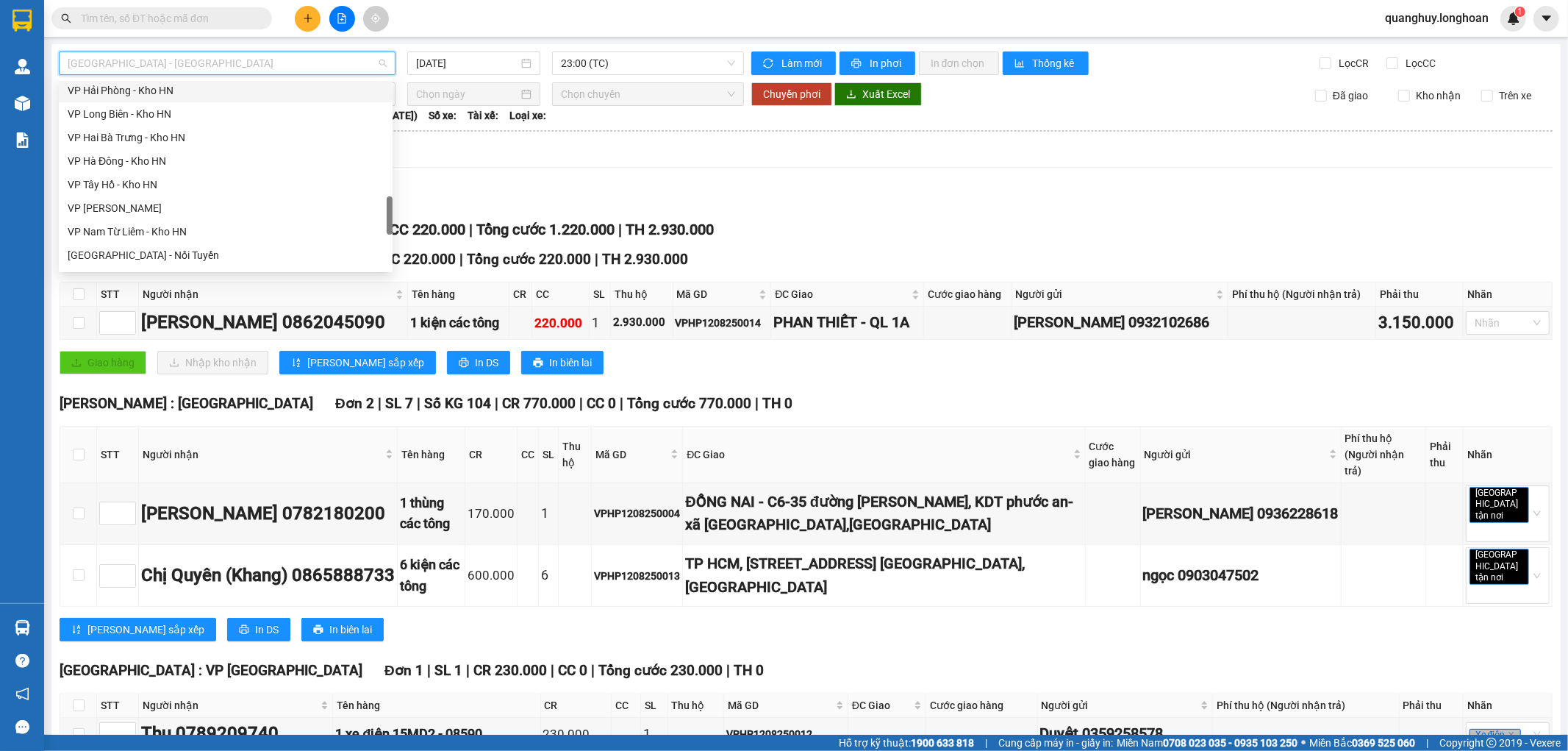
scroll to position [765, 0]
drag, startPoint x: 387, startPoint y: 209, endPoint x: 395, endPoint y: 235, distance: 27.2
click at [395, 235] on body "Kết quả tìm kiếm ( 0 ) Bộ lọc No Data quanghuy.longhoan 1 Quản [PERSON_NAME] lý…" at bounding box center [784, 375] width 1568 height 751
click at [147, 194] on div "VP Nam Từ Liêm - Kho HN" at bounding box center [226, 197] width 316 height 16
type input "[DATE]"
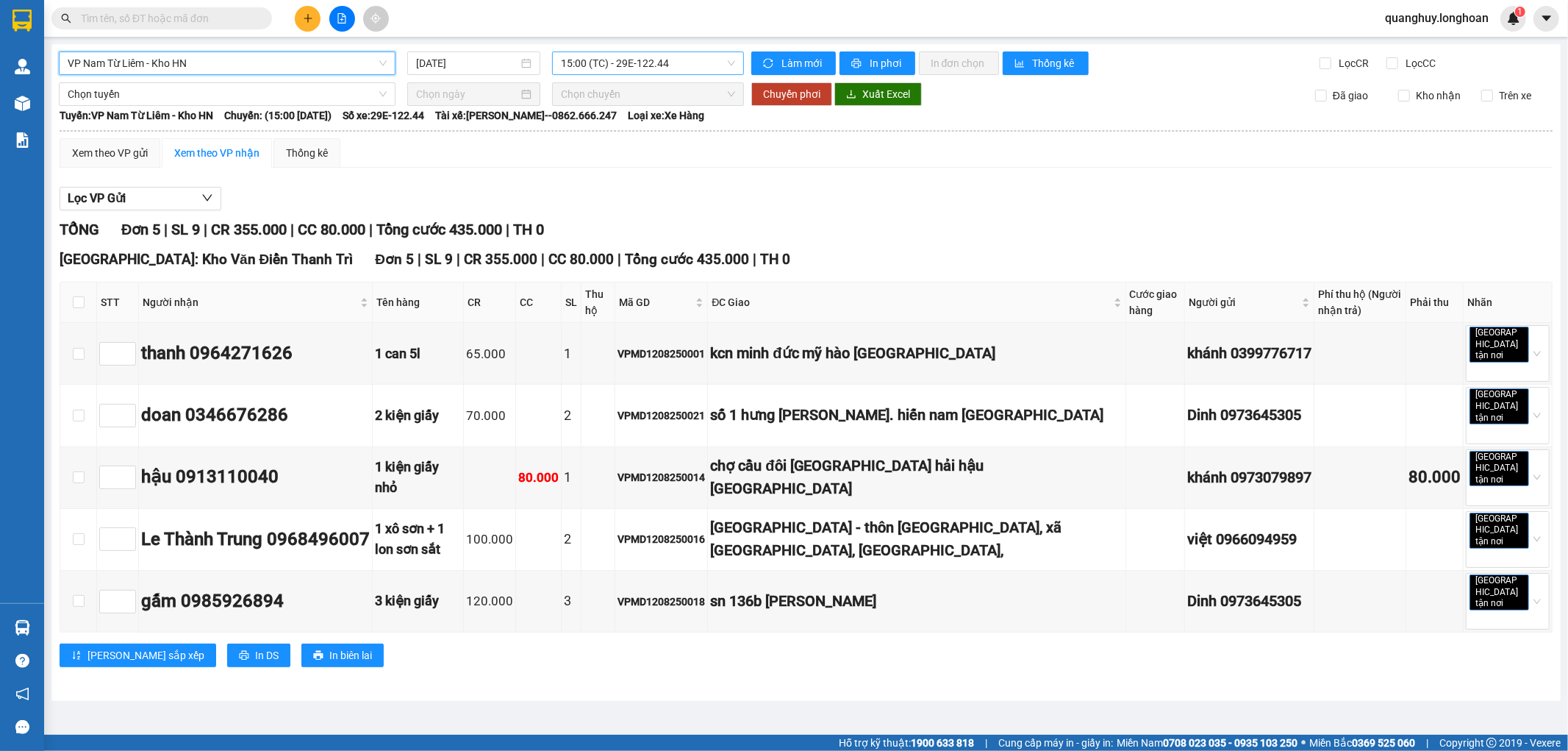
click at [659, 60] on span "15:00 (TC) - 29E-122.44" at bounding box center [648, 63] width 173 height 22
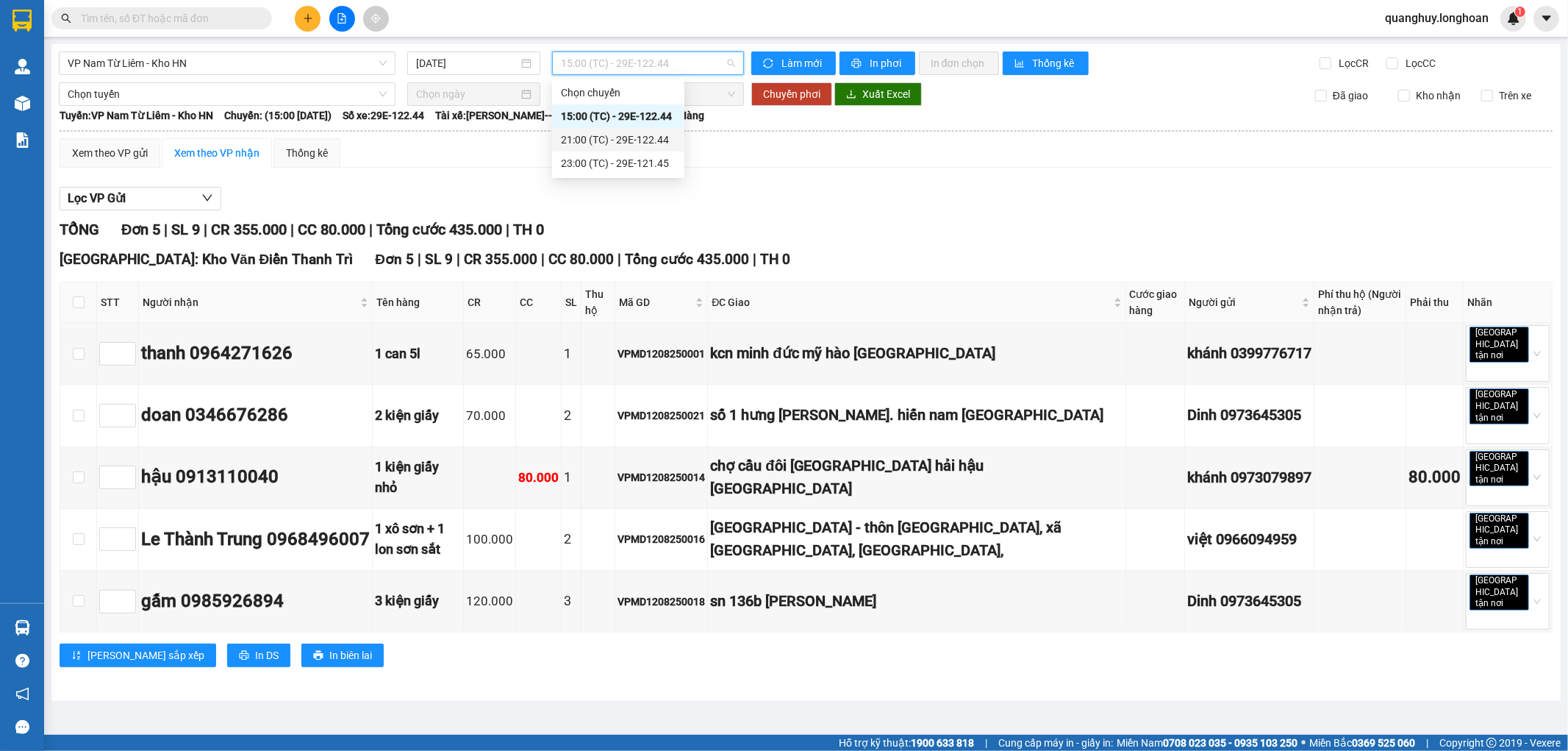
click at [651, 141] on div "21:00 (TC) - 29E-122.44" at bounding box center [618, 139] width 114 height 16
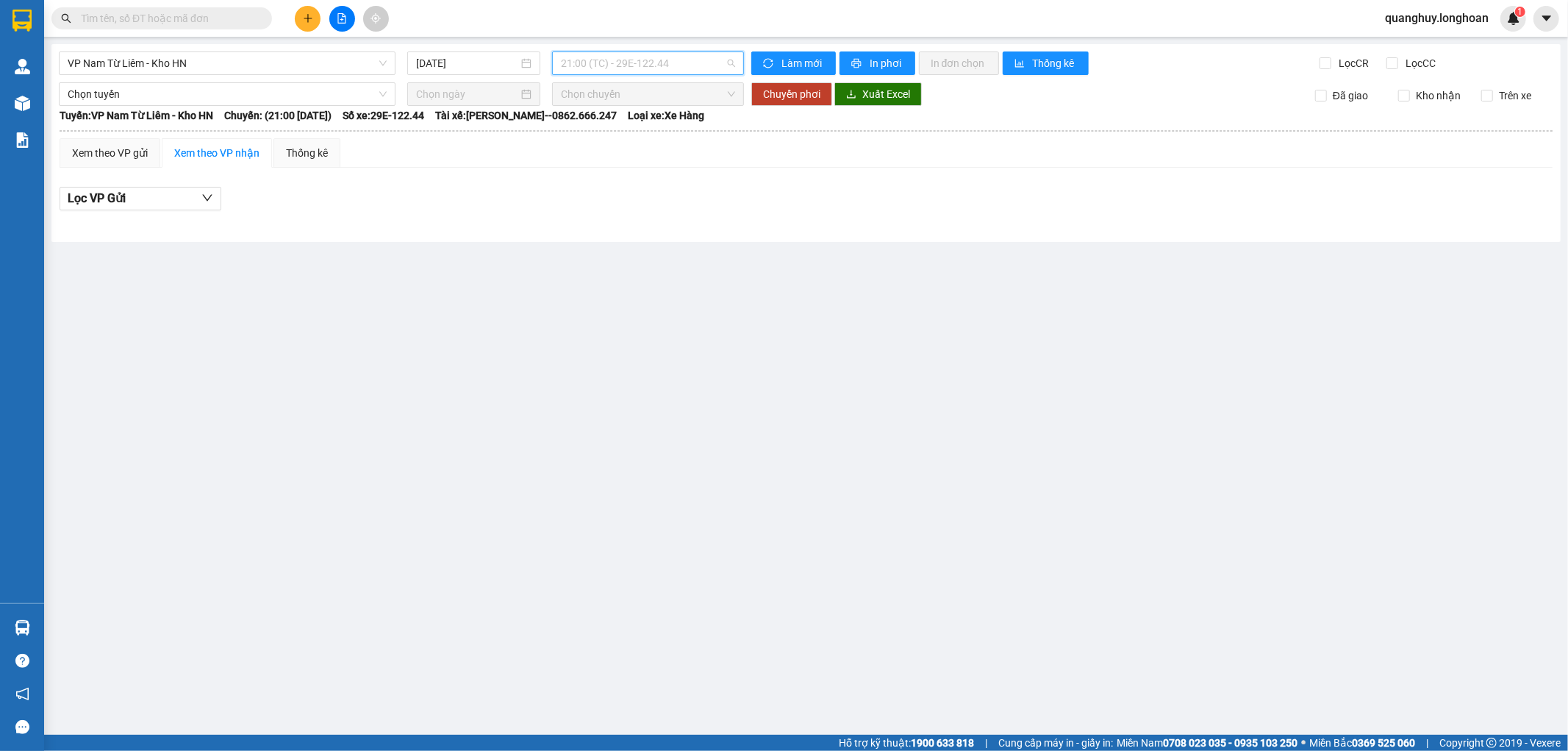
click at [680, 62] on span "21:00 (TC) - 29E-122.44" at bounding box center [648, 63] width 173 height 22
click at [664, 169] on div "23:00 (TC) - 29E-121.45" at bounding box center [618, 163] width 114 height 16
click at [682, 61] on span "23:00 (TC) - 29E-121.45" at bounding box center [648, 63] width 173 height 22
click at [671, 121] on div "15:00 (TC) - 29E-122.44" at bounding box center [618, 115] width 114 height 16
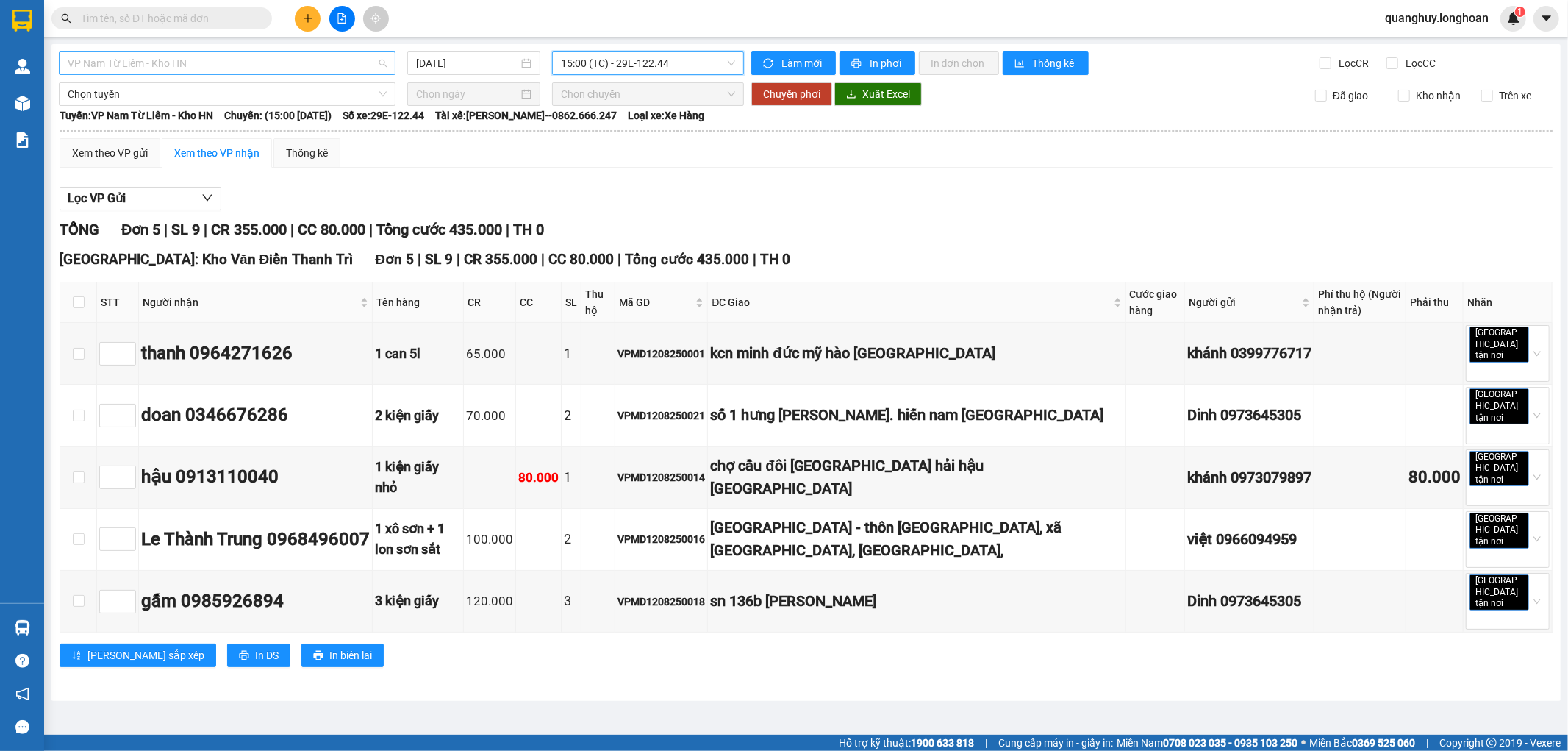
click at [362, 67] on span "VP Nam Từ Liêm - Kho HN" at bounding box center [227, 63] width 319 height 22
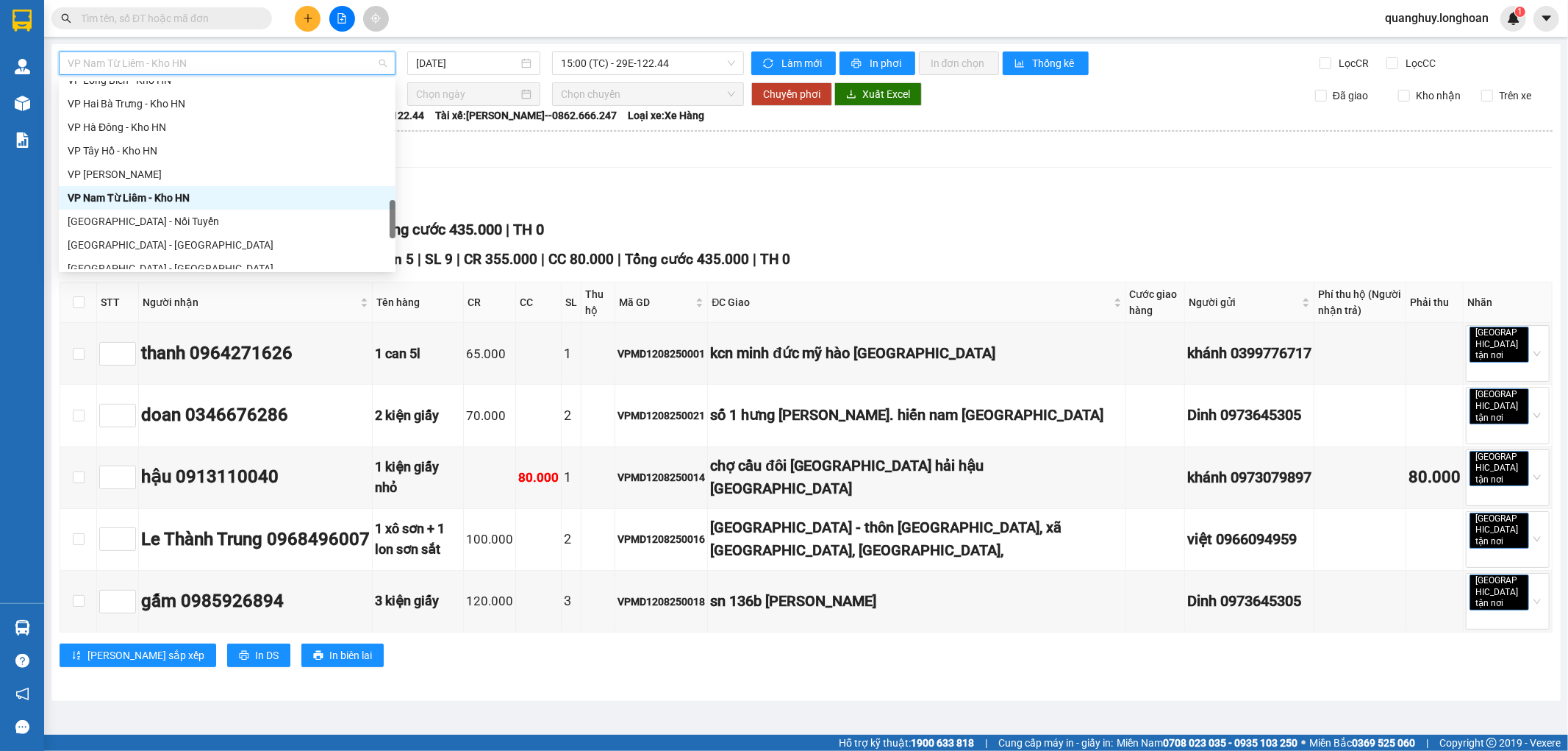
scroll to position [964, 0]
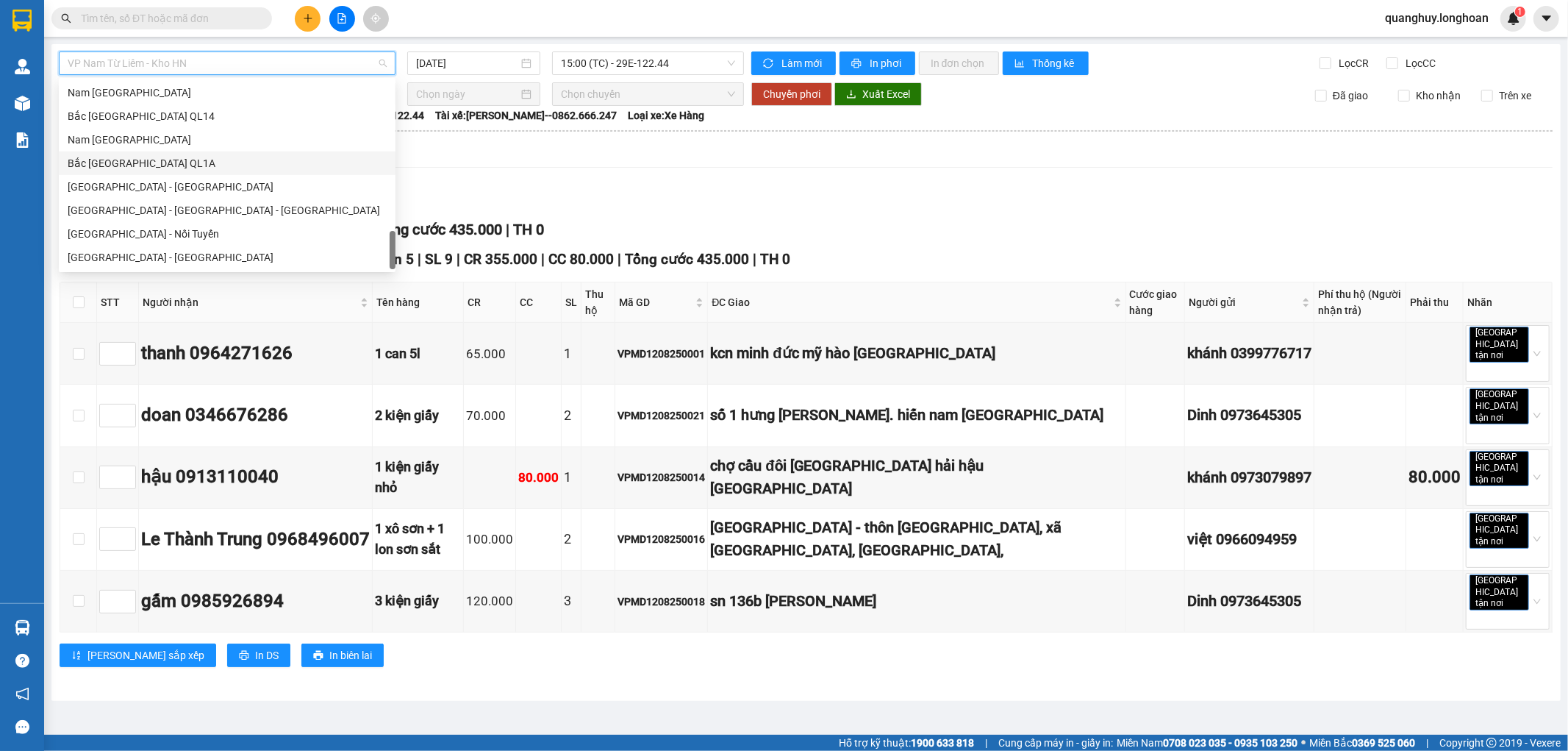
click at [127, 167] on div "Bắc [GEOGRAPHIC_DATA] QL1A" at bounding box center [227, 163] width 319 height 16
type input "[DATE]"
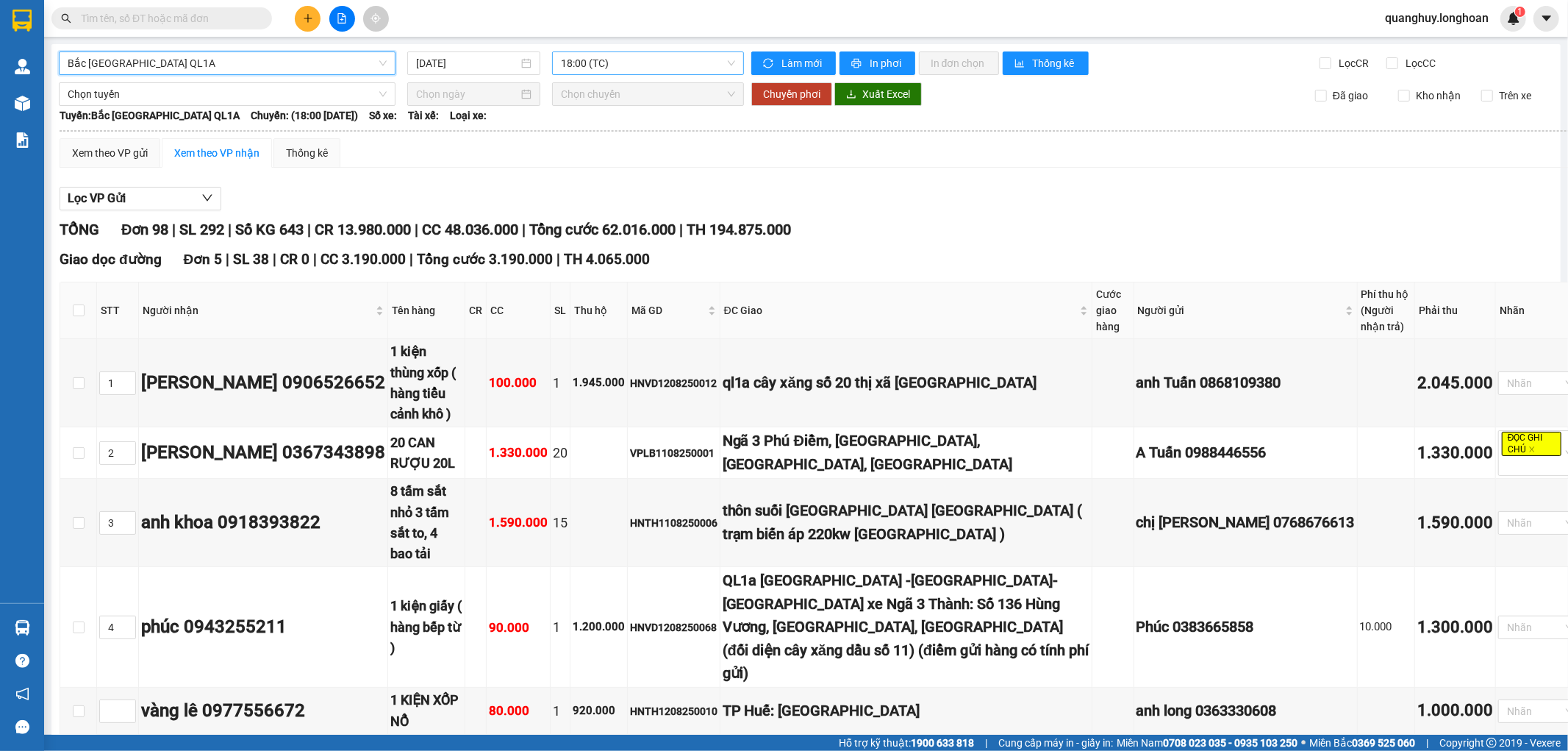
click at [650, 60] on span "18:00 (TC)" at bounding box center [648, 63] width 173 height 22
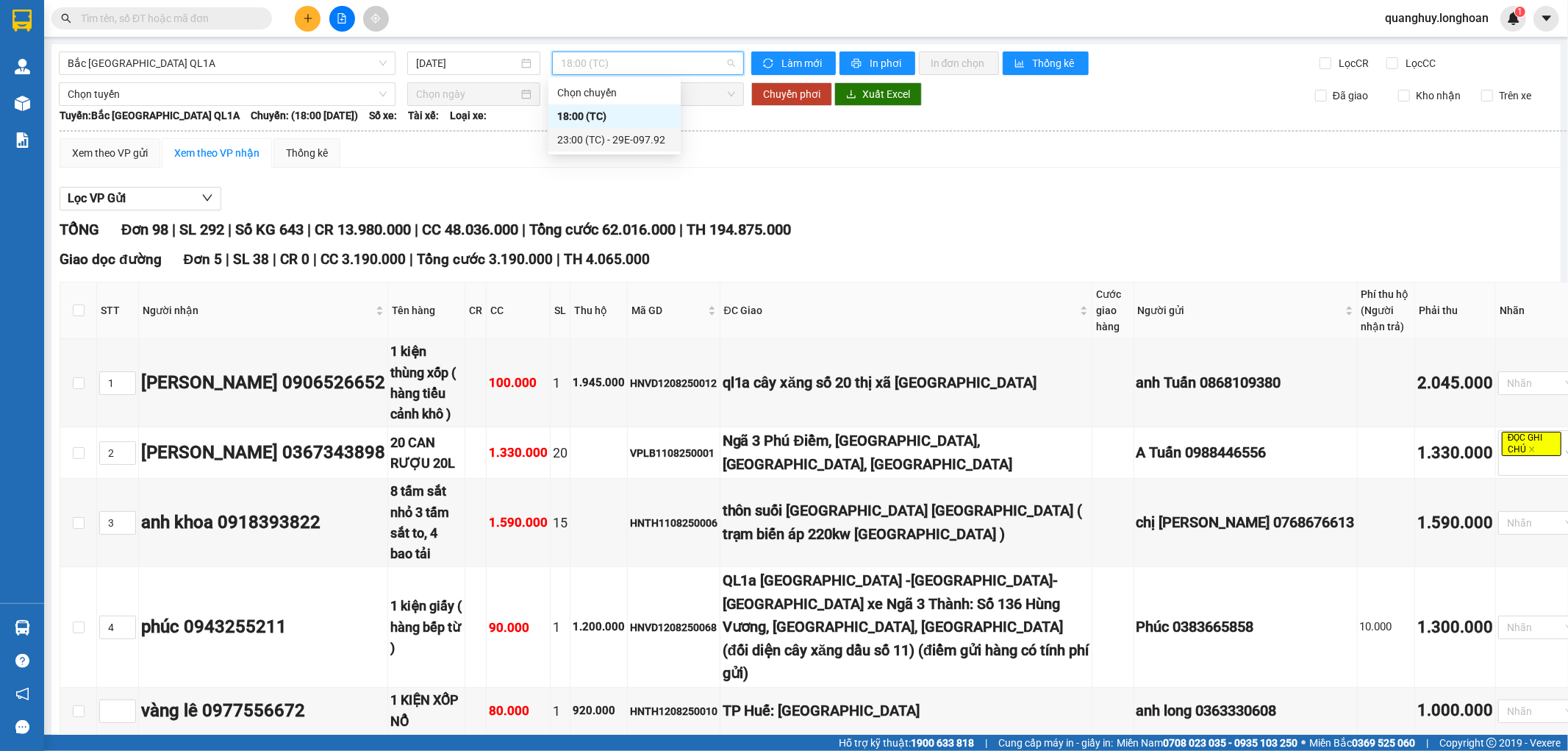
click at [614, 144] on div "23:00 (TC) - 29E-097.92" at bounding box center [614, 139] width 114 height 16
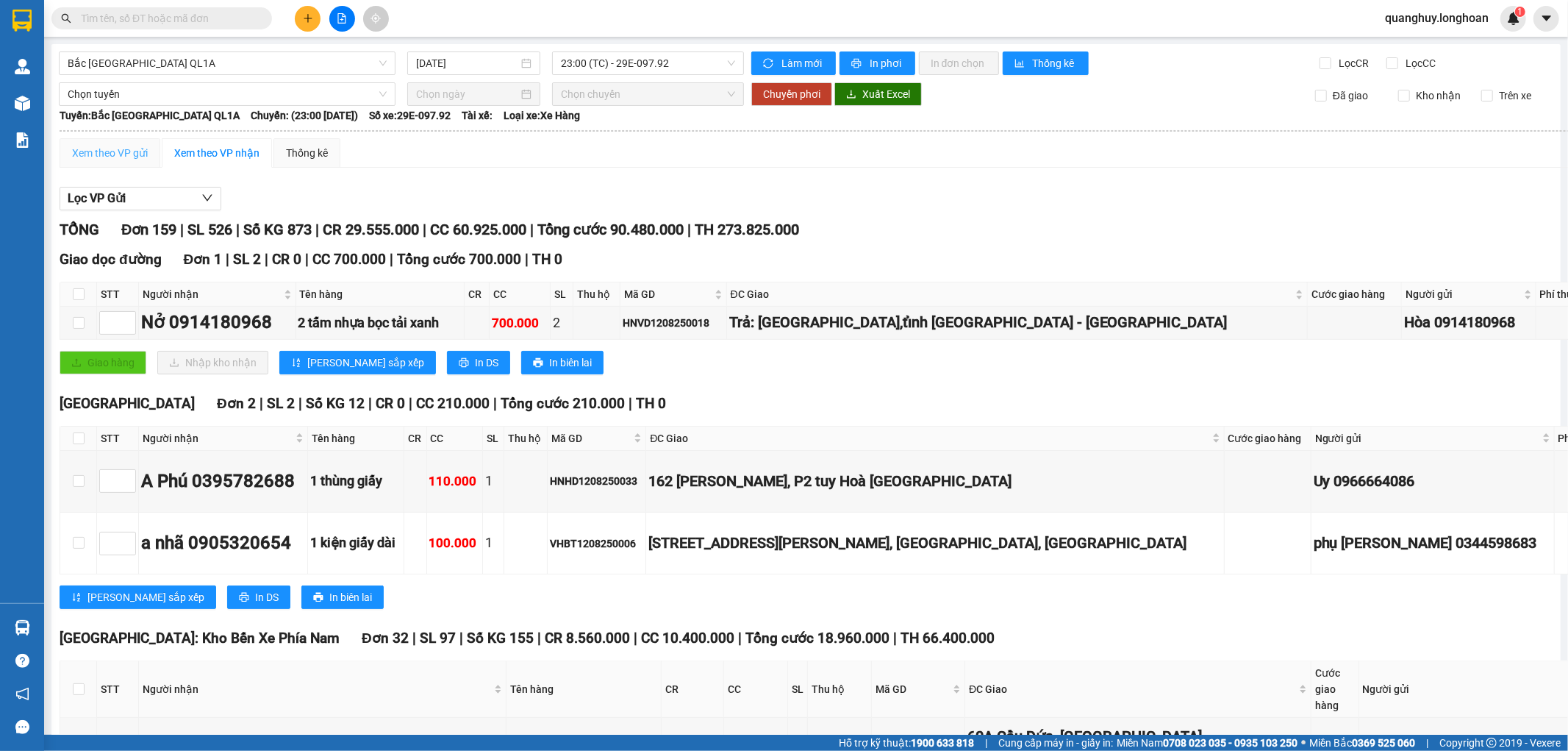
click at [115, 142] on div "Xem theo VP gửi" at bounding box center [110, 154] width 101 height 30
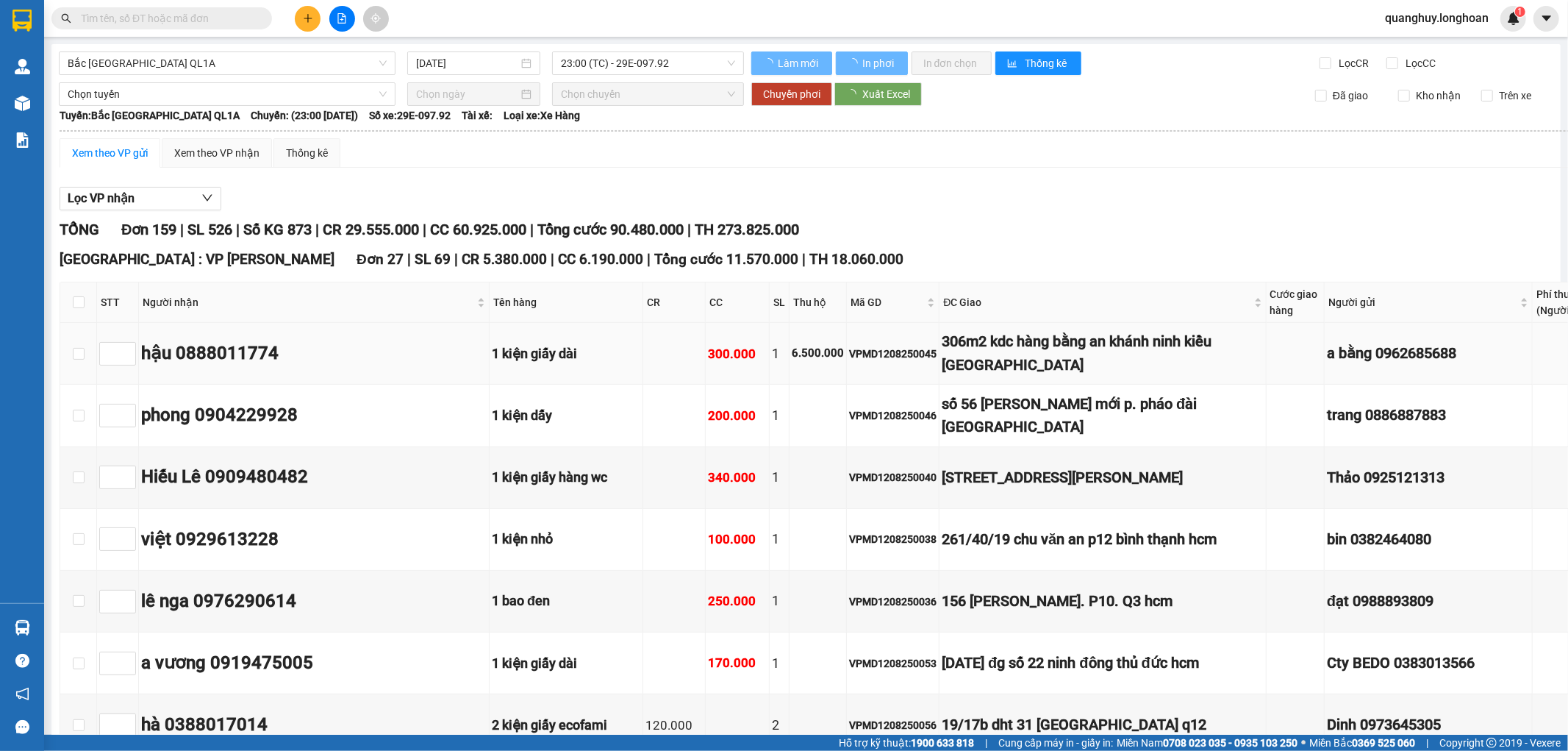
click at [117, 153] on div "Xem theo VP gửi" at bounding box center [109, 153] width 75 height 16
click at [664, 62] on span "23:00 (TC) - 29E-097.92" at bounding box center [648, 63] width 173 height 22
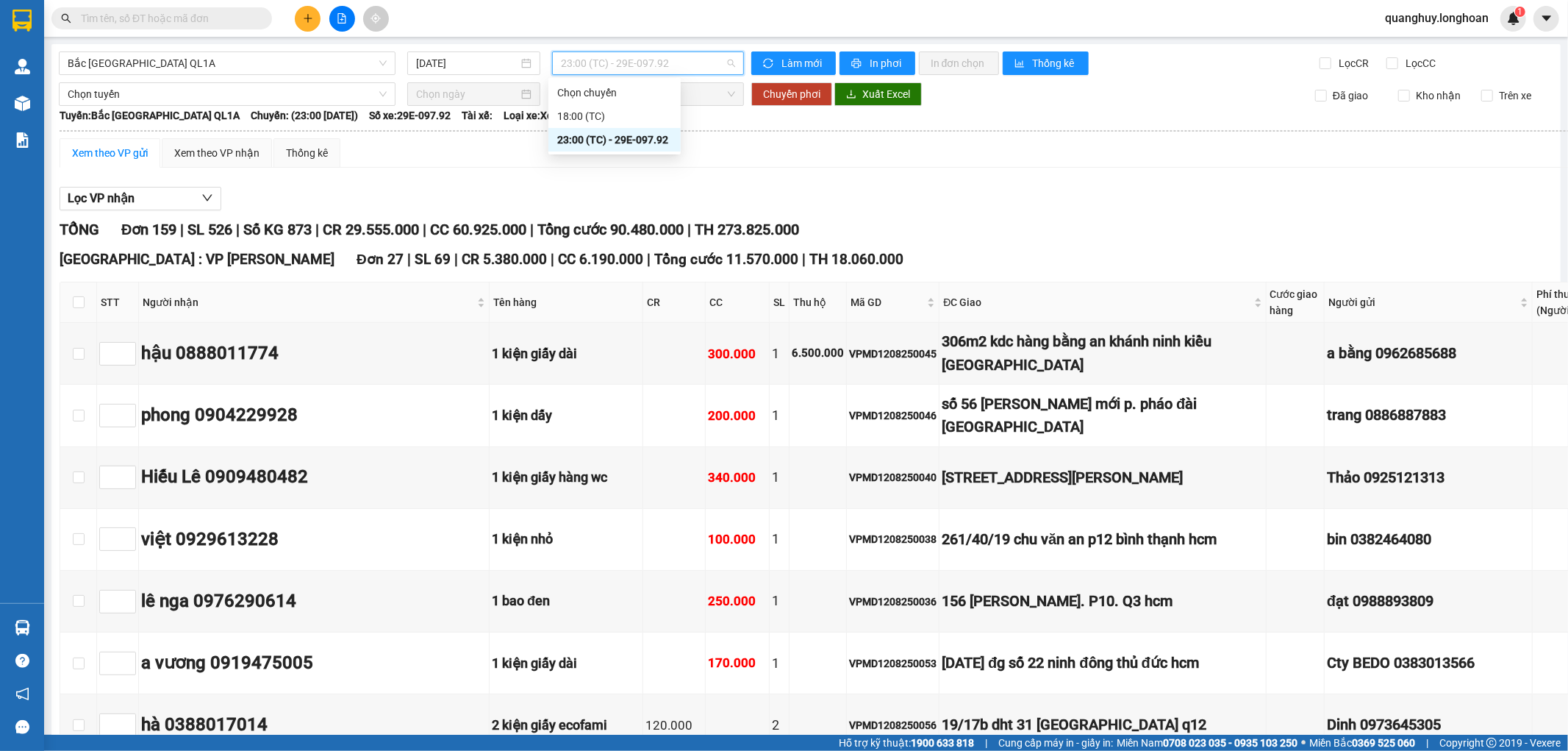
click at [618, 149] on div "23:00 (TC) - 29E-097.92" at bounding box center [614, 139] width 132 height 23
click at [302, 68] on span "Bắc [GEOGRAPHIC_DATA] QL1A" at bounding box center [227, 63] width 319 height 22
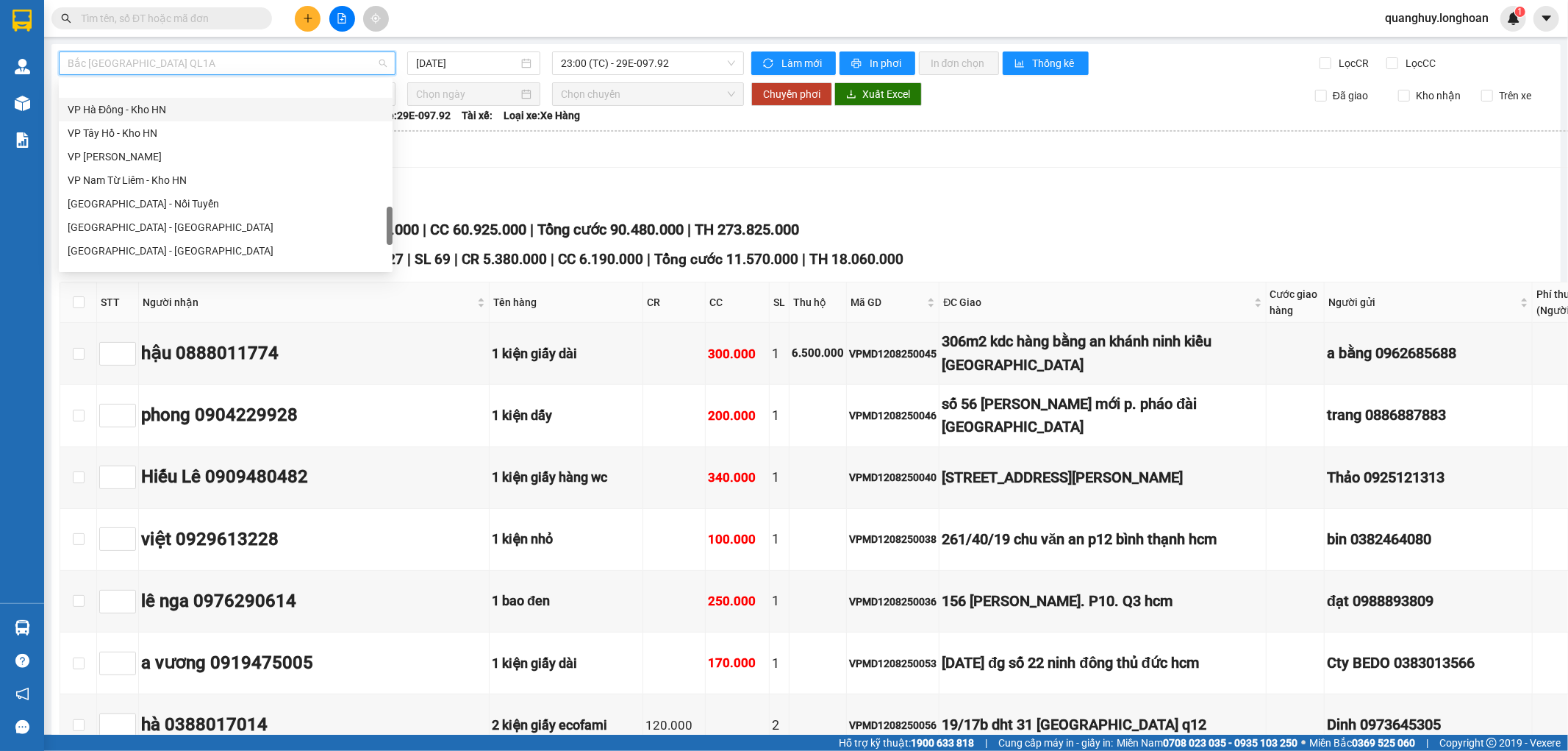
scroll to position [807, 0]
drag, startPoint x: 387, startPoint y: 207, endPoint x: 392, endPoint y: 229, distance: 22.6
click at [392, 229] on div at bounding box center [390, 225] width 6 height 38
click at [111, 152] on div "VP Nam Từ Liêm - Kho HN" at bounding box center [226, 156] width 316 height 16
type input "[DATE]"
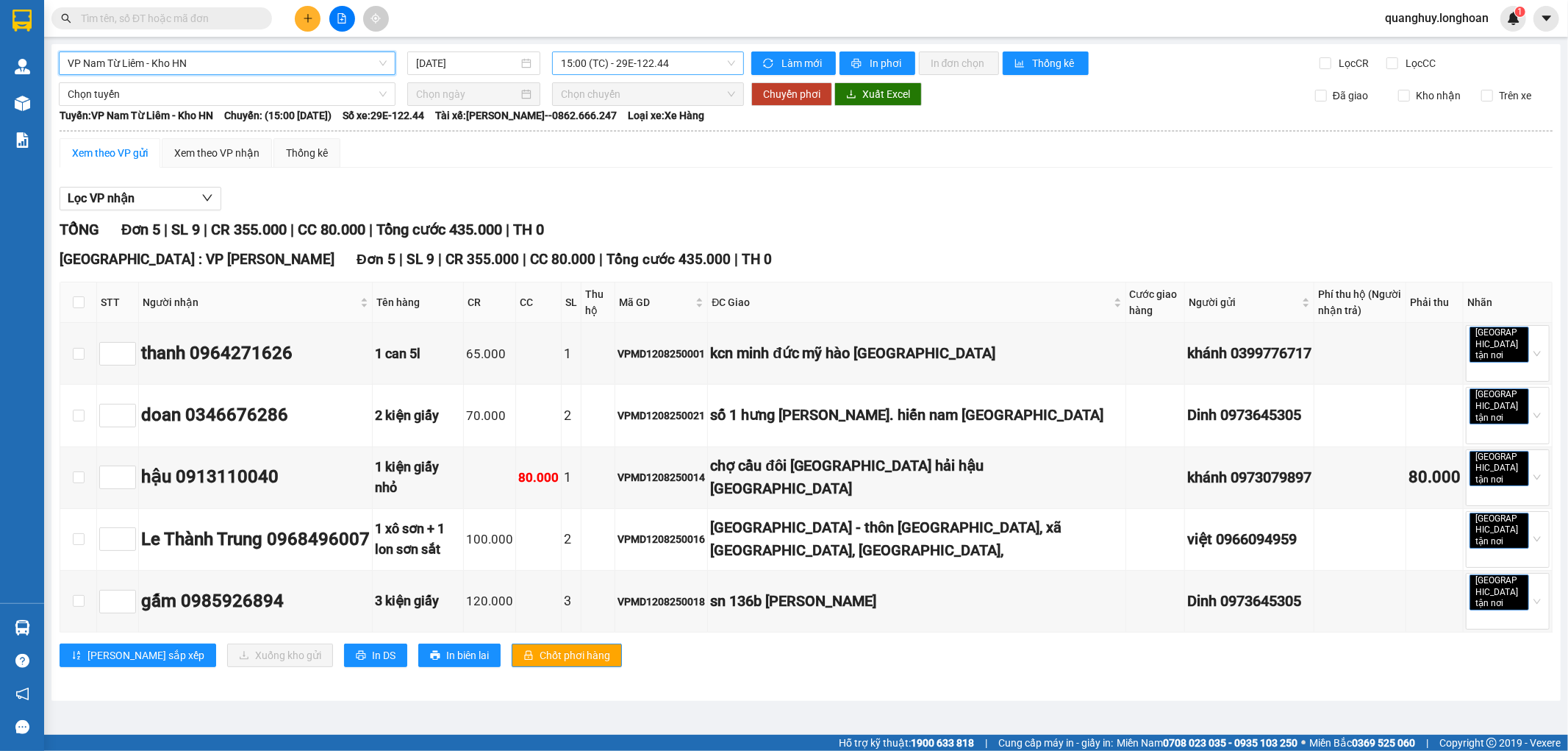
drag, startPoint x: 642, startPoint y: 61, endPoint x: 646, endPoint y: 74, distance: 13.6
click at [646, 61] on span "15:00 (TC) - 29E-122.44" at bounding box center [648, 63] width 173 height 22
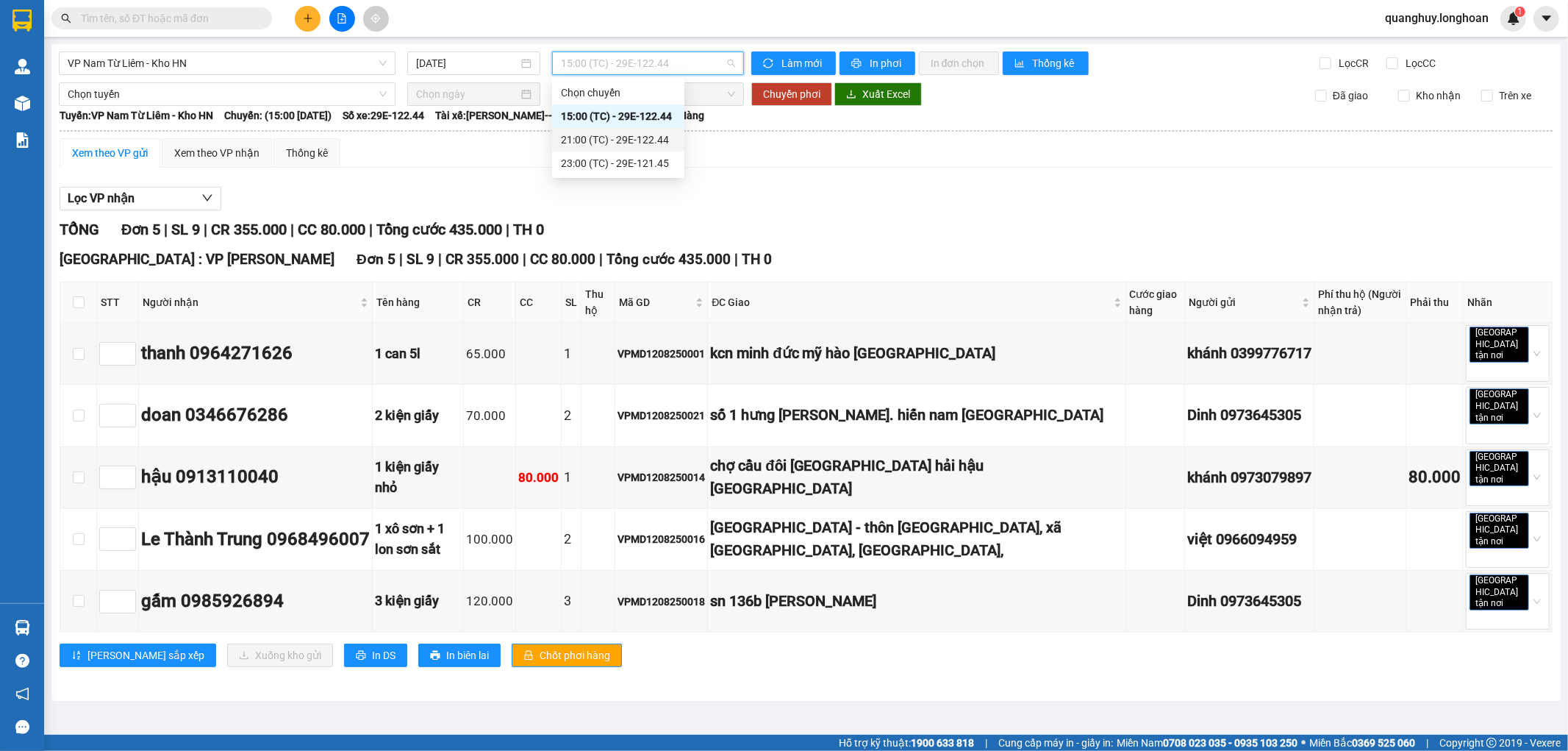
click at [636, 149] on div "21:00 (TC) - 29E-122.44" at bounding box center [618, 139] width 132 height 23
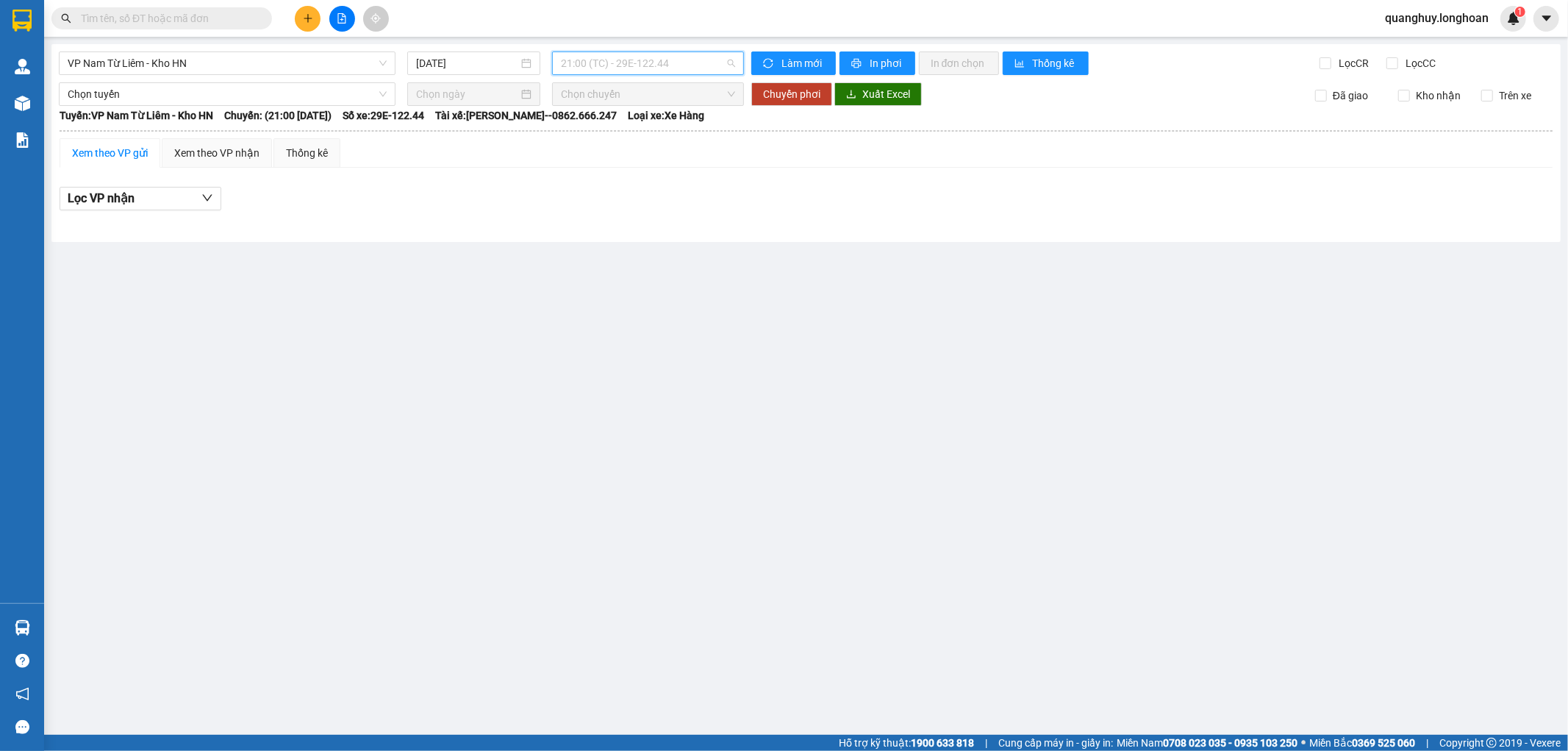
click at [667, 56] on span "21:00 (TC) - 29E-122.44" at bounding box center [648, 63] width 173 height 22
click at [650, 167] on div "23:00 (TC) - 29E-121.45" at bounding box center [618, 163] width 114 height 16
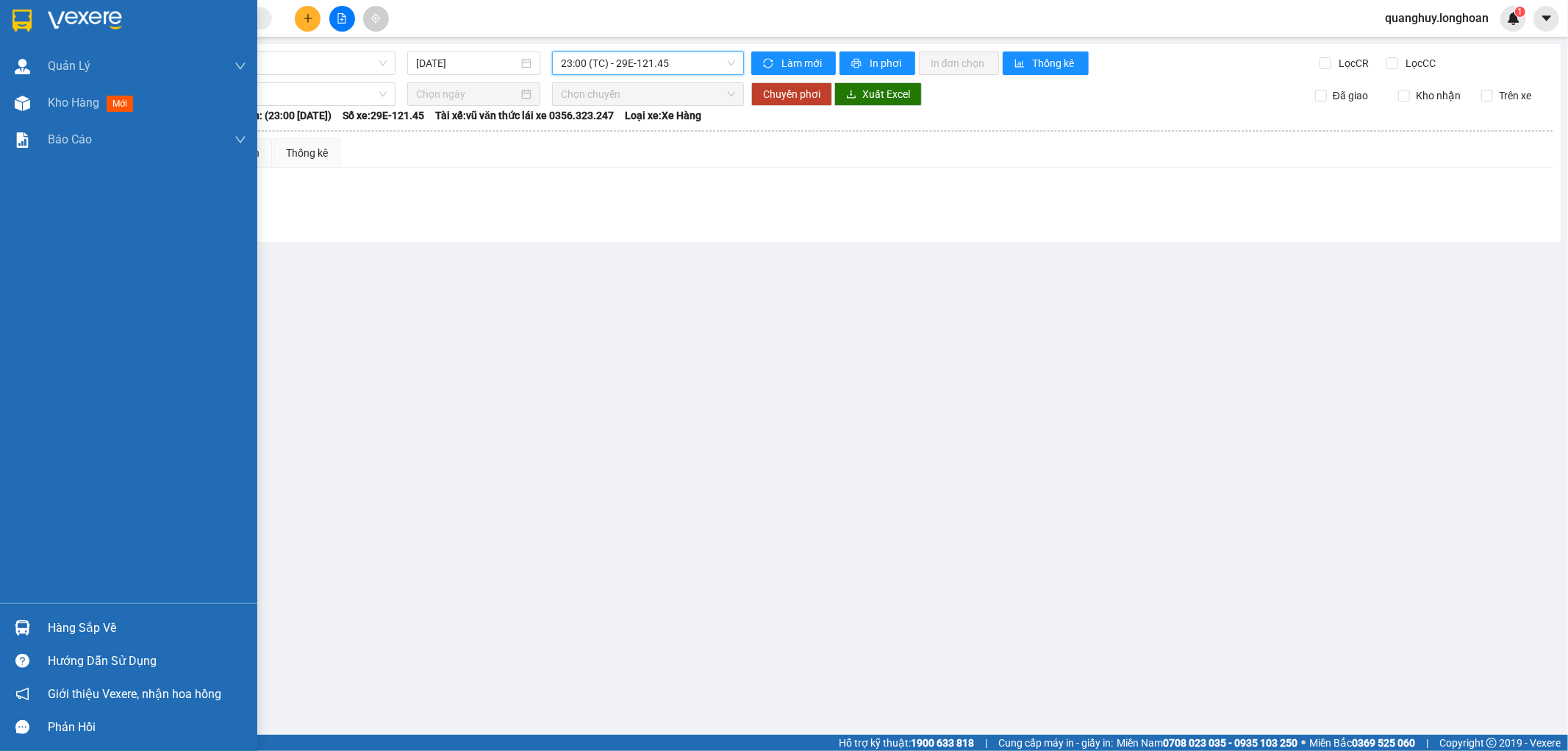
click at [23, 22] on img at bounding box center [21, 20] width 20 height 22
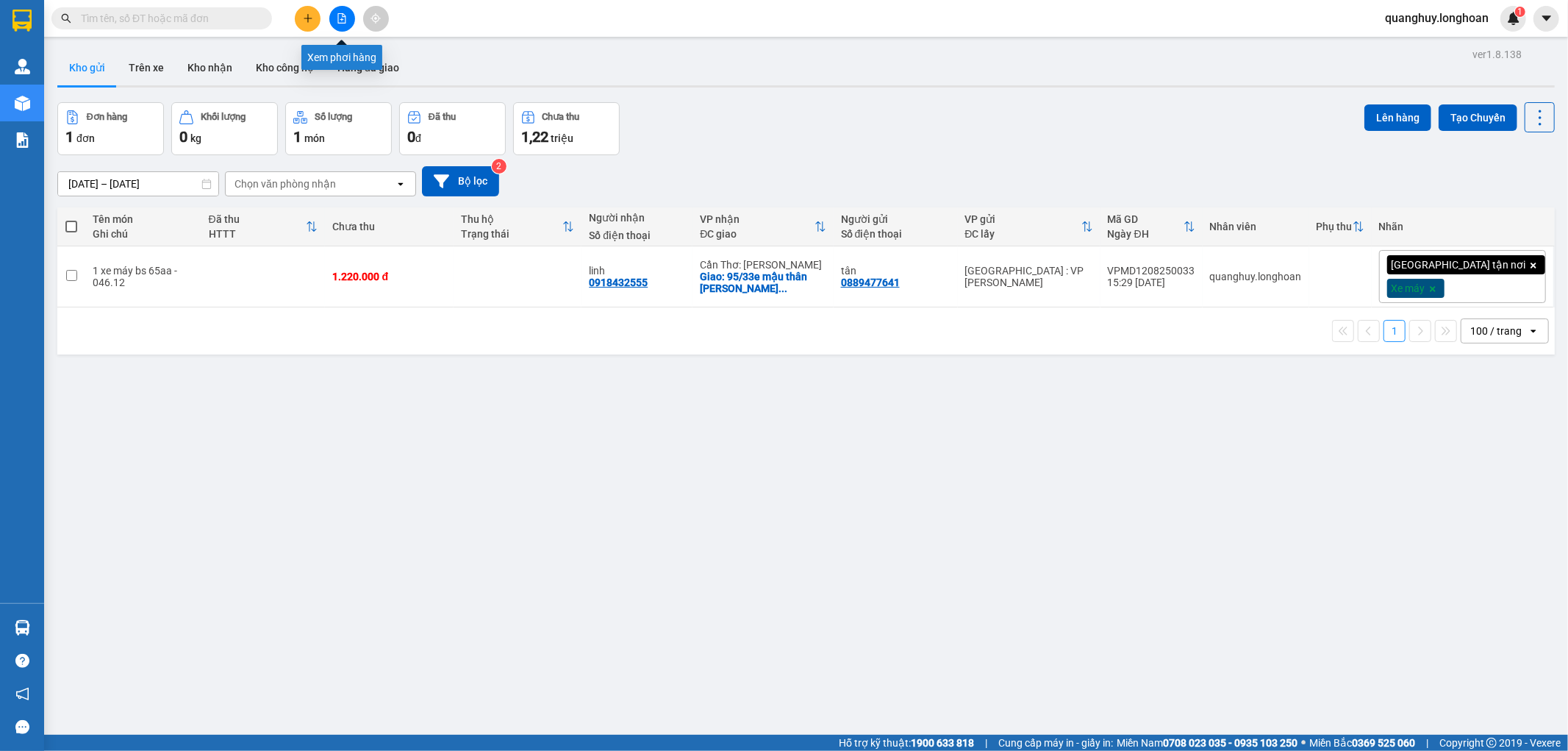
click at [348, 24] on button at bounding box center [342, 19] width 26 height 26
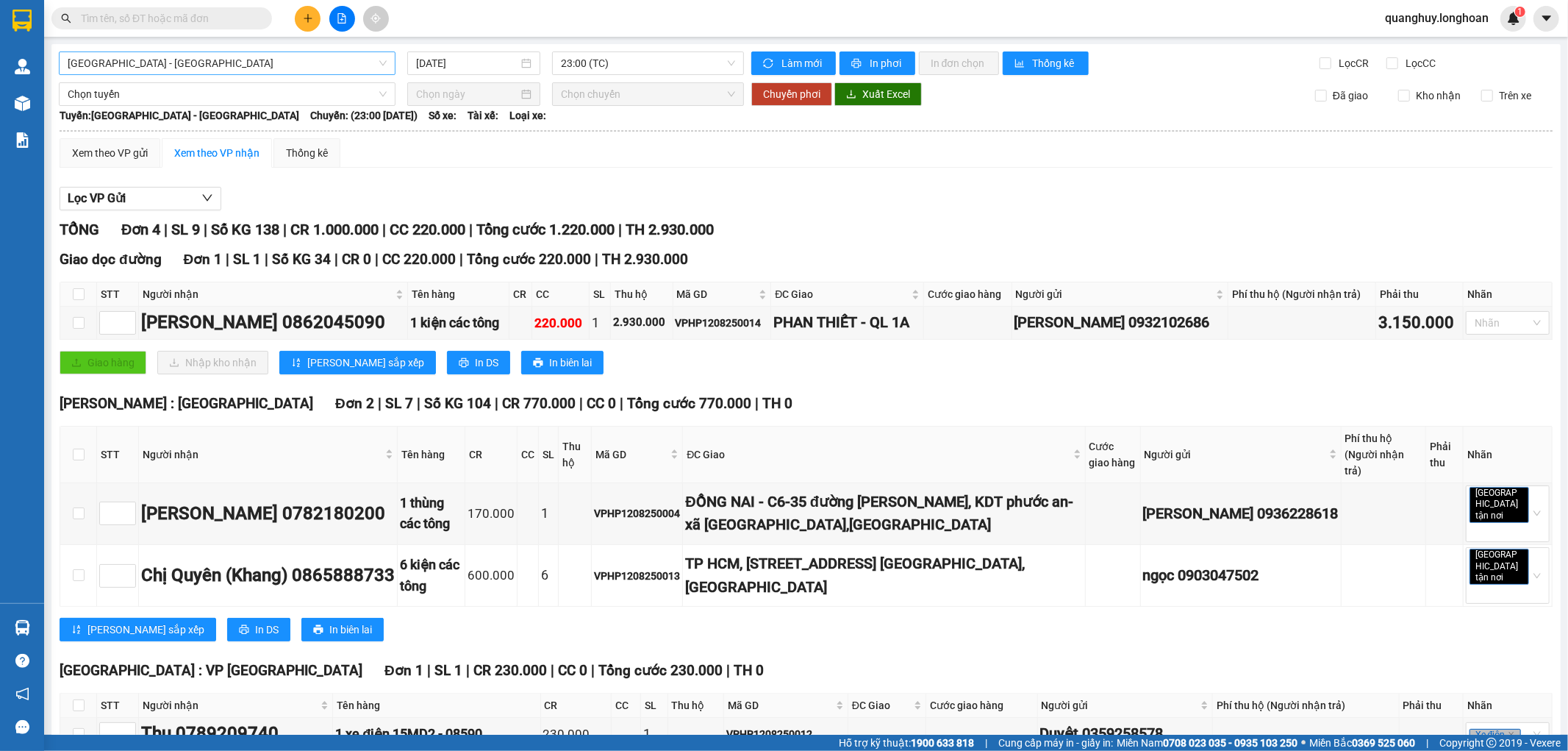
click at [344, 69] on span "[GEOGRAPHIC_DATA] - [GEOGRAPHIC_DATA]" at bounding box center [227, 63] width 319 height 22
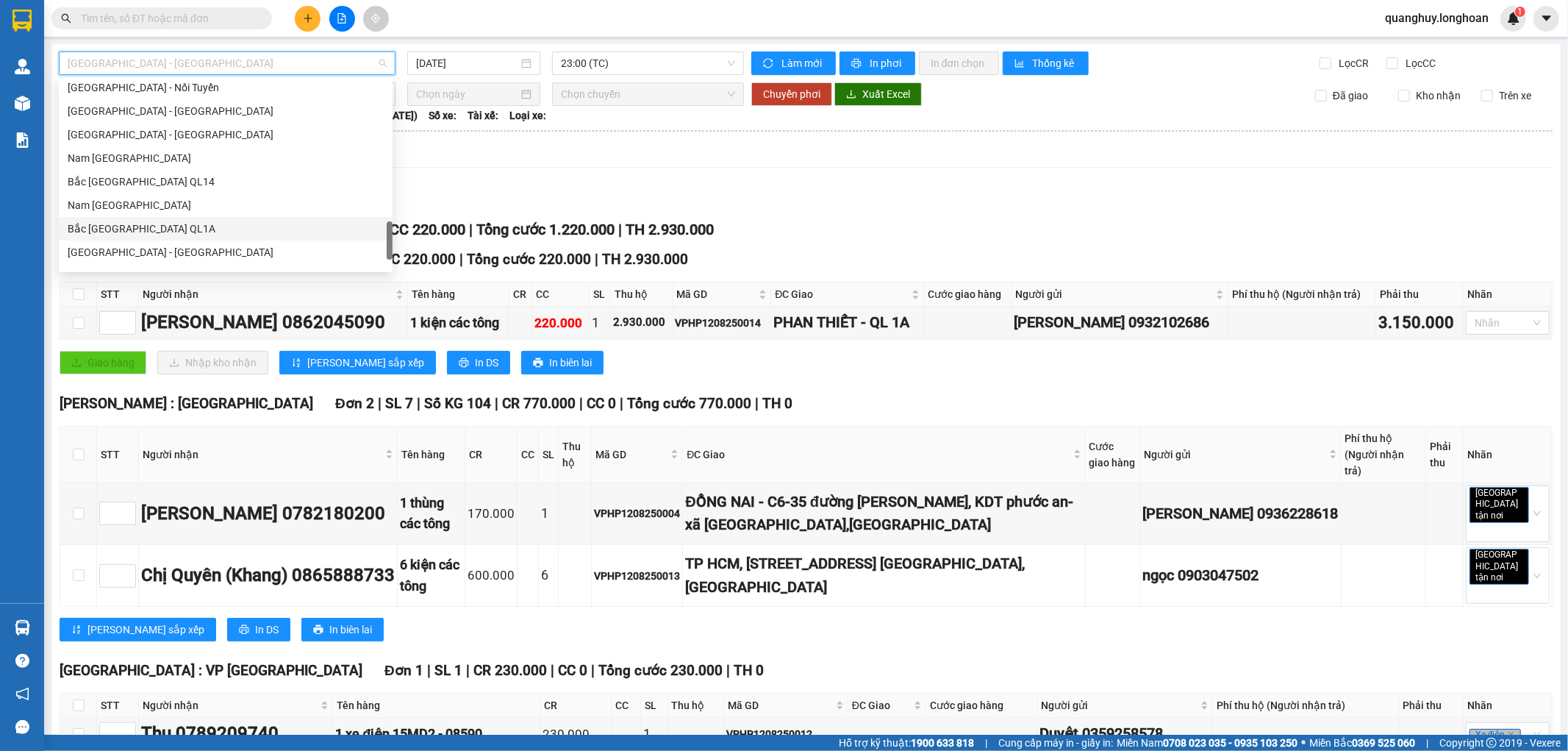
scroll to position [905, 0]
click at [390, 237] on div at bounding box center [390, 240] width 6 height 38
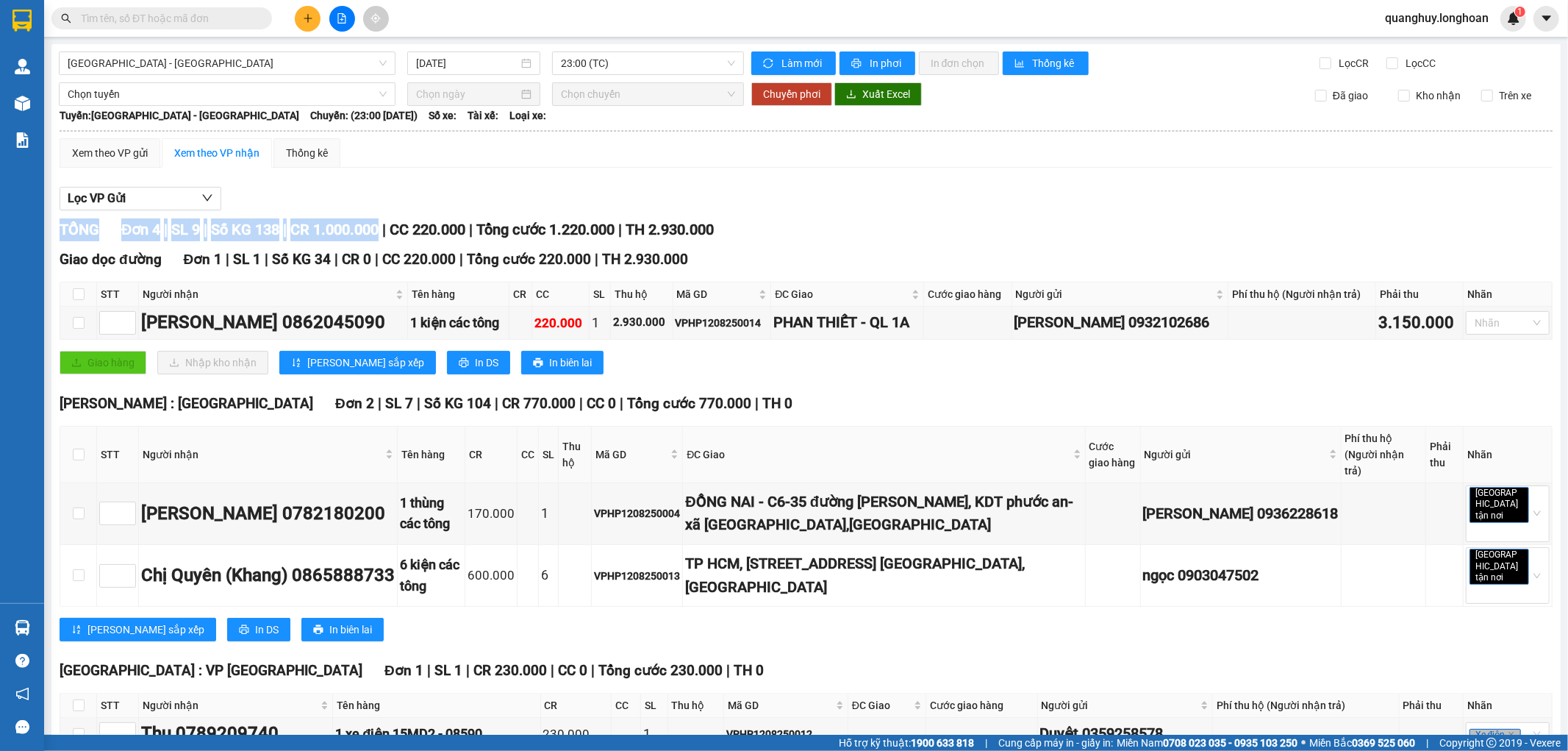
click at [395, 209] on div "Lọc VP Gửi TỔNG Đơn 4 | SL 9 | Số KG 138 | CR 1.000.000 | CC 220.000 | Tổng cư…" at bounding box center [806, 491] width 1493 height 624
click at [395, 209] on div "Lọc VP Gửi" at bounding box center [806, 199] width 1493 height 24
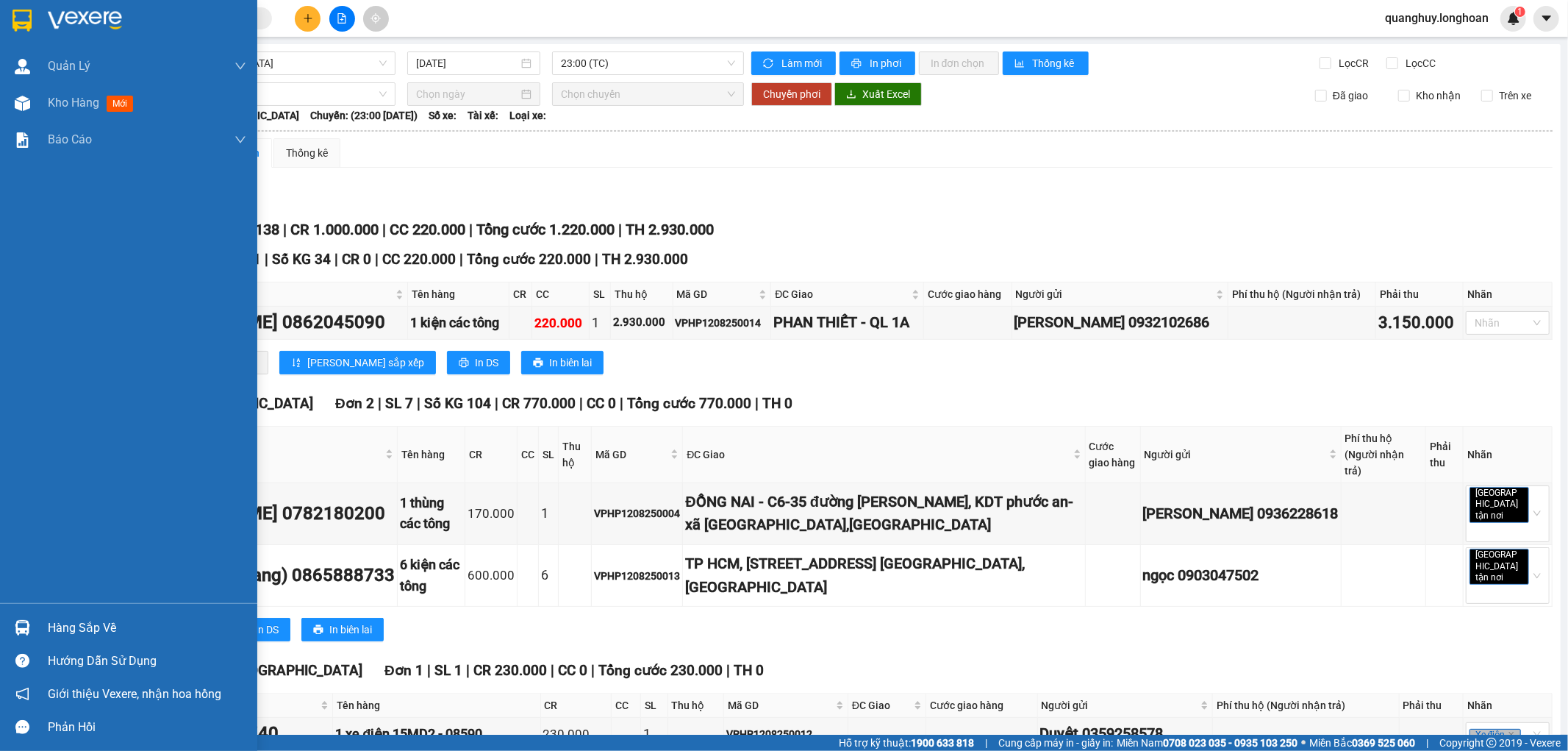
click at [28, 17] on img at bounding box center [21, 20] width 20 height 22
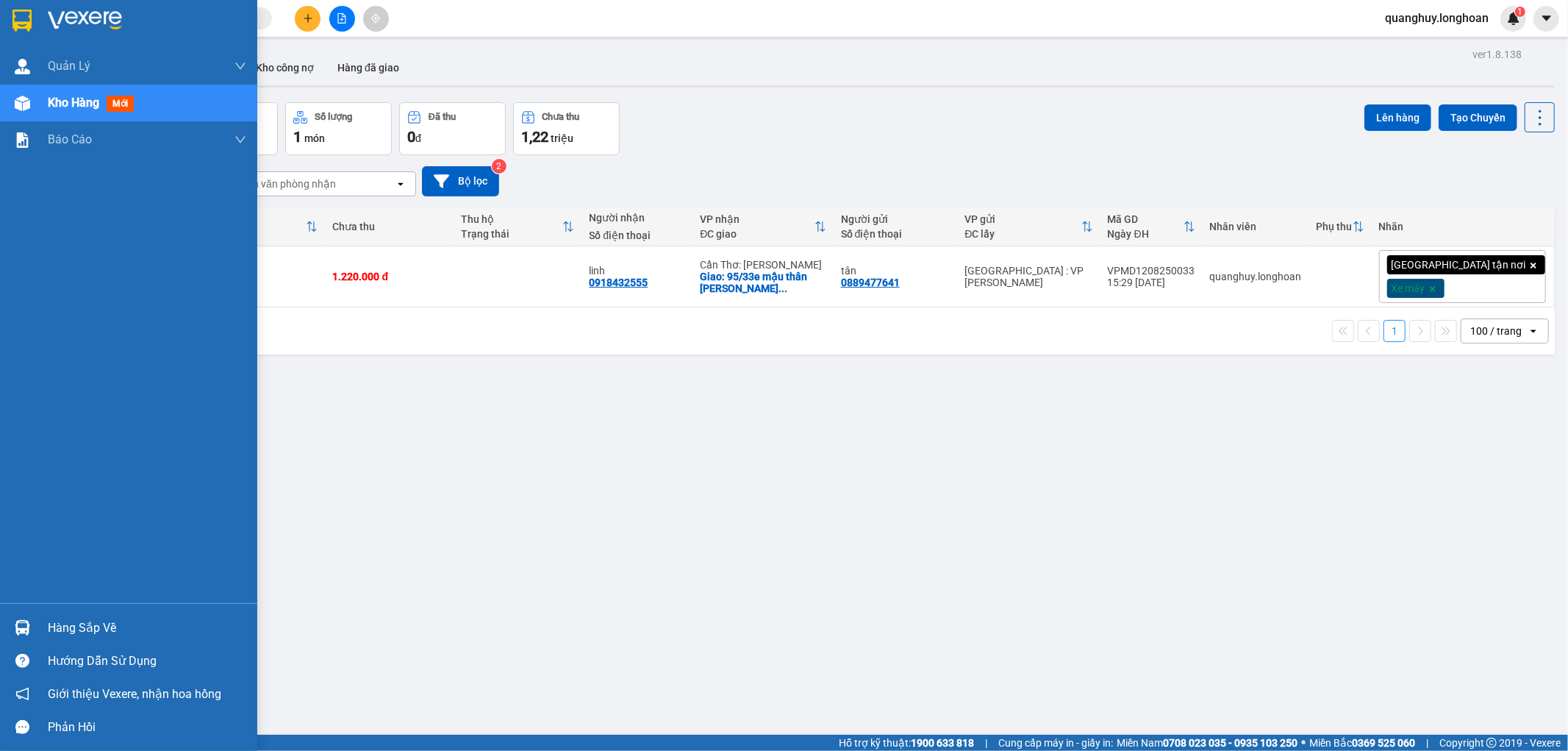
click at [12, 20] on img at bounding box center [21, 20] width 20 height 22
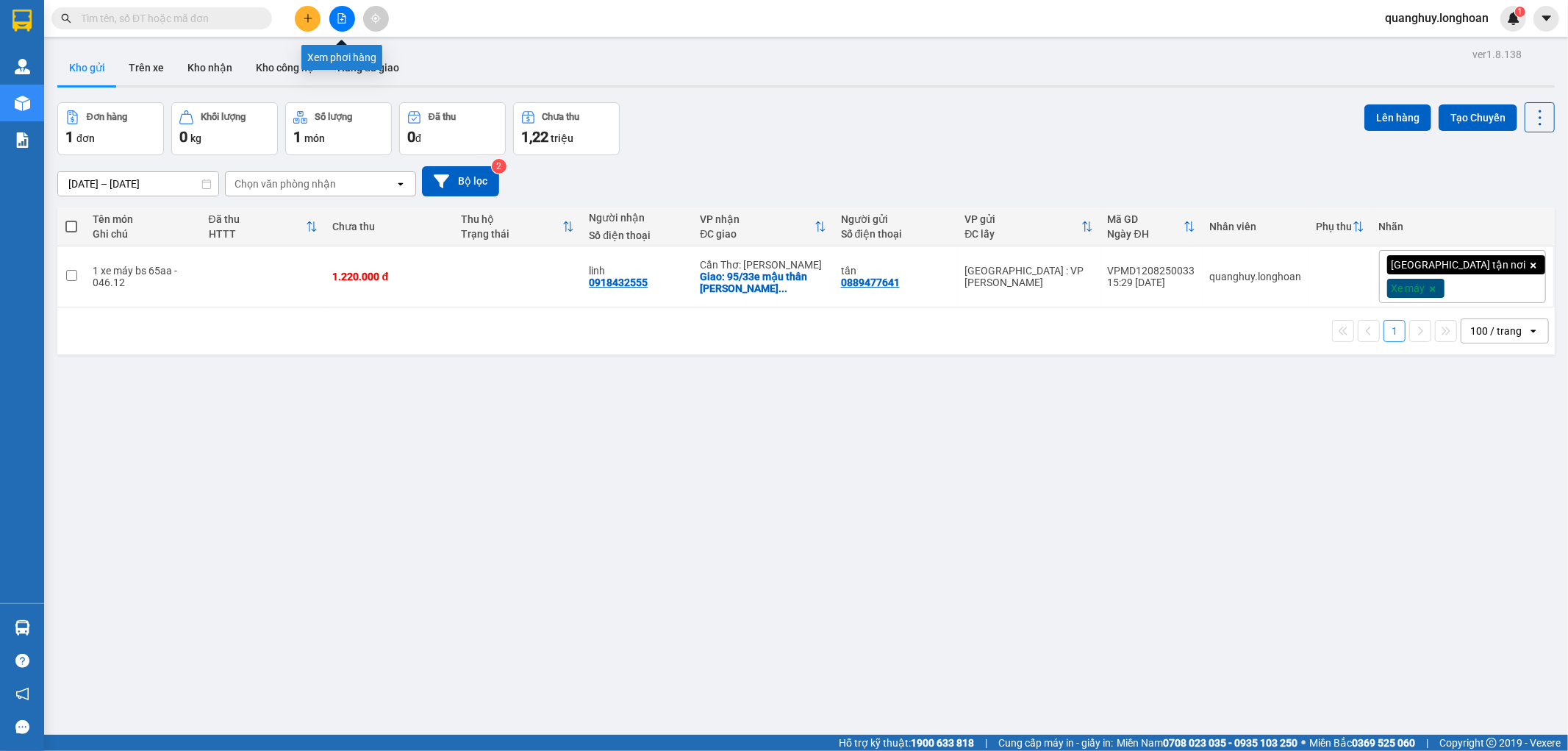
click at [342, 13] on icon "file-add" at bounding box center [342, 18] width 10 height 10
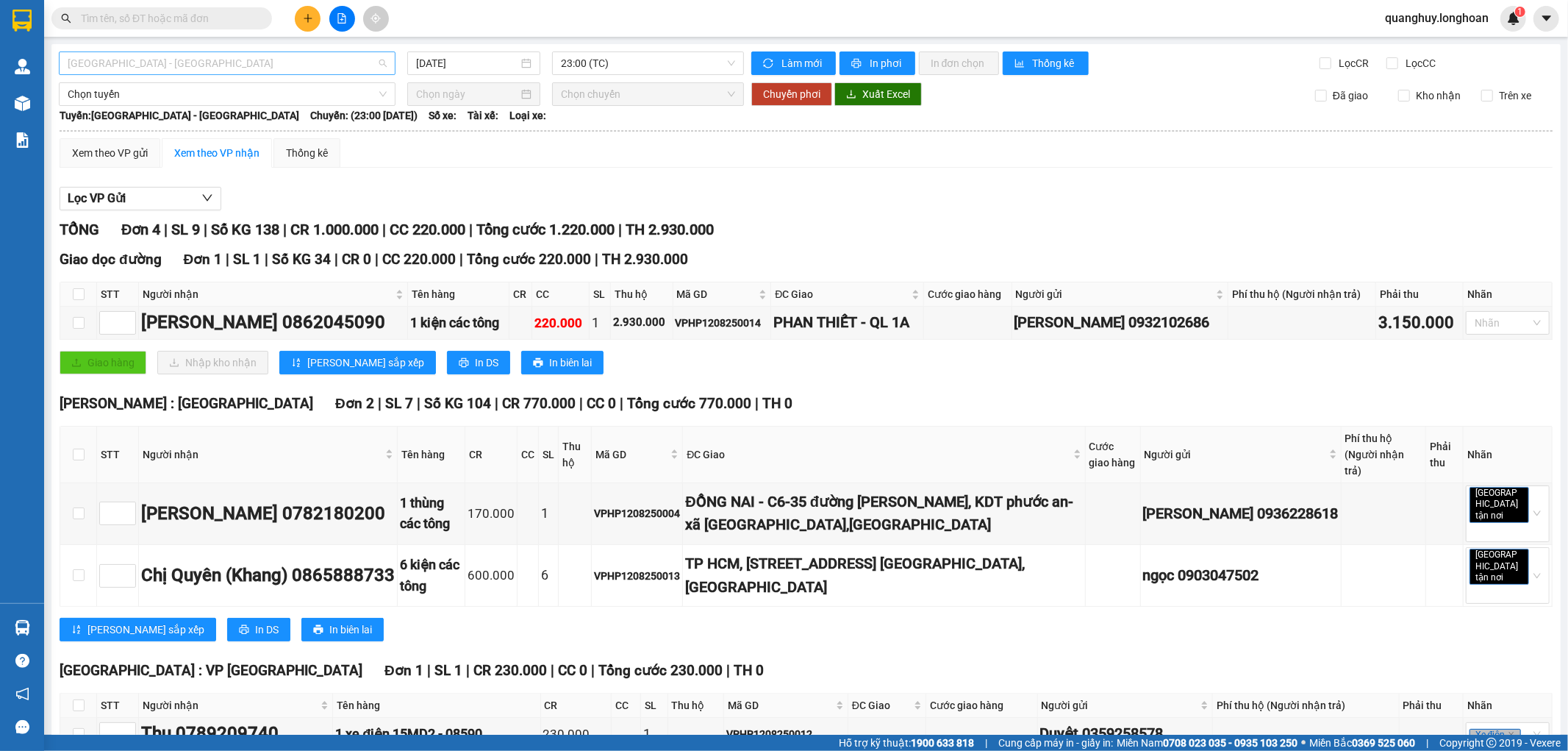
click at [328, 59] on span "[GEOGRAPHIC_DATA] - [GEOGRAPHIC_DATA]" at bounding box center [227, 63] width 319 height 22
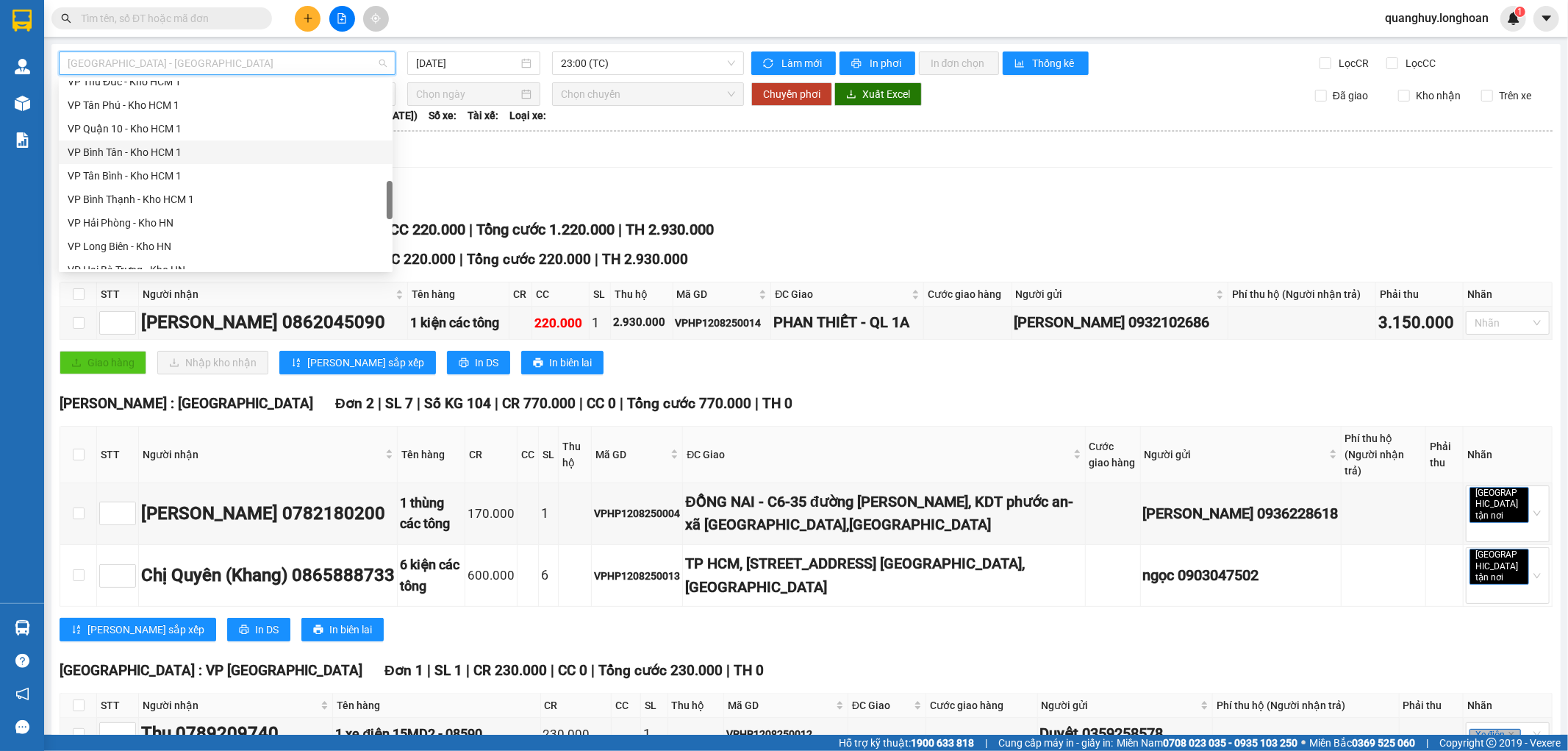
scroll to position [899, 0]
click at [144, 232] on div "Bắc [GEOGRAPHIC_DATA] QL1A" at bounding box center [226, 228] width 316 height 16
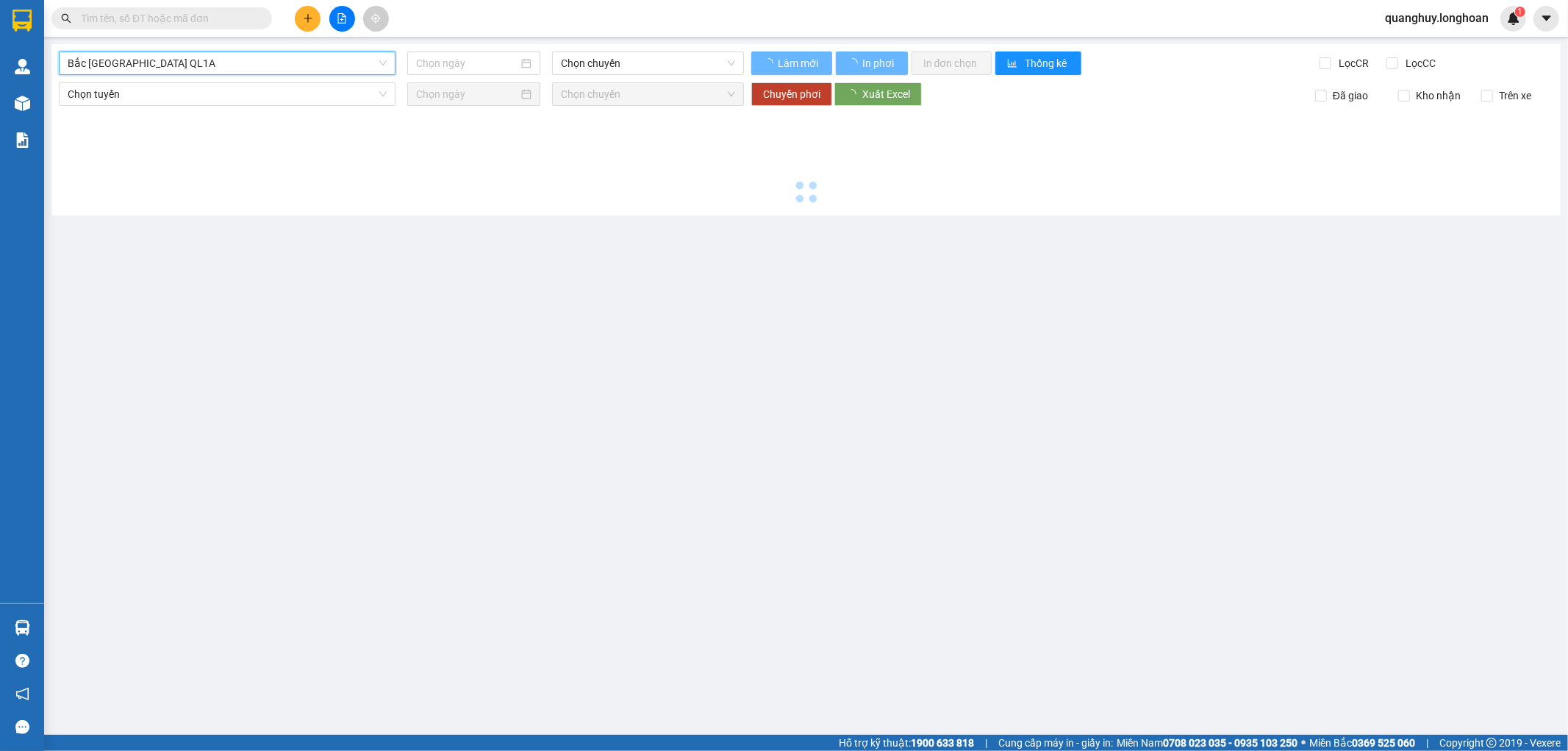
type input "[DATE]"
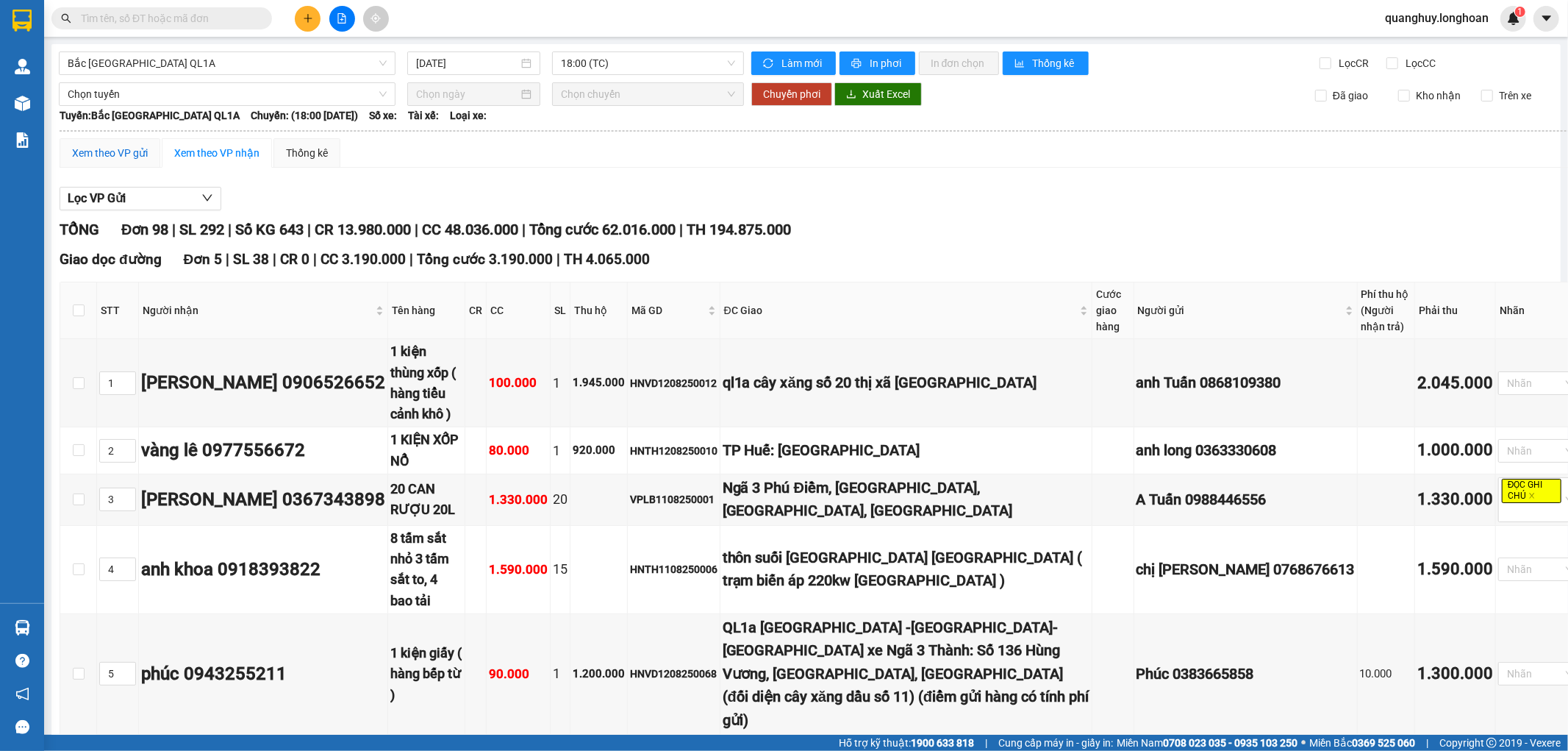
click at [97, 152] on div "Xem theo VP gửi" at bounding box center [109, 153] width 75 height 16
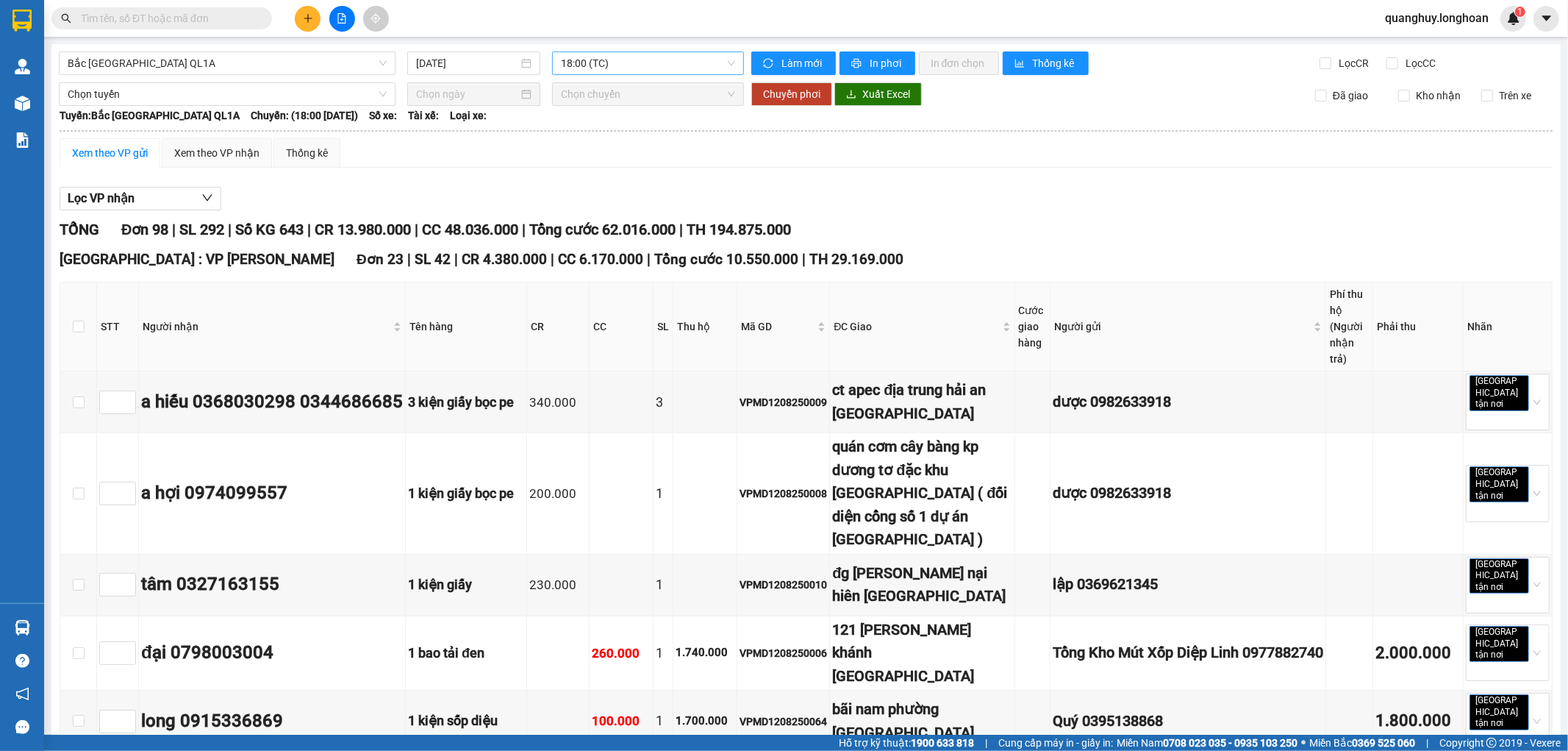
click at [625, 57] on span "18:00 (TC)" at bounding box center [648, 63] width 173 height 22
click at [611, 141] on div "23:00 (TC) - 29E-097.92" at bounding box center [614, 139] width 114 height 16
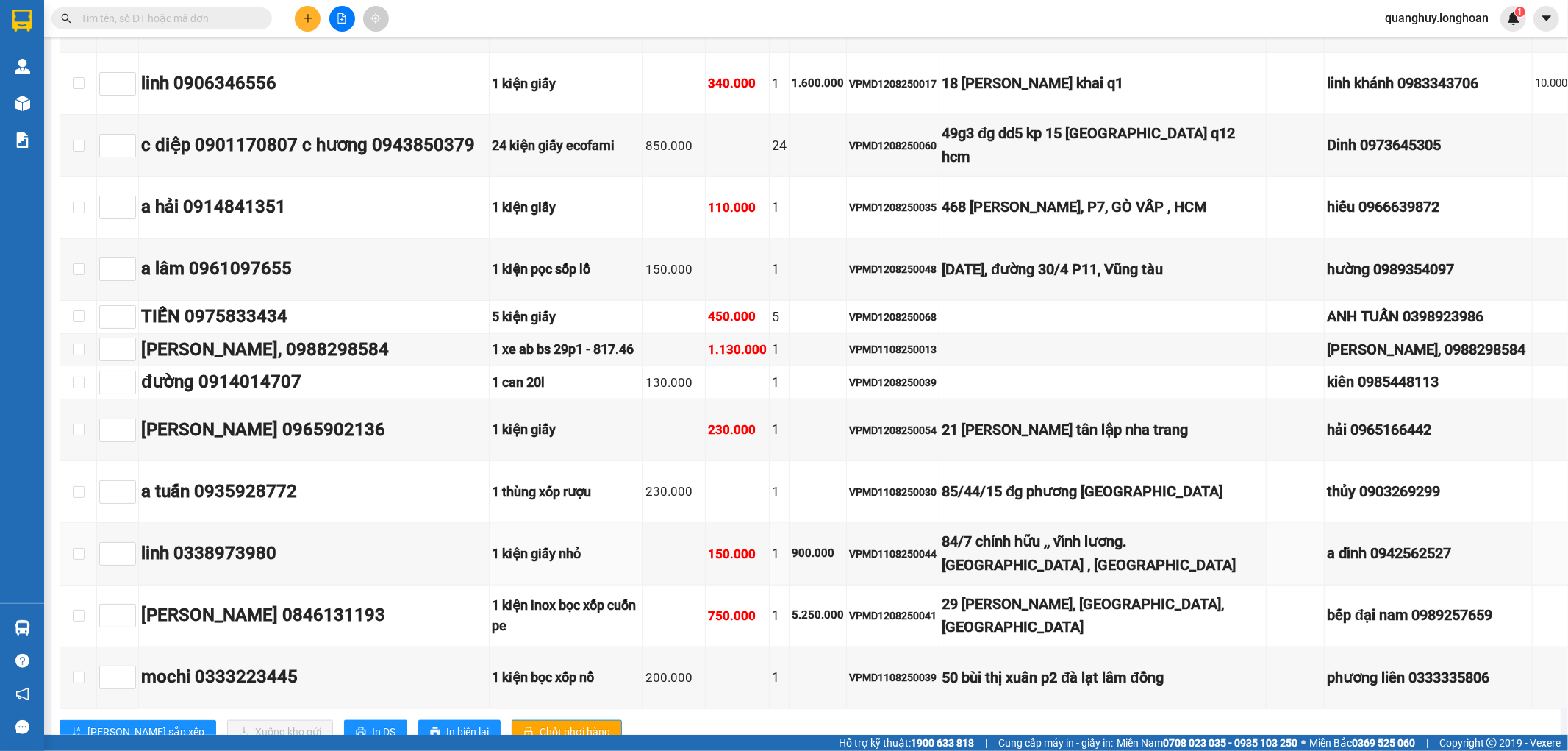
scroll to position [1496, 0]
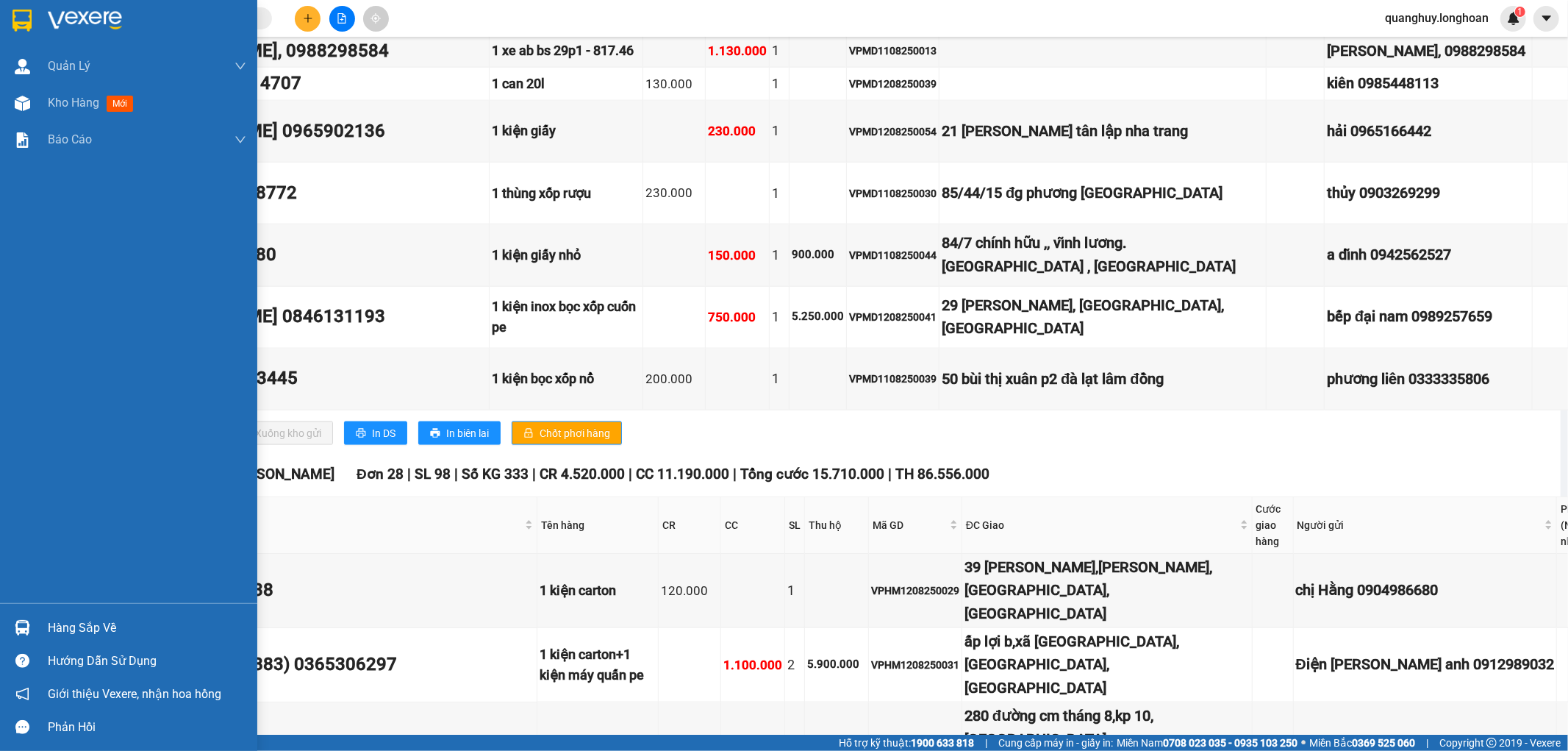
click at [22, 27] on img at bounding box center [21, 20] width 20 height 22
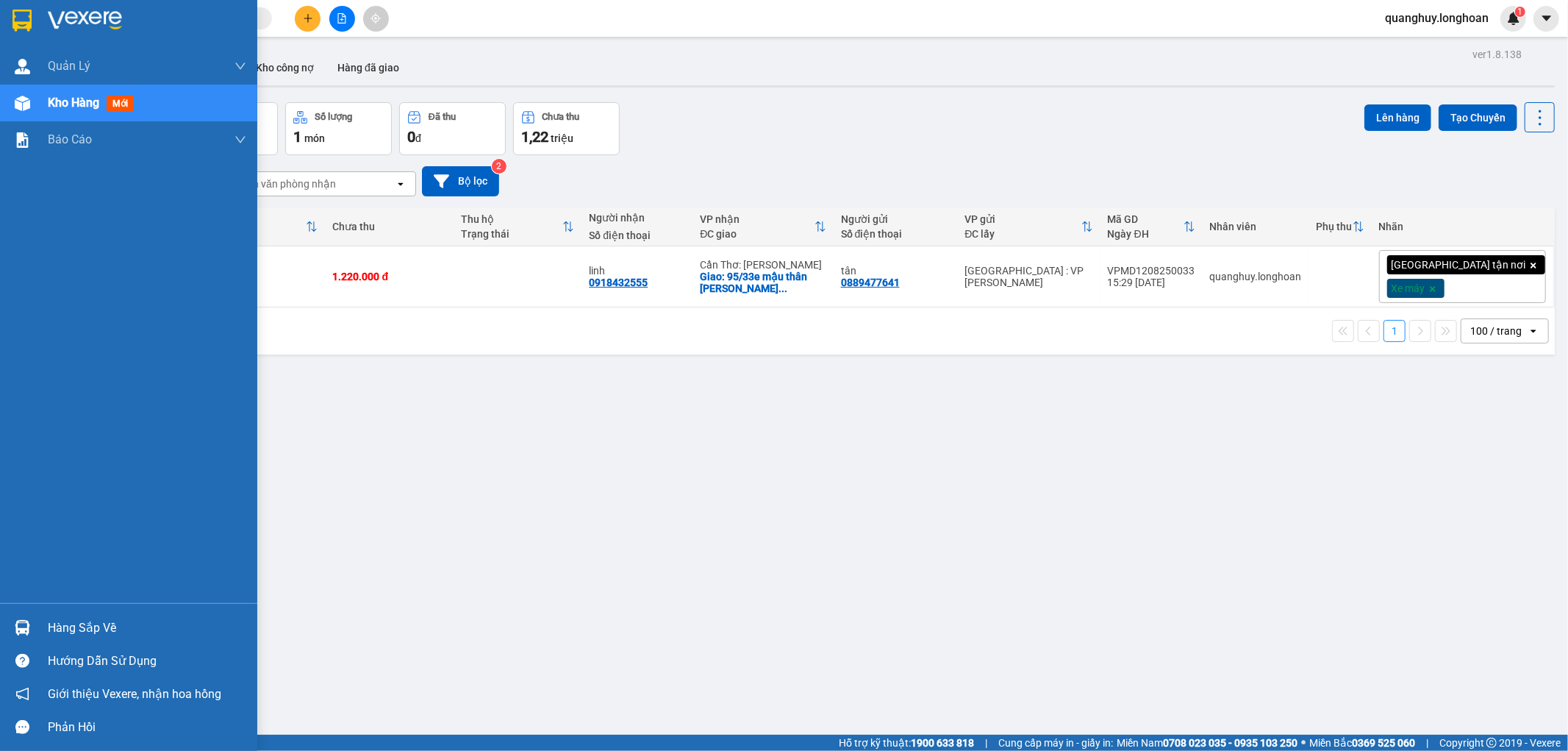
click at [28, 12] on img at bounding box center [21, 20] width 20 height 22
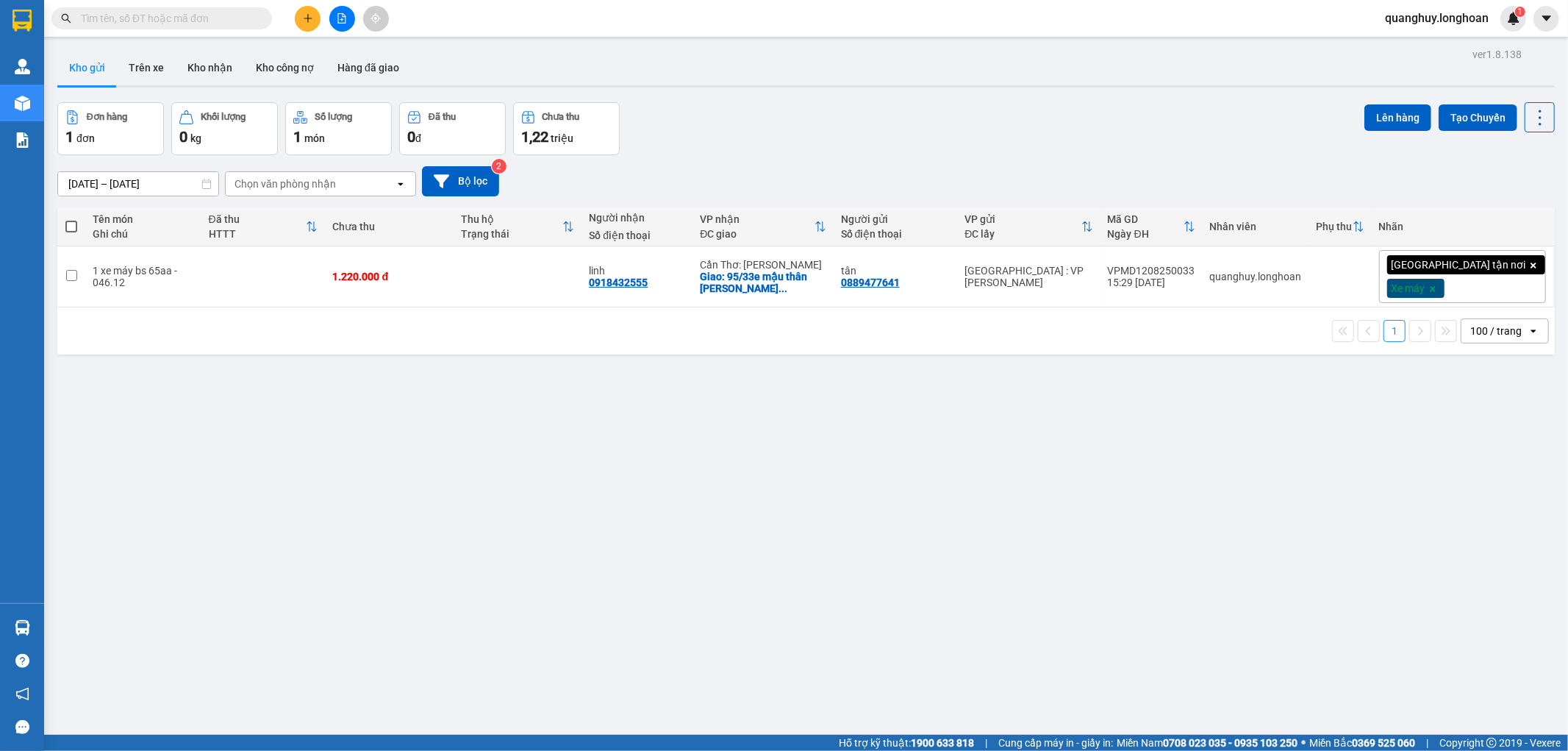
click at [1414, 16] on span "quanghuy.longhoan" at bounding box center [1437, 18] width 127 height 19
click at [1413, 43] on span "Đăng xuất" at bounding box center [1442, 45] width 98 height 16
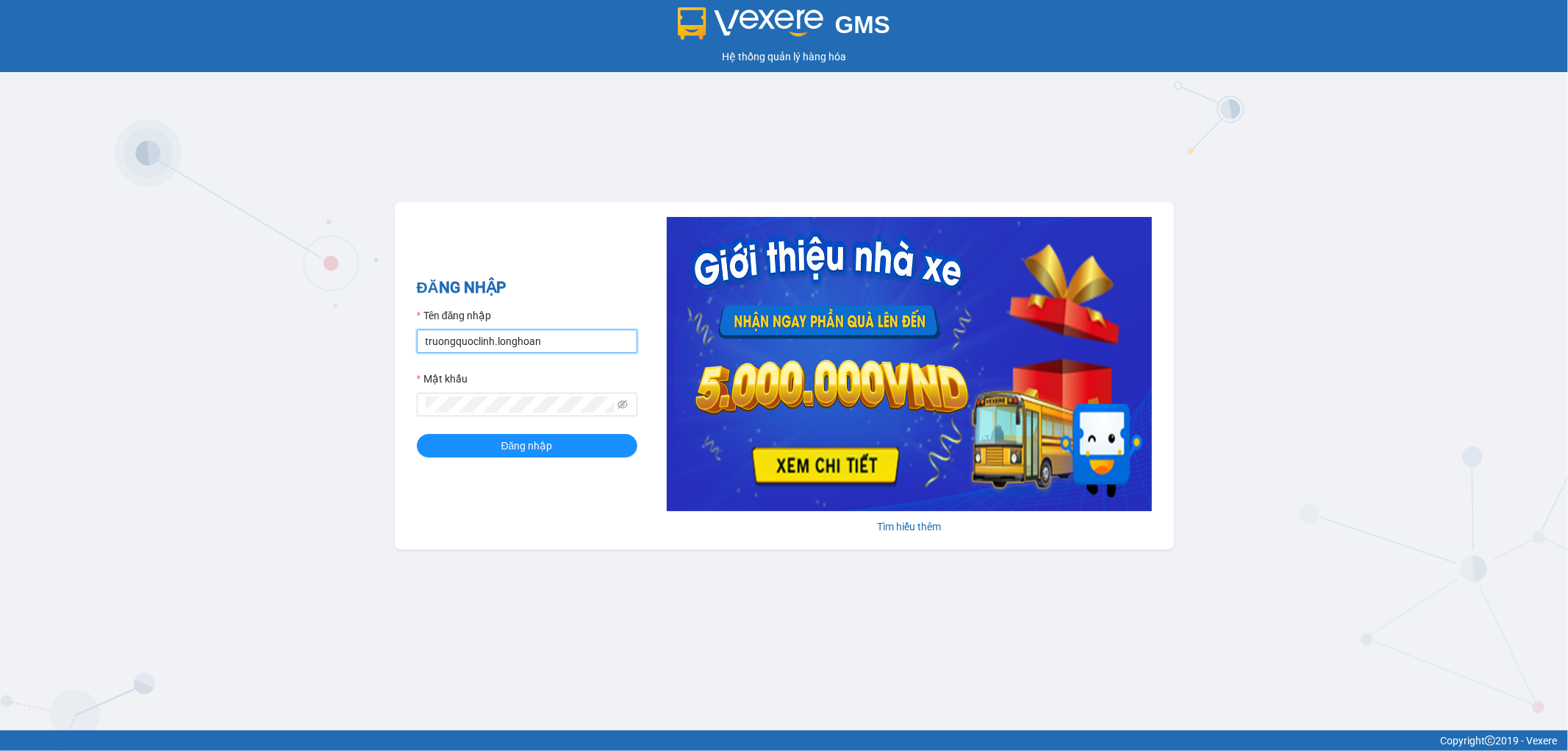
click at [622, 337] on input "truongquoclinh.longhoan" at bounding box center [527, 341] width 221 height 23
type input "quanghuy.longhoan"
click at [504, 449] on span "Đăng nhập" at bounding box center [527, 445] width 51 height 16
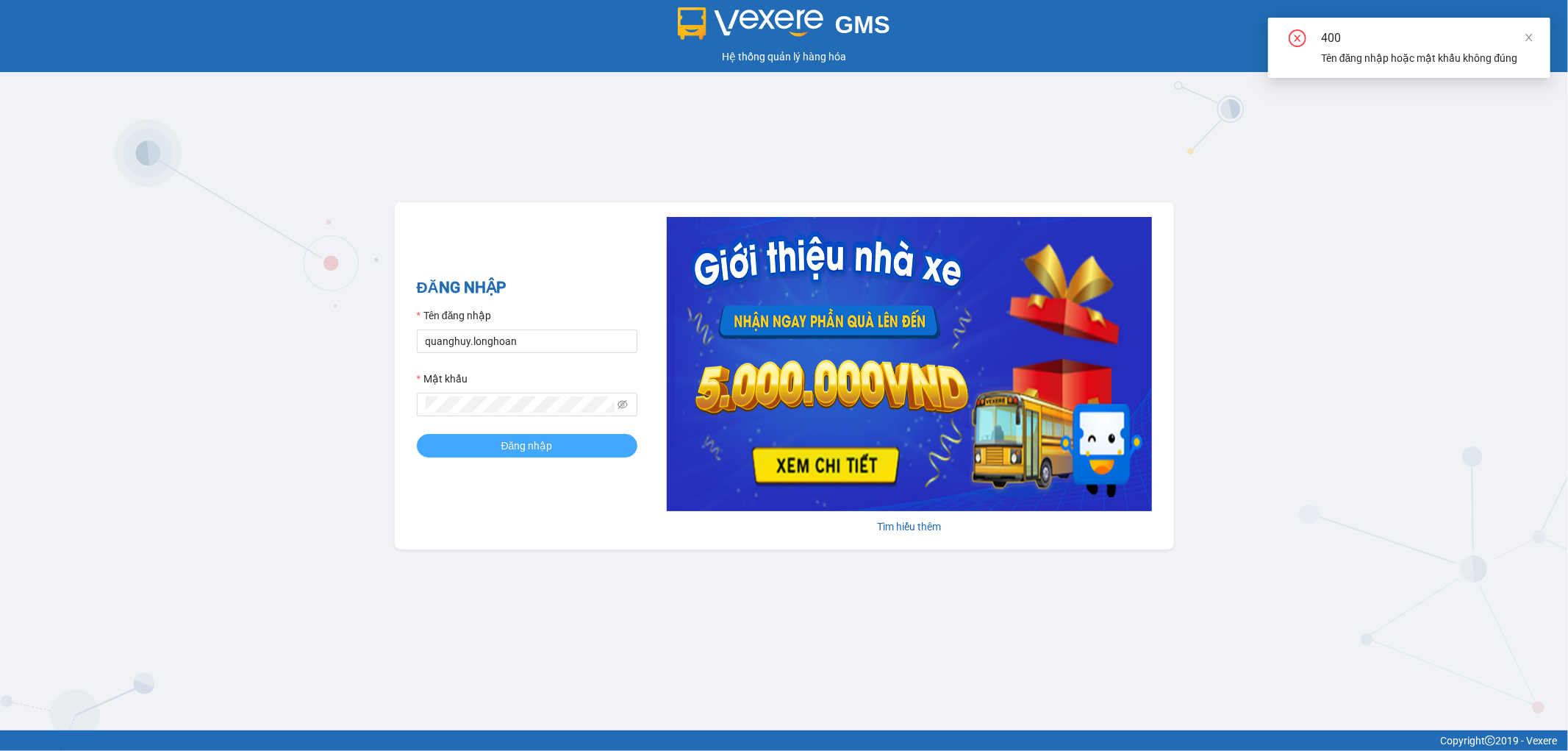
click at [505, 449] on span "Đăng nhập" at bounding box center [527, 445] width 51 height 16
